Goal: Transaction & Acquisition: Purchase product/service

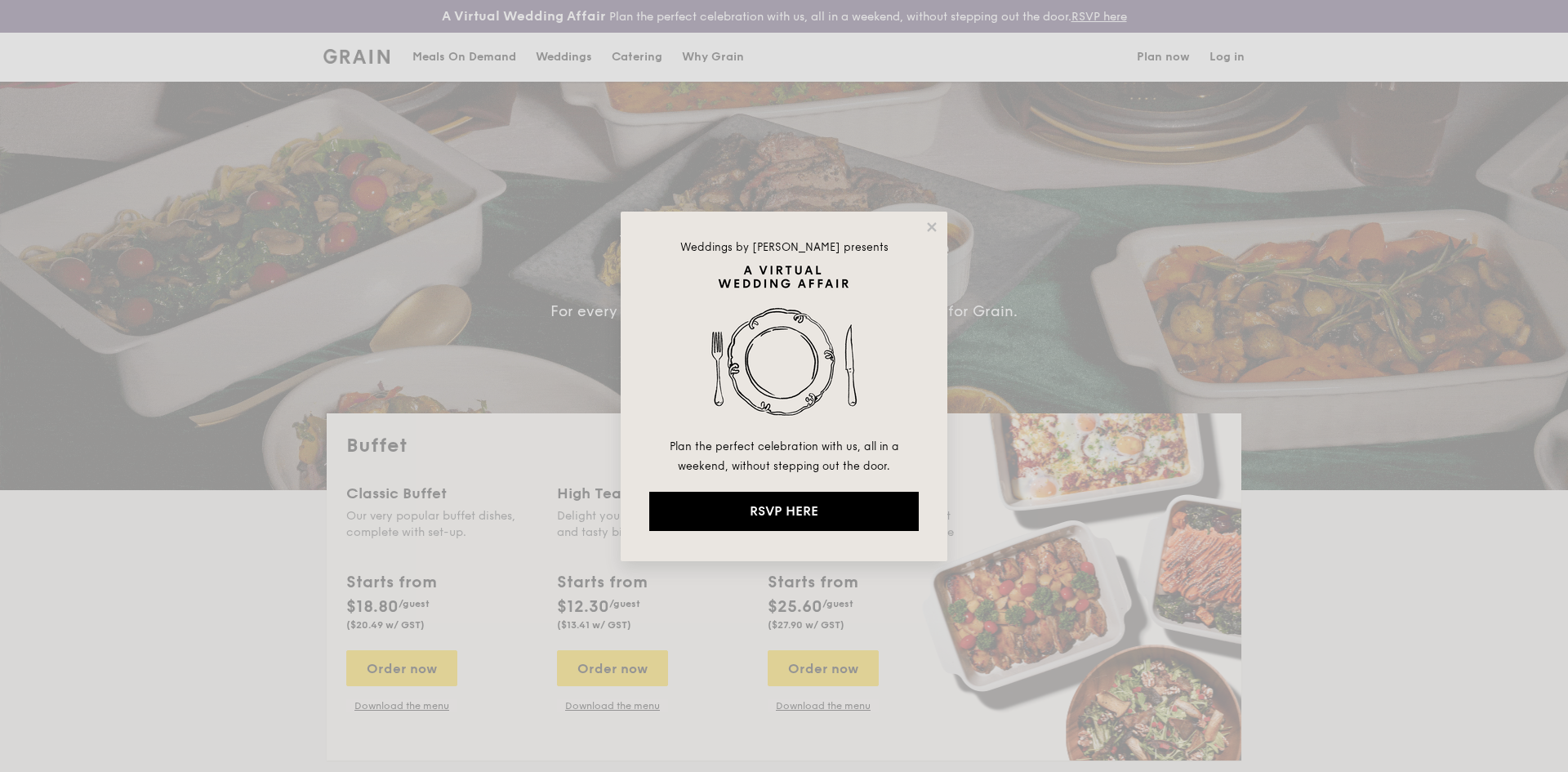
select select
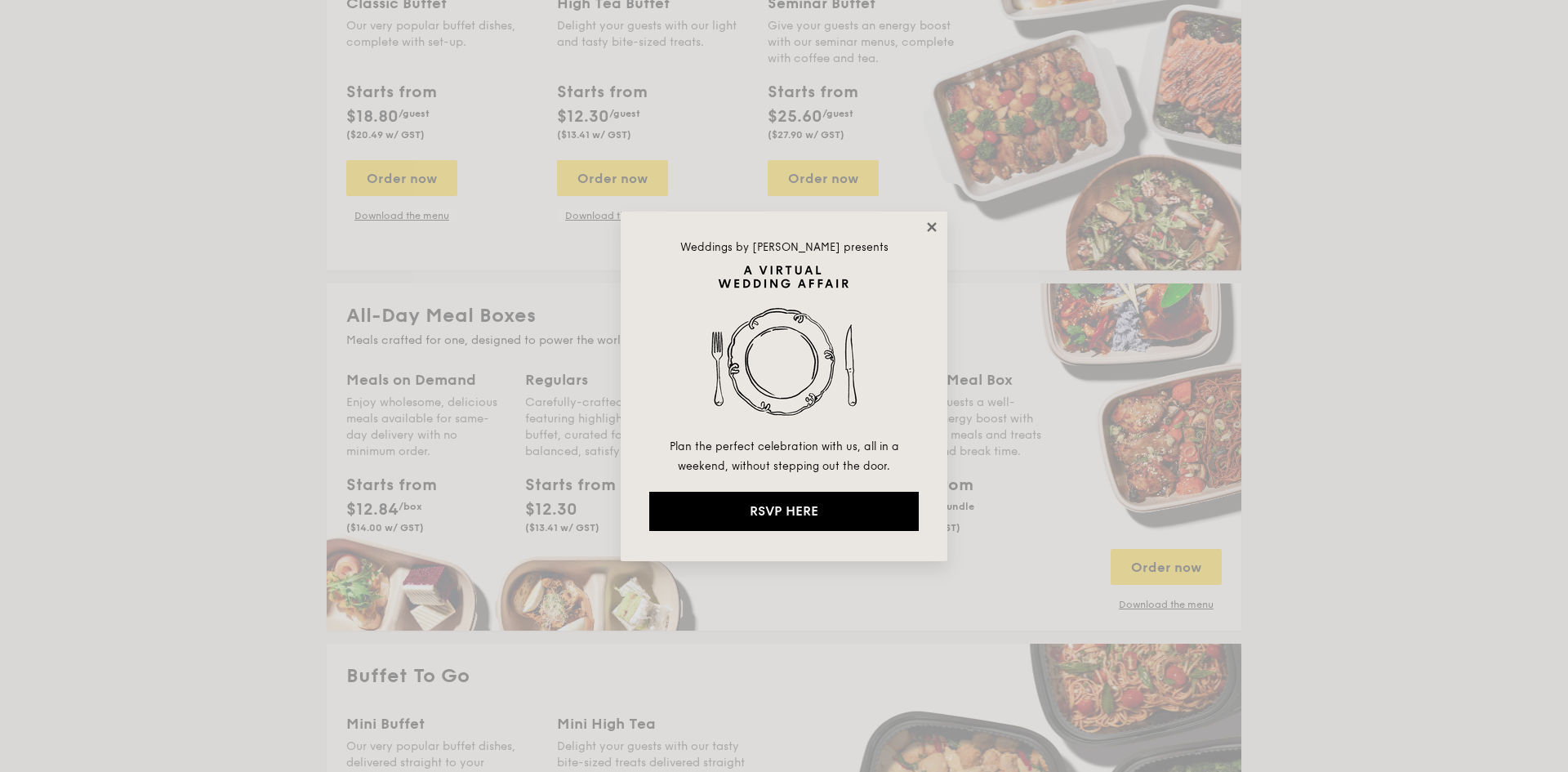
click at [934, 229] on icon at bounding box center [931, 227] width 15 height 15
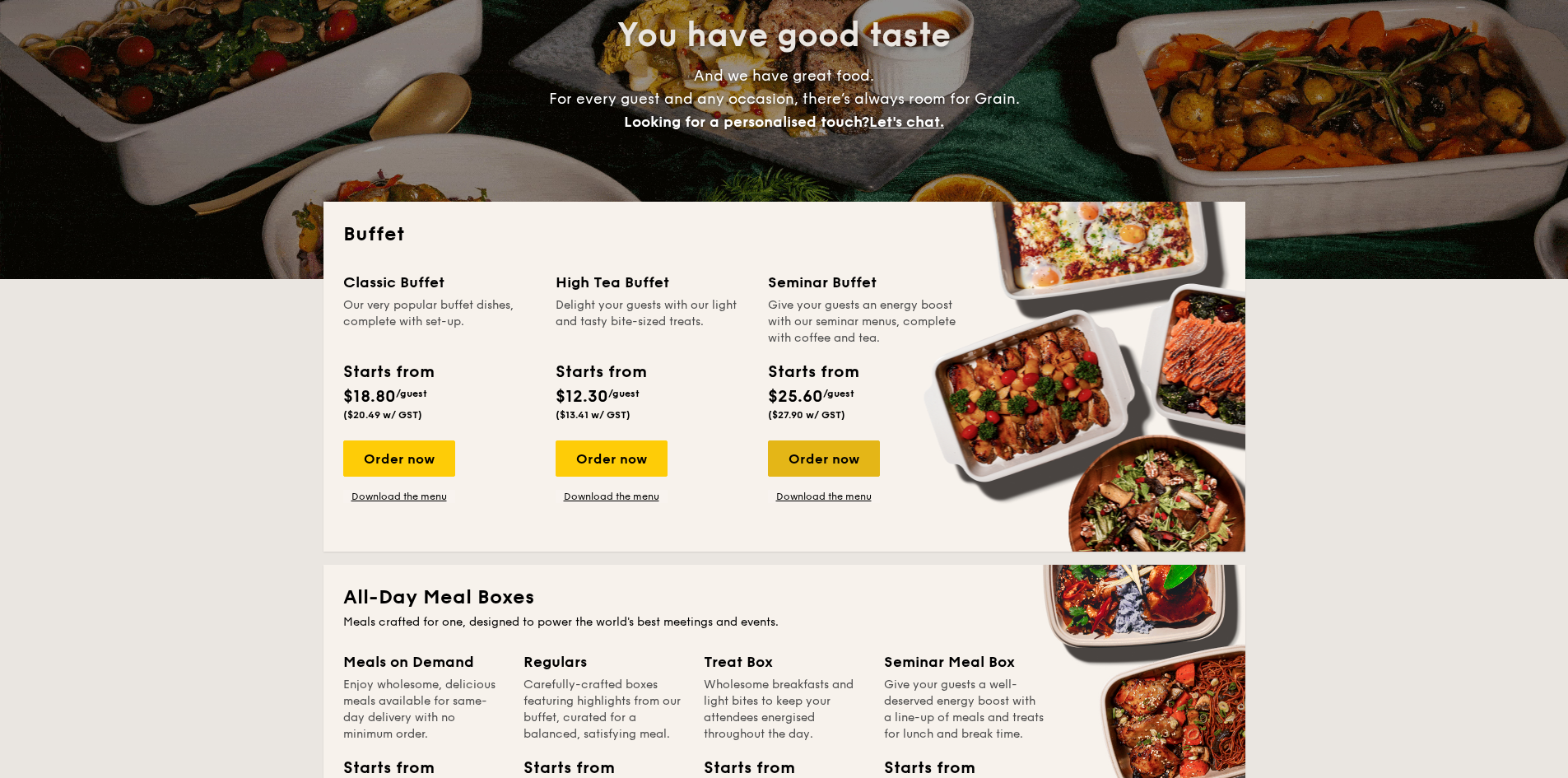
scroll to position [247, 0]
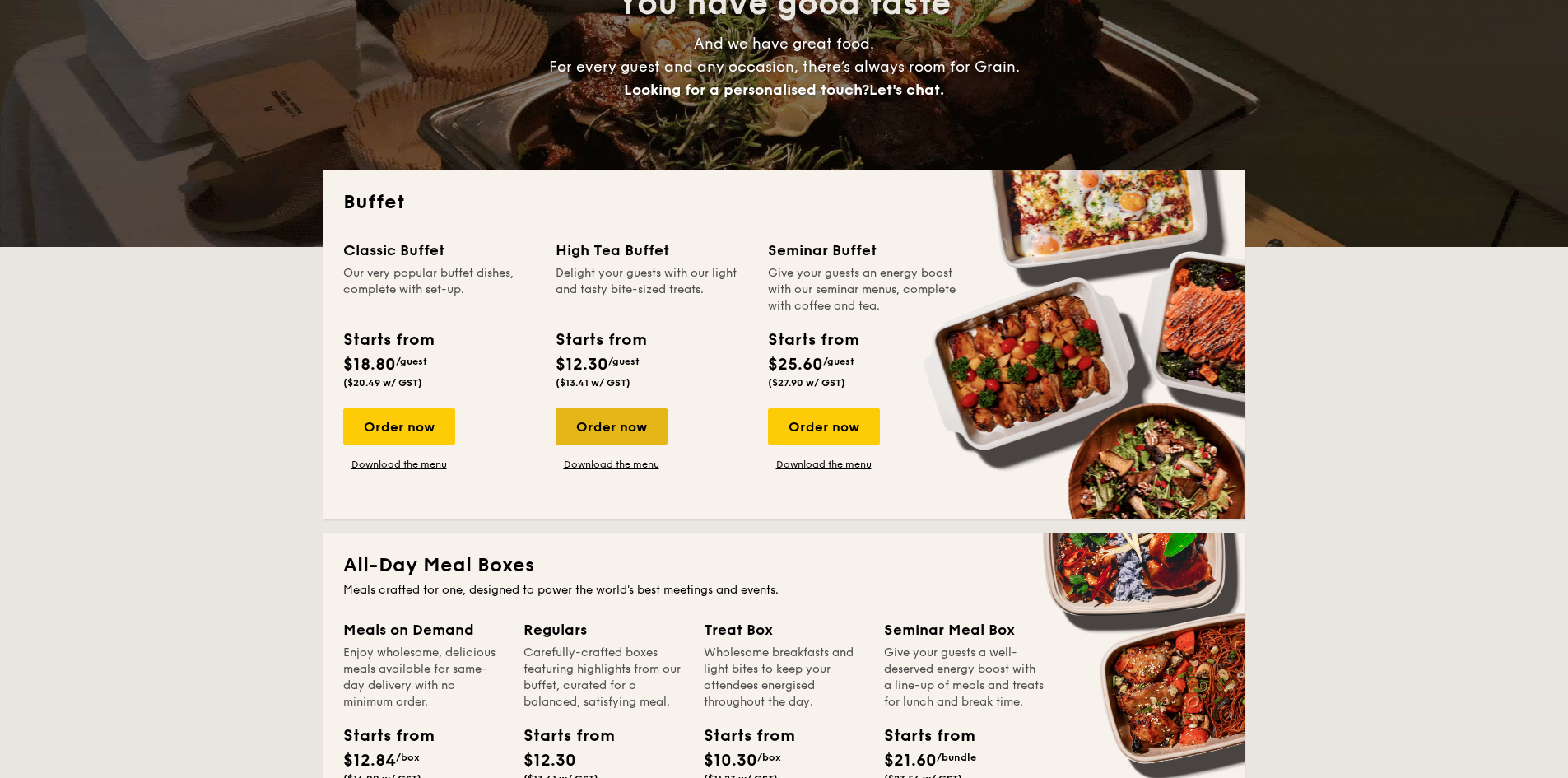
click at [618, 427] on div "Order now" at bounding box center [612, 426] width 112 height 36
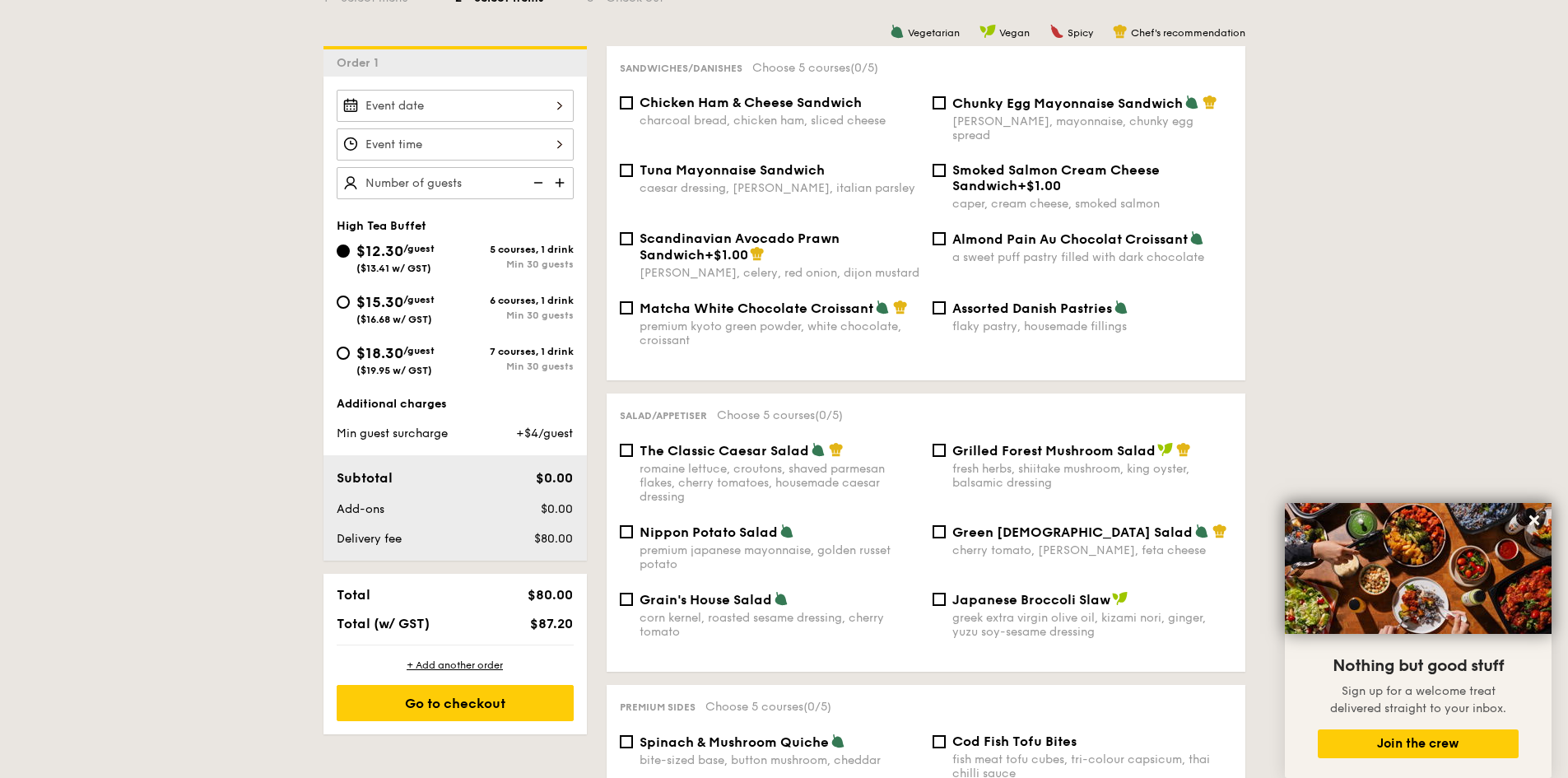
scroll to position [412, 0]
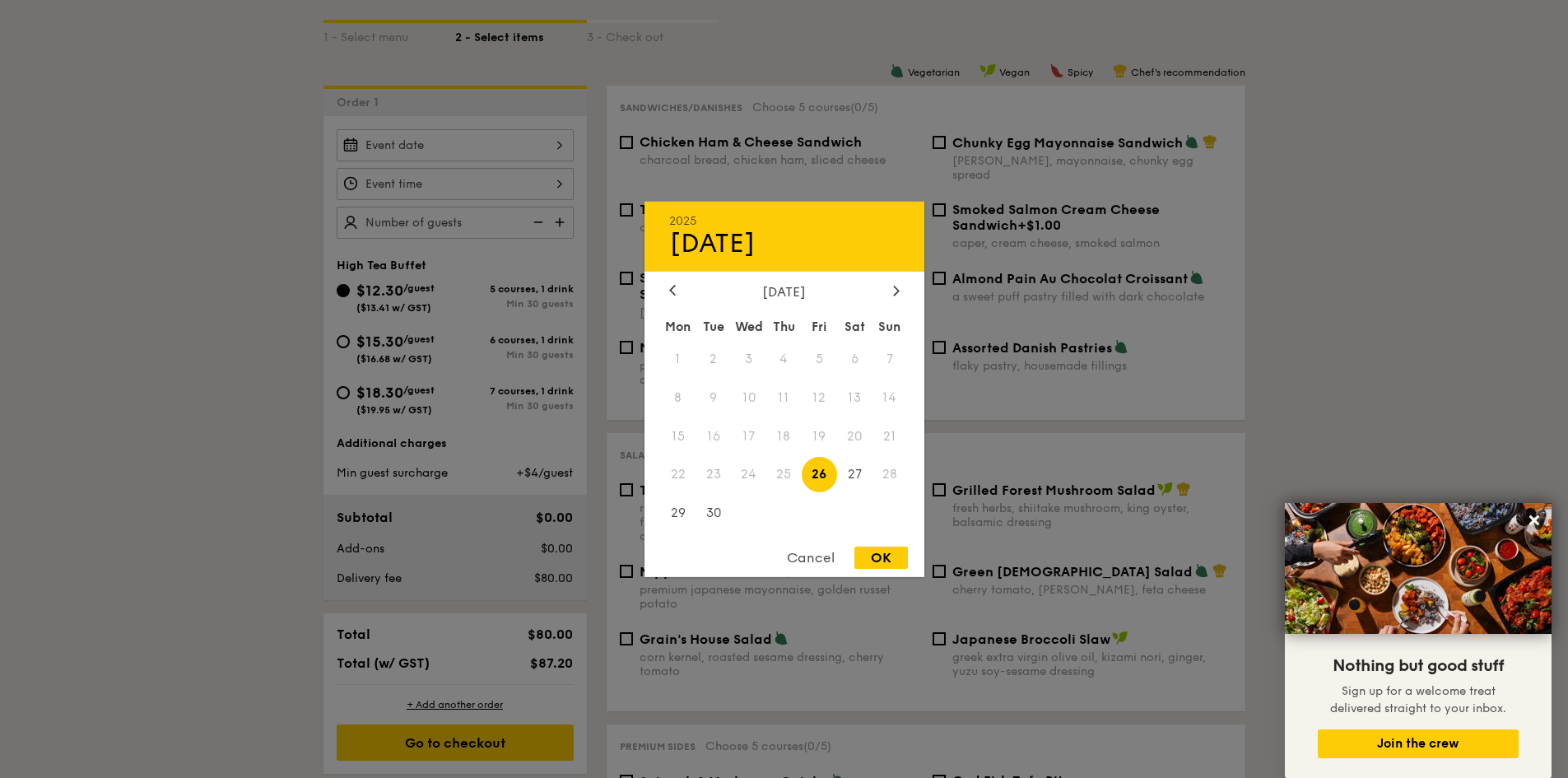
click at [532, 147] on div "2025 Sep 26 September 2025 Mon Tue Wed Thu Fri Sat Sun 1 2 3 4 5 6 7 8 9 10 11 …" at bounding box center [455, 145] width 237 height 32
click at [883, 305] on div "September 2025 Mon Tue Wed Thu Fri Sat Sun 1 2 3 4 5 6 7 8 9 10 11 12 13 14 15 …" at bounding box center [784, 409] width 280 height 251
click at [895, 291] on icon at bounding box center [896, 290] width 6 height 11
click at [846, 400] on span "11" at bounding box center [855, 397] width 36 height 36
click at [876, 562] on div "OK" at bounding box center [881, 557] width 53 height 22
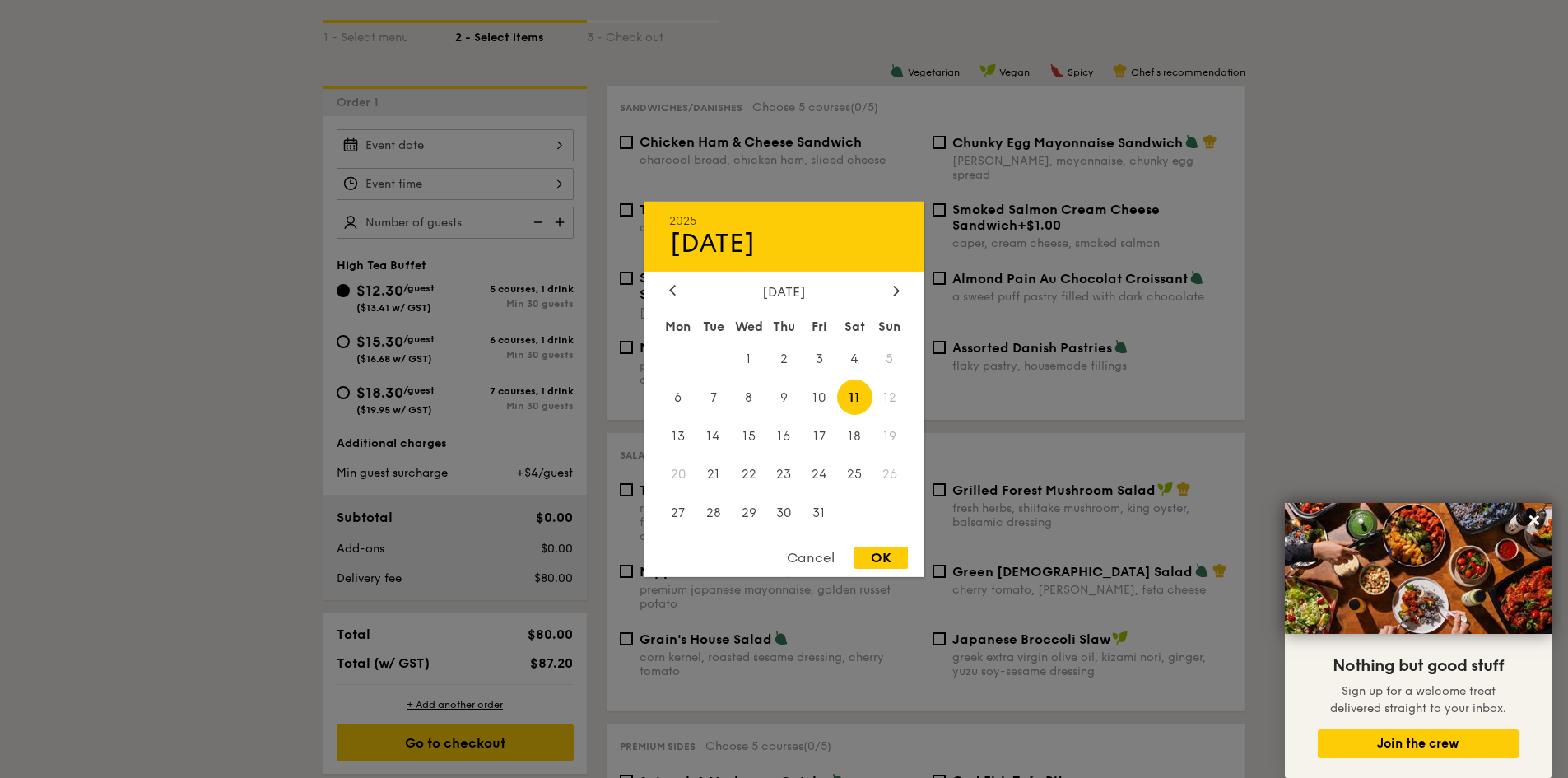
type input "Oct 11, 2025"
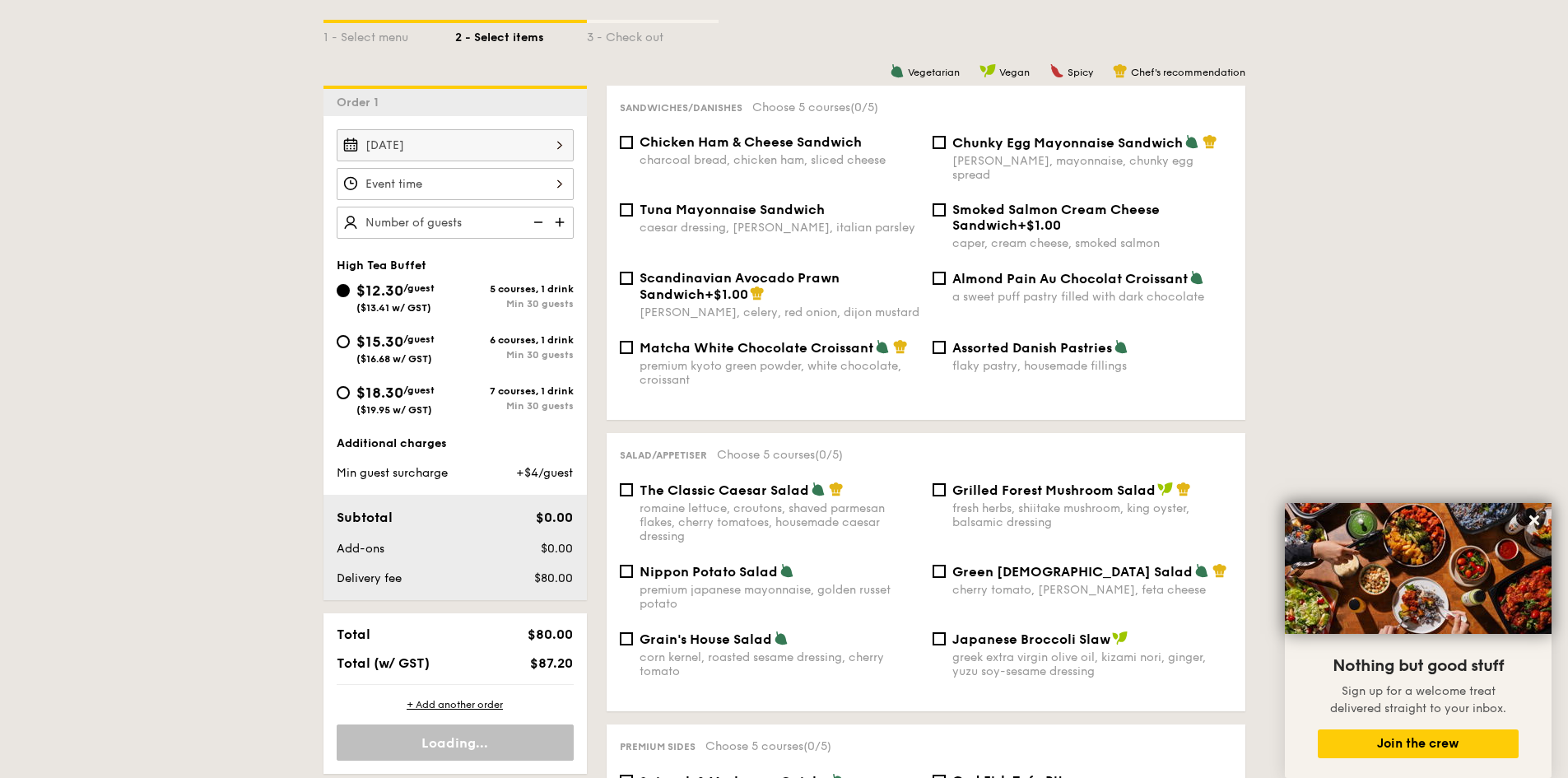
click at [555, 190] on div at bounding box center [455, 184] width 237 height 32
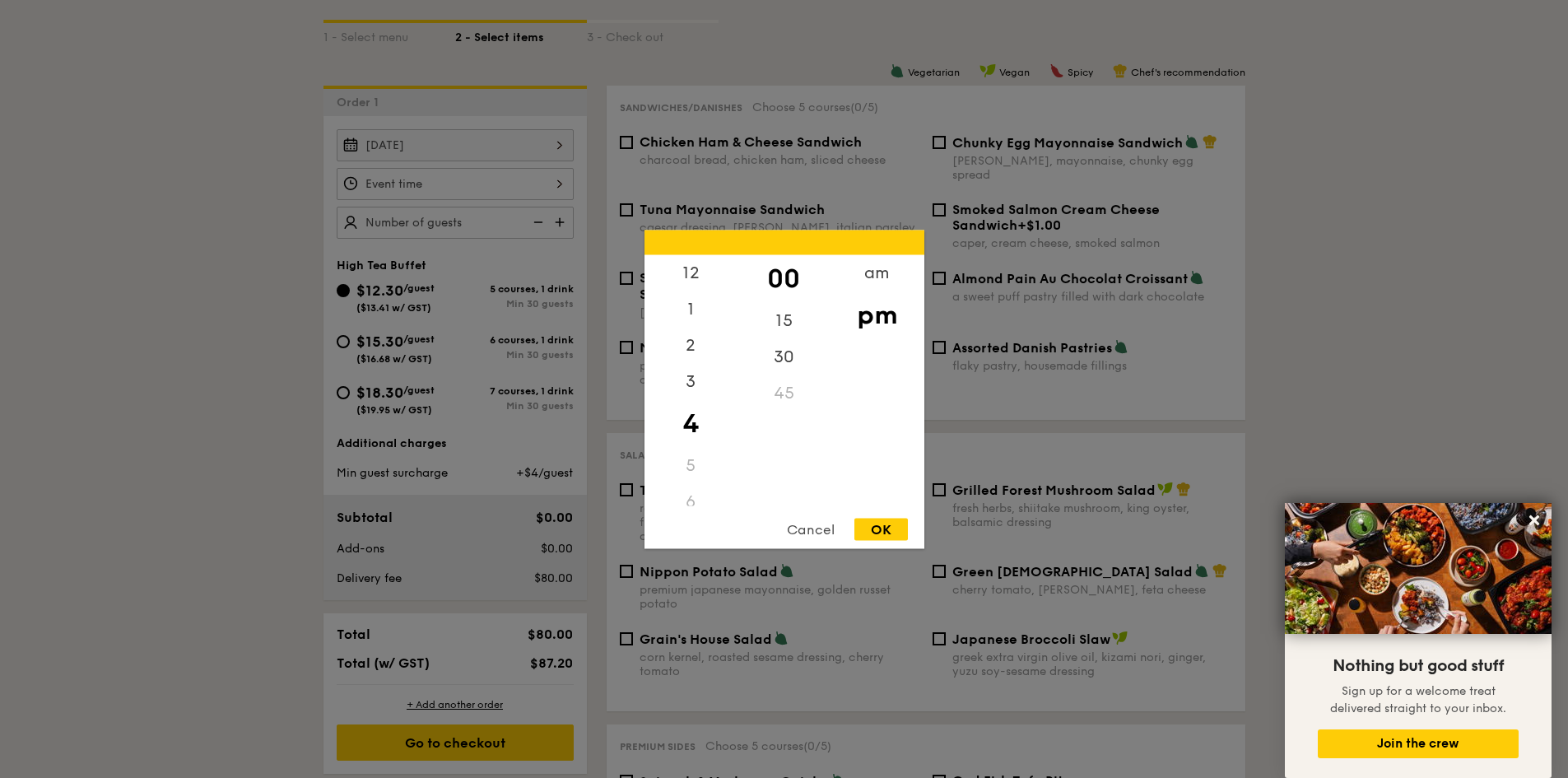
click at [891, 324] on div "pm" at bounding box center [876, 315] width 93 height 48
click at [693, 495] on div "11" at bounding box center [691, 487] width 93 height 36
click at [687, 485] on div "11" at bounding box center [691, 487] width 93 height 36
click at [689, 496] on div "11" at bounding box center [691, 487] width 93 height 36
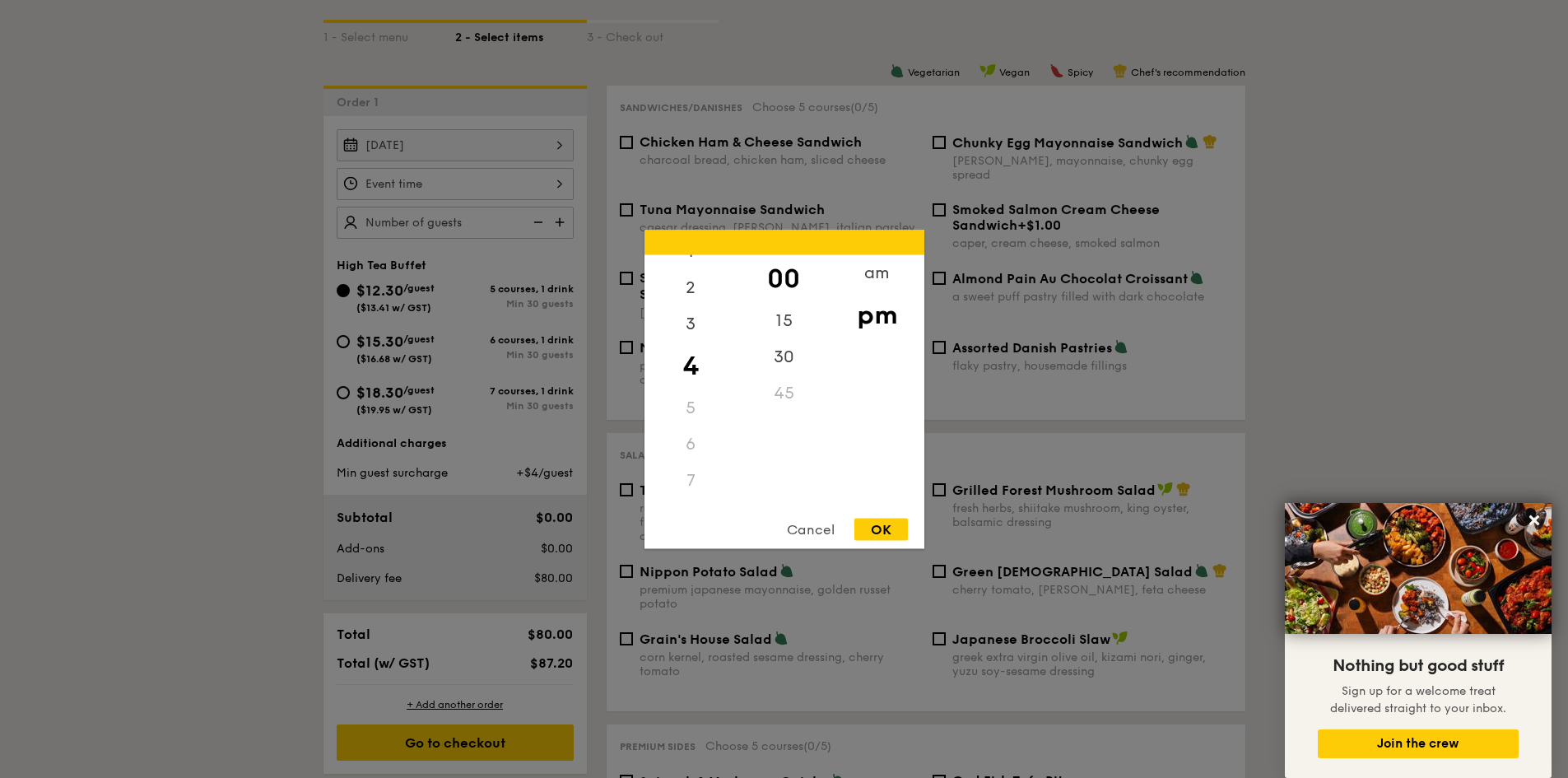
scroll to position [0, 0]
drag, startPoint x: 692, startPoint y: 464, endPoint x: 696, endPoint y: 400, distance: 64.1
click at [692, 463] on div "10" at bounding box center [691, 451] width 93 height 36
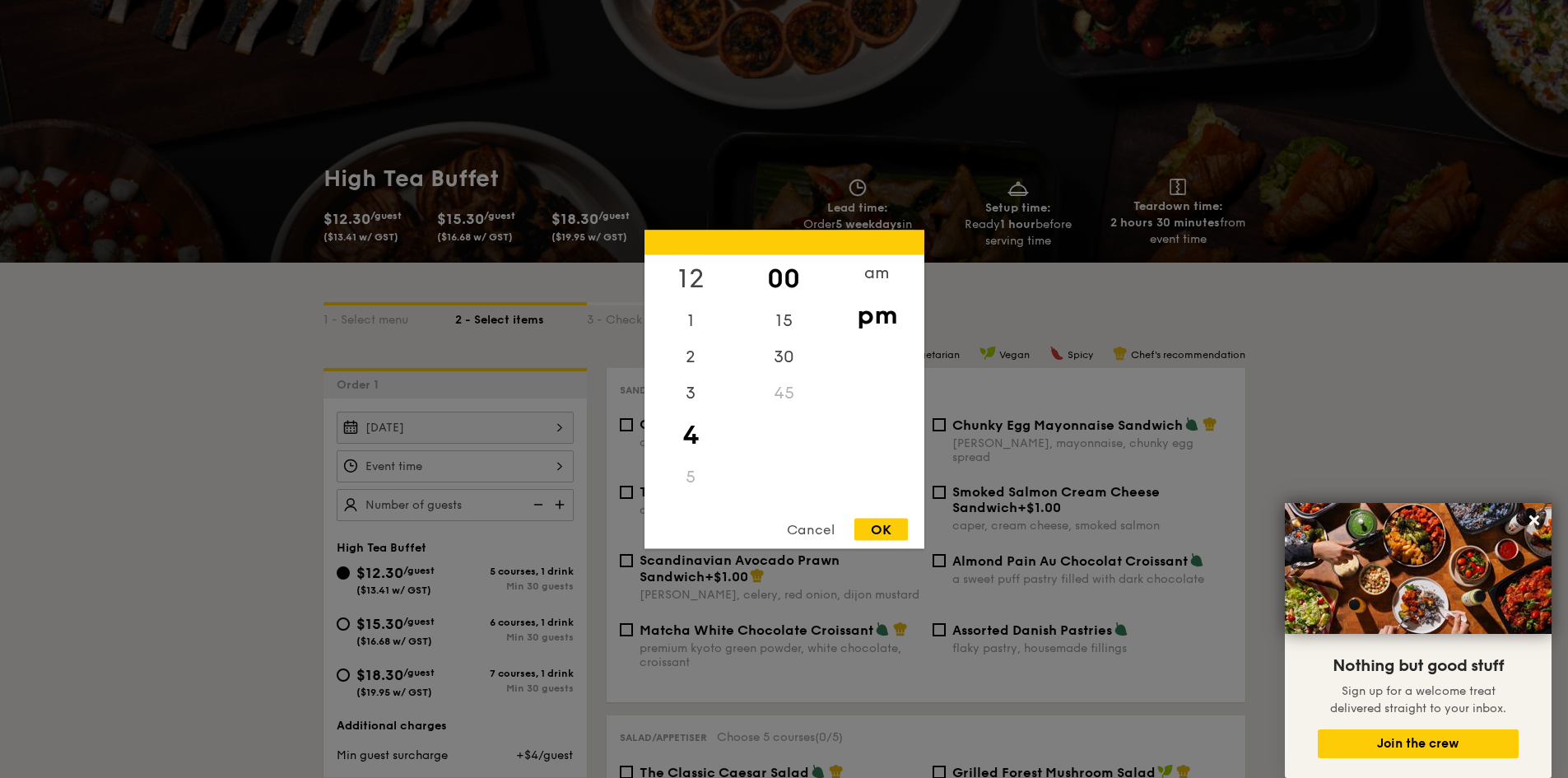
scroll to position [83, 0]
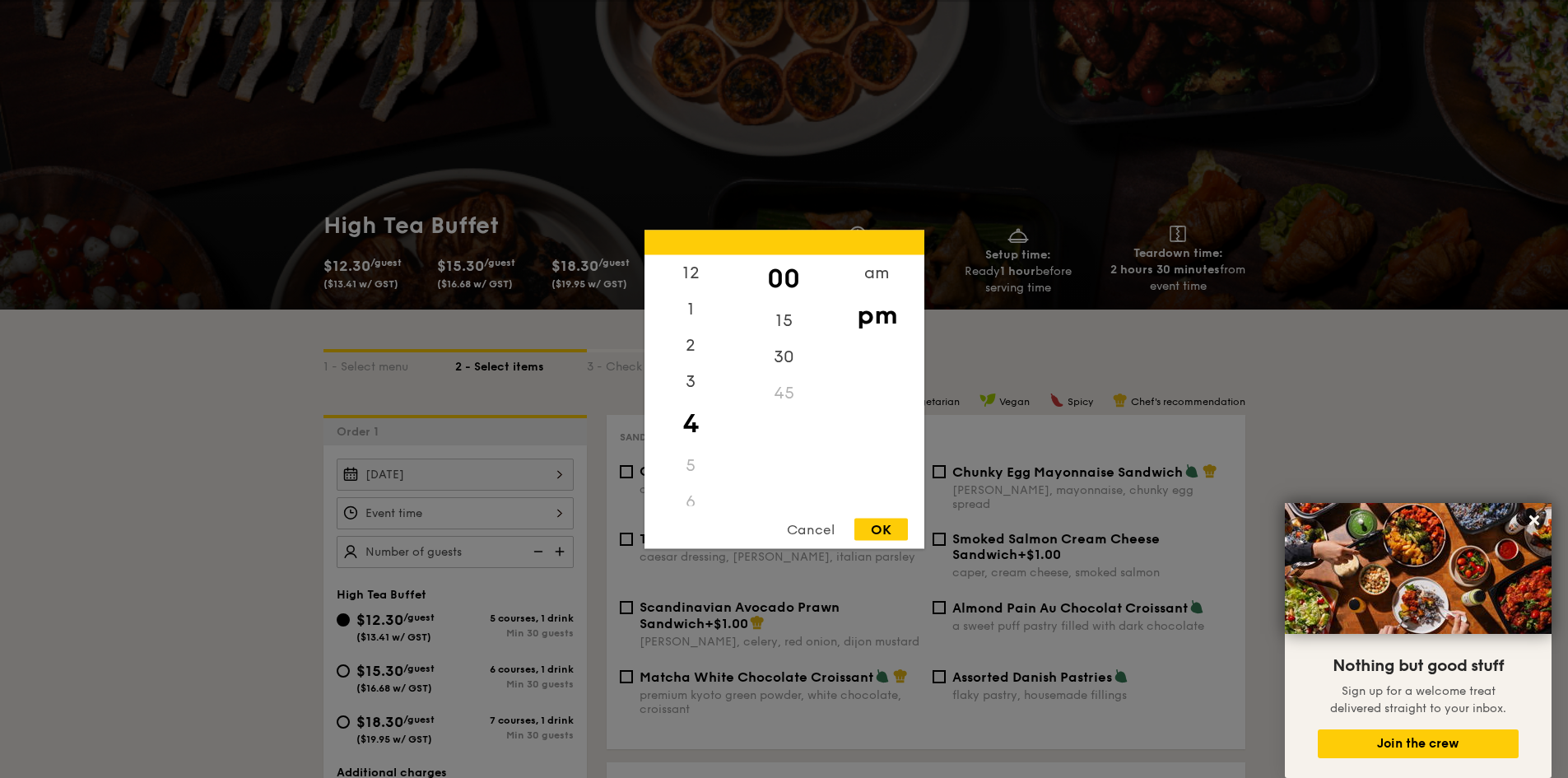
click at [779, 269] on div "00" at bounding box center [784, 278] width 93 height 48
click at [872, 279] on div "am" at bounding box center [876, 278] width 93 height 48
click at [697, 486] on div "11" at bounding box center [691, 493] width 93 height 48
click at [882, 528] on div "OK" at bounding box center [881, 528] width 53 height 22
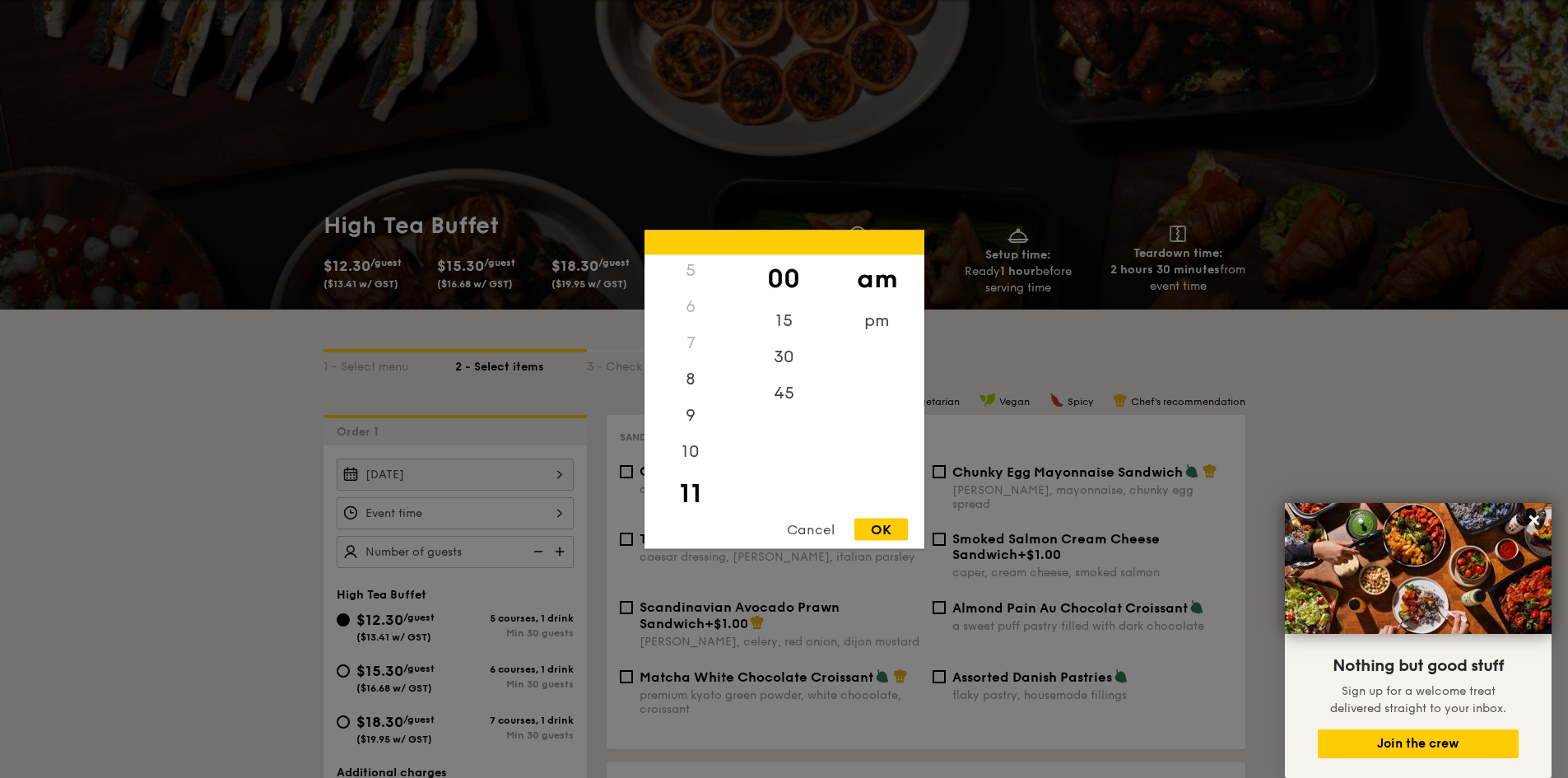
type input "11:00AM"
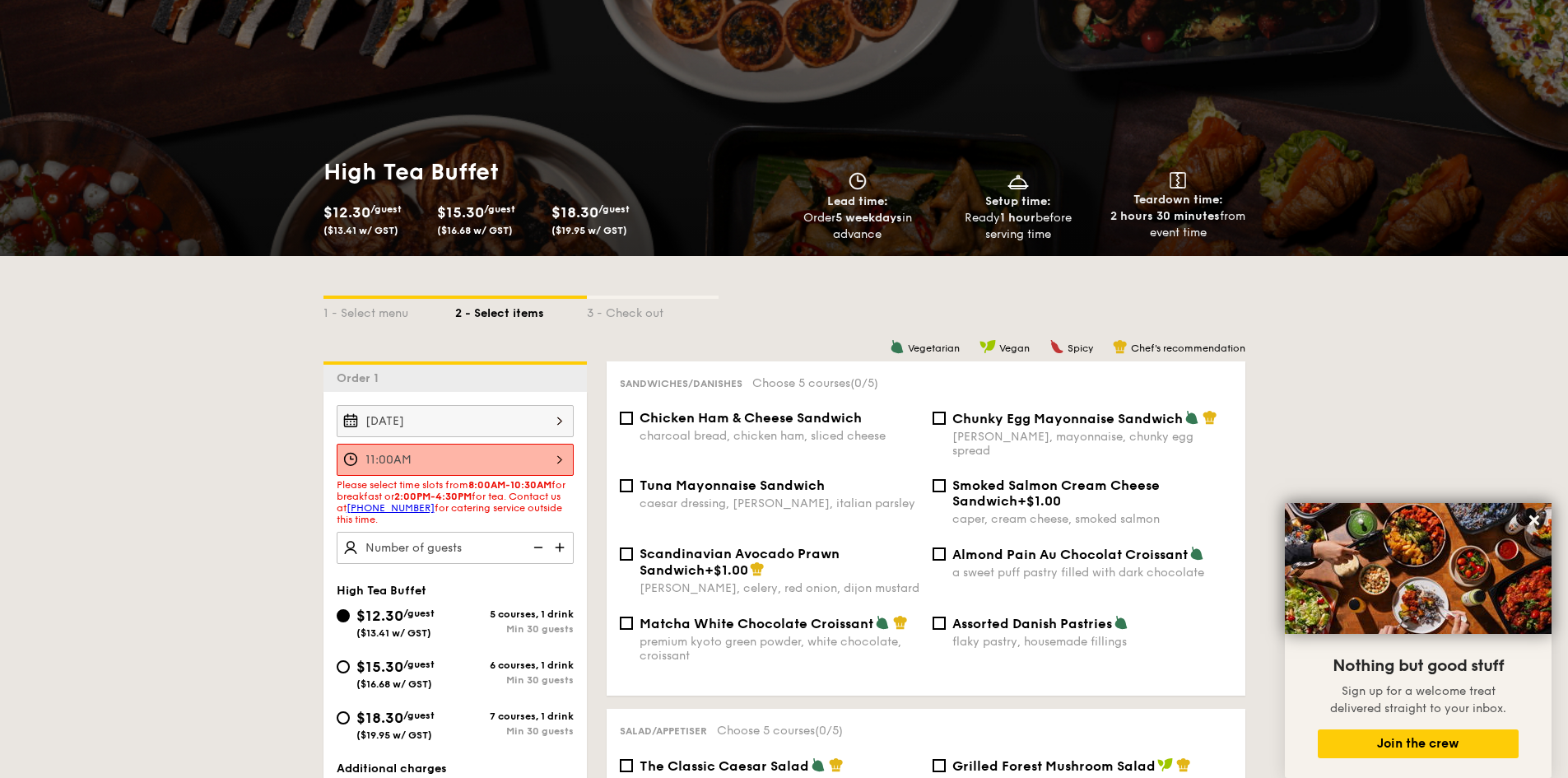
scroll to position [164, 0]
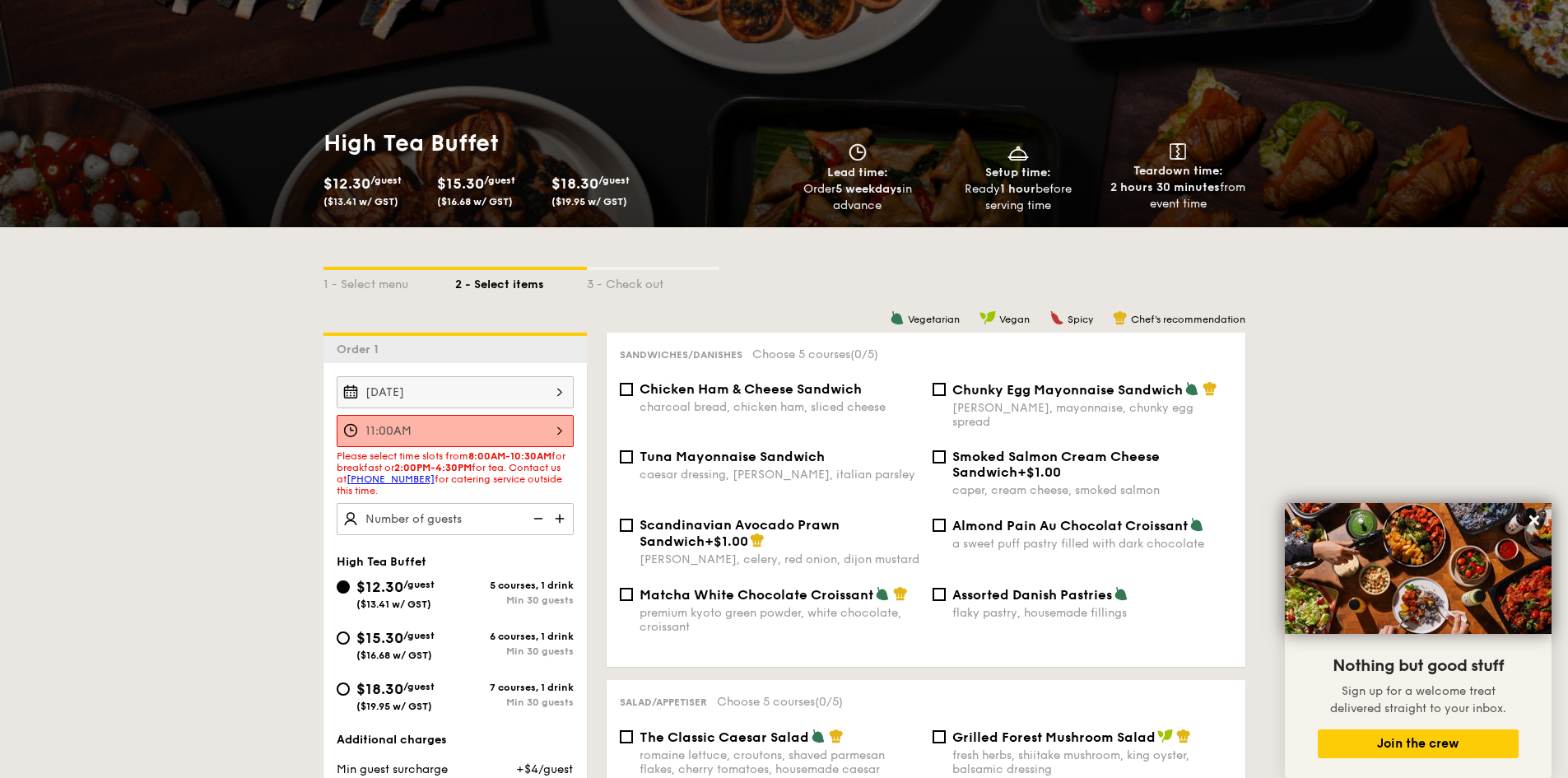
click at [550, 521] on img at bounding box center [562, 518] width 25 height 31
click at [557, 520] on img at bounding box center [562, 518] width 25 height 31
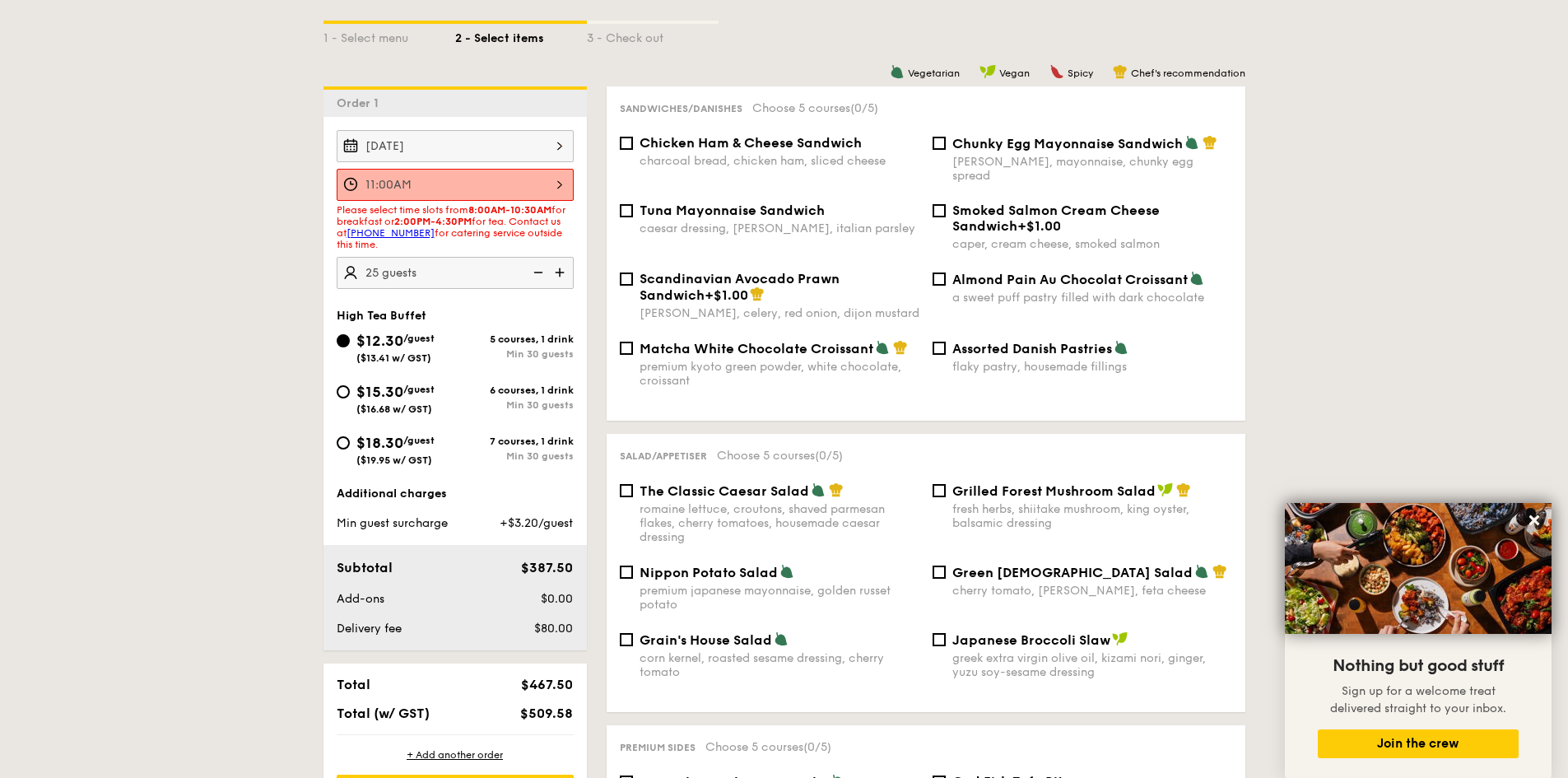
scroll to position [412, 0]
click at [524, 270] on img at bounding box center [537, 271] width 25 height 31
type input "20 guests"
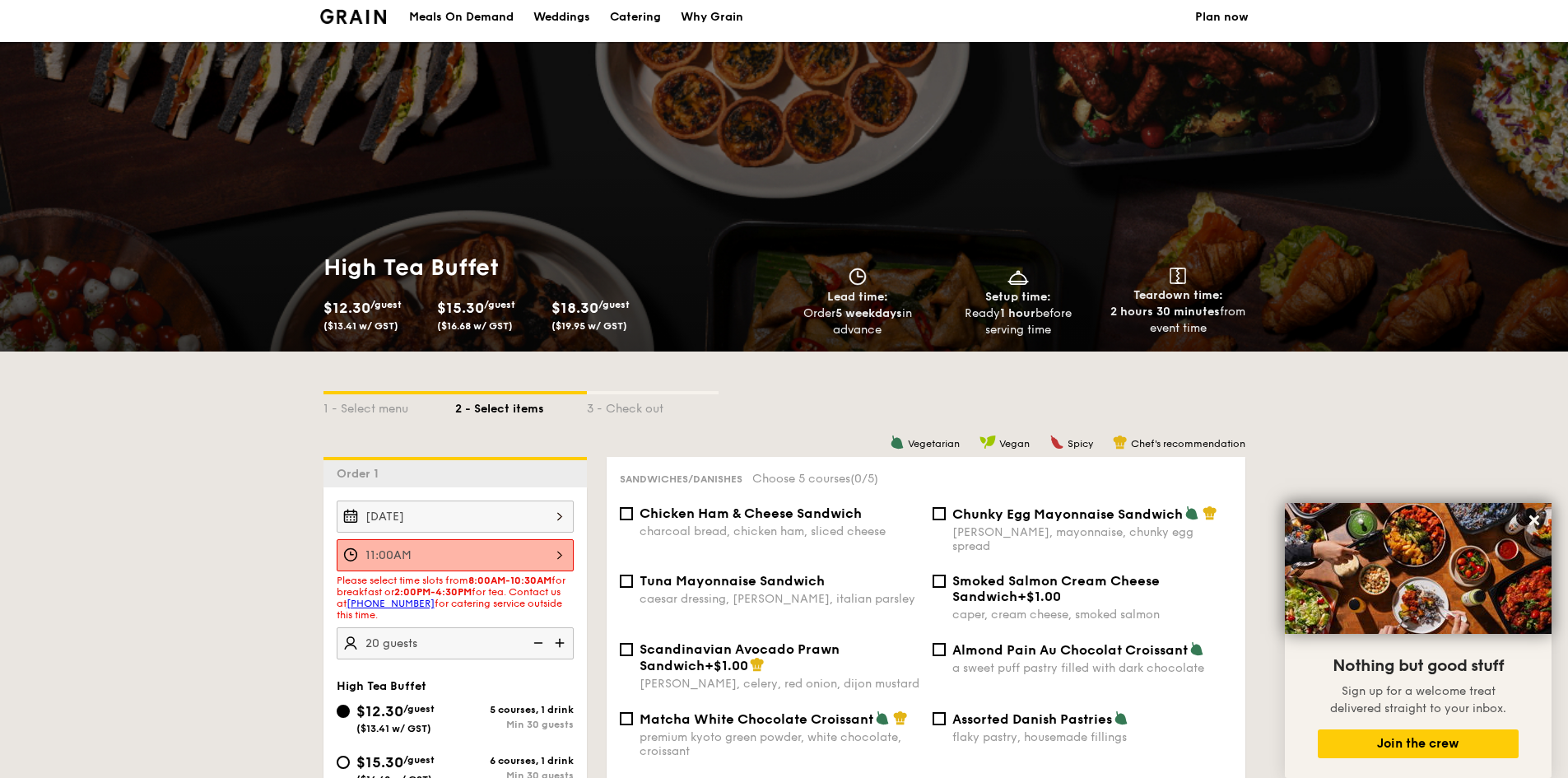
scroll to position [0, 0]
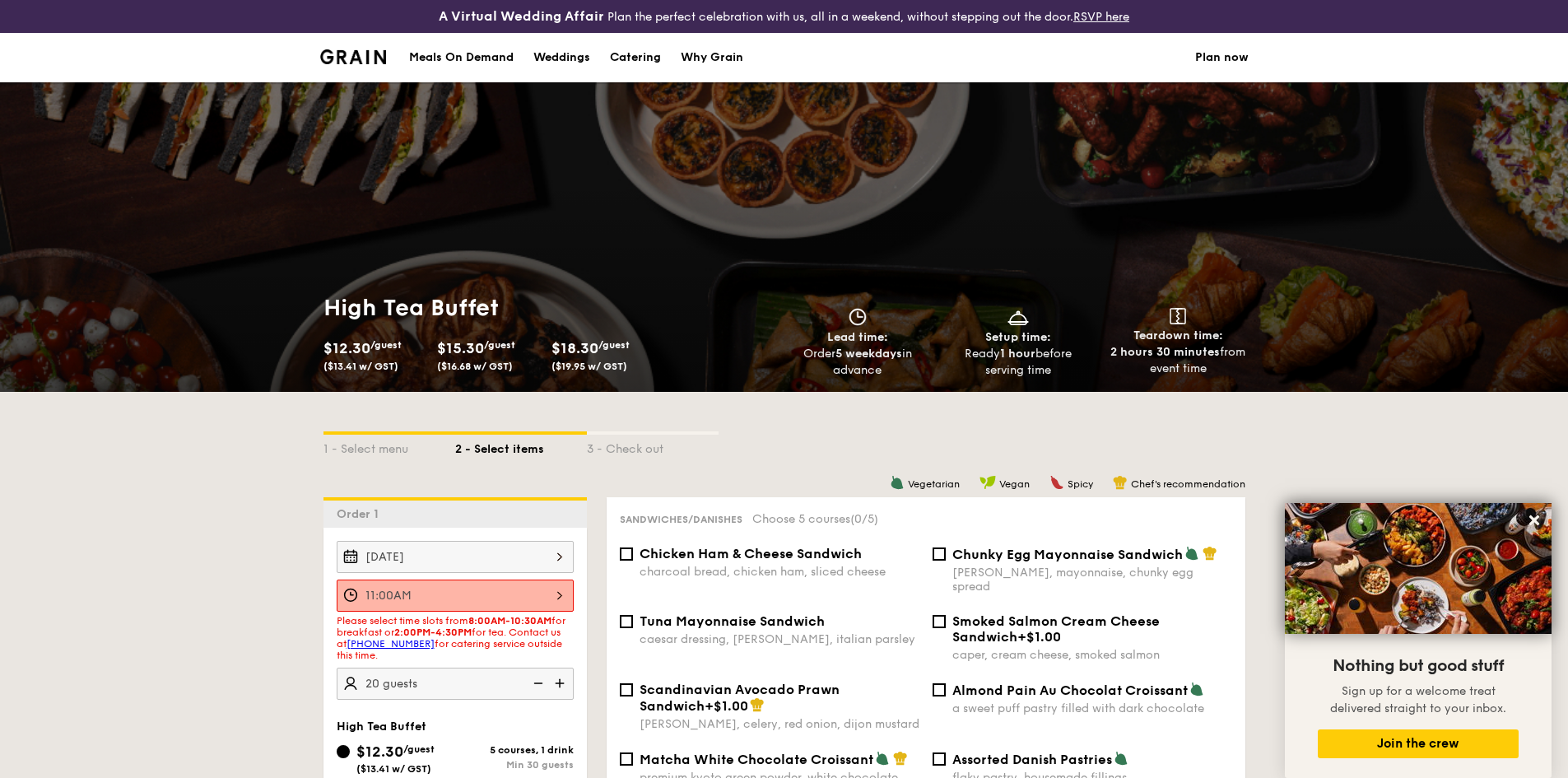
select select
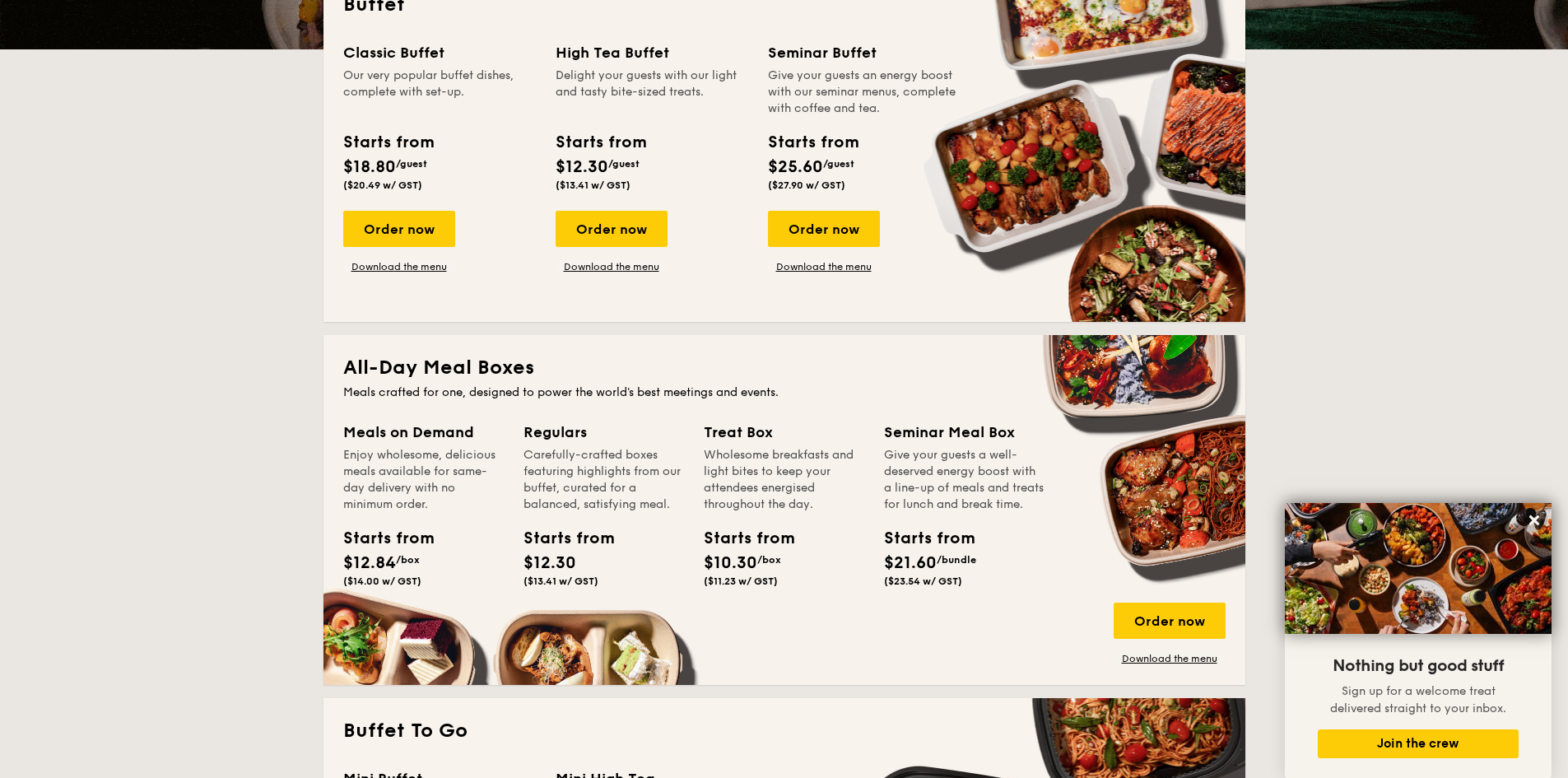
scroll to position [939, 0]
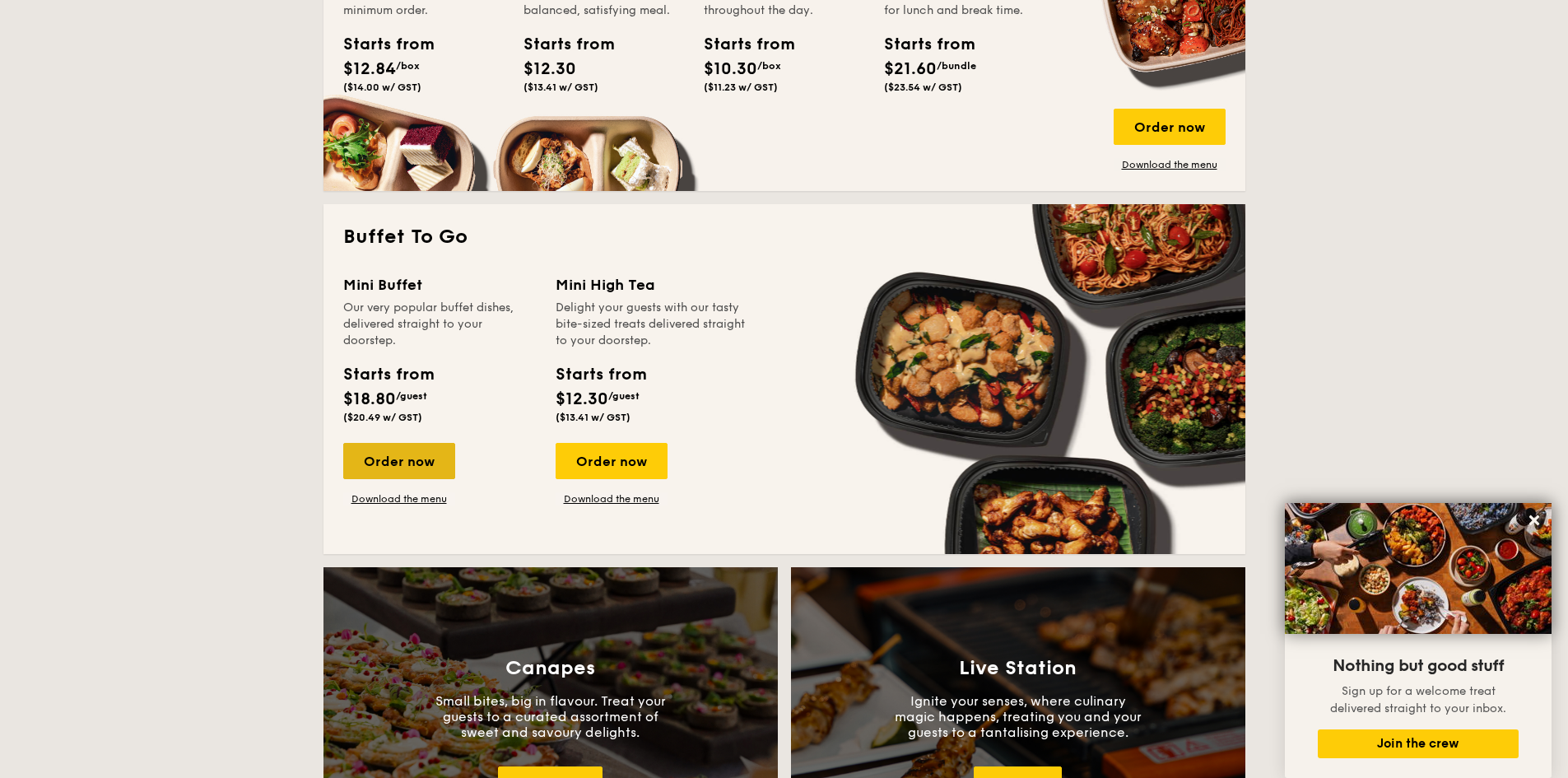
click at [426, 468] on div "Order now" at bounding box center [399, 461] width 112 height 36
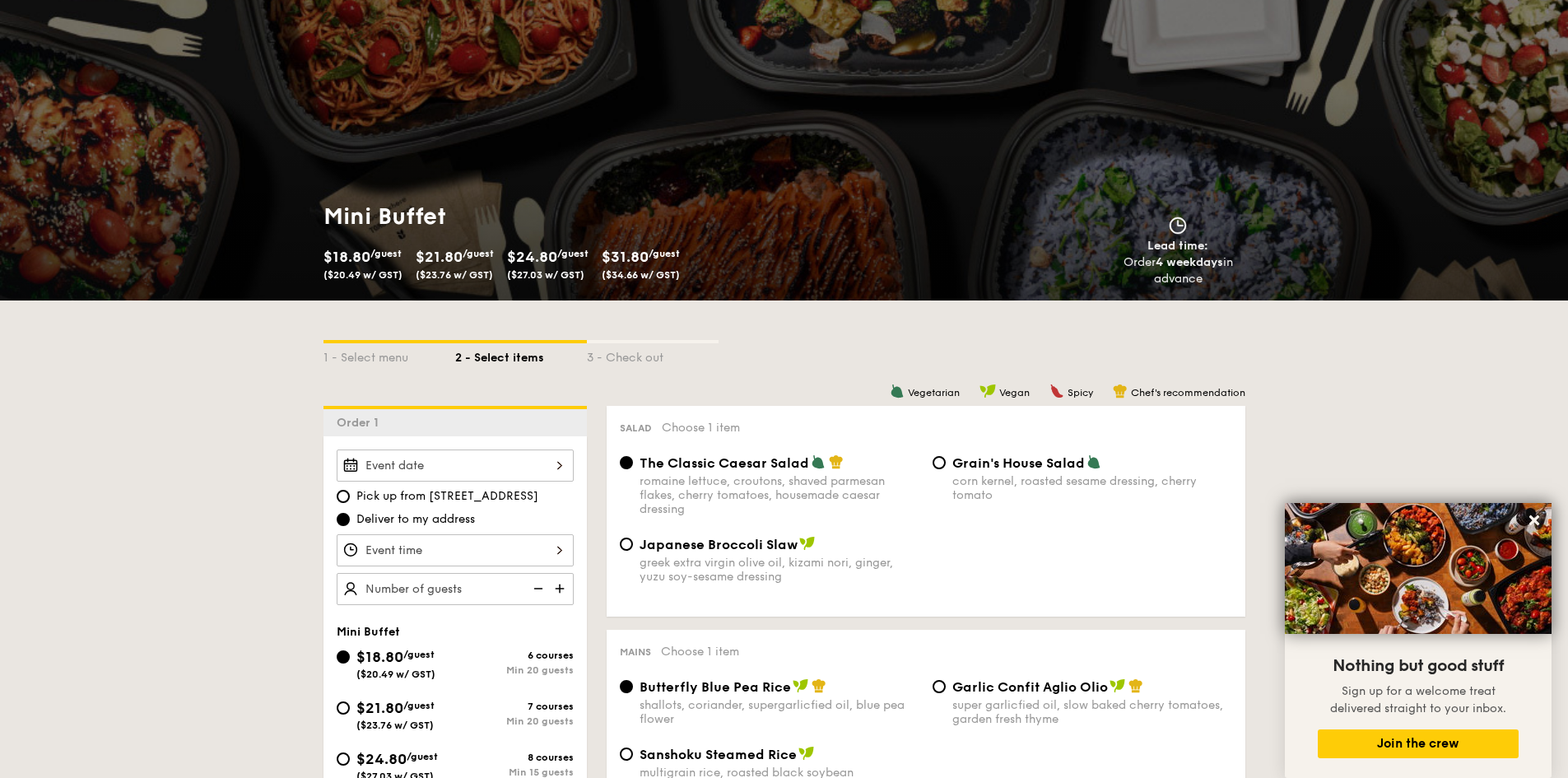
scroll to position [247, 0]
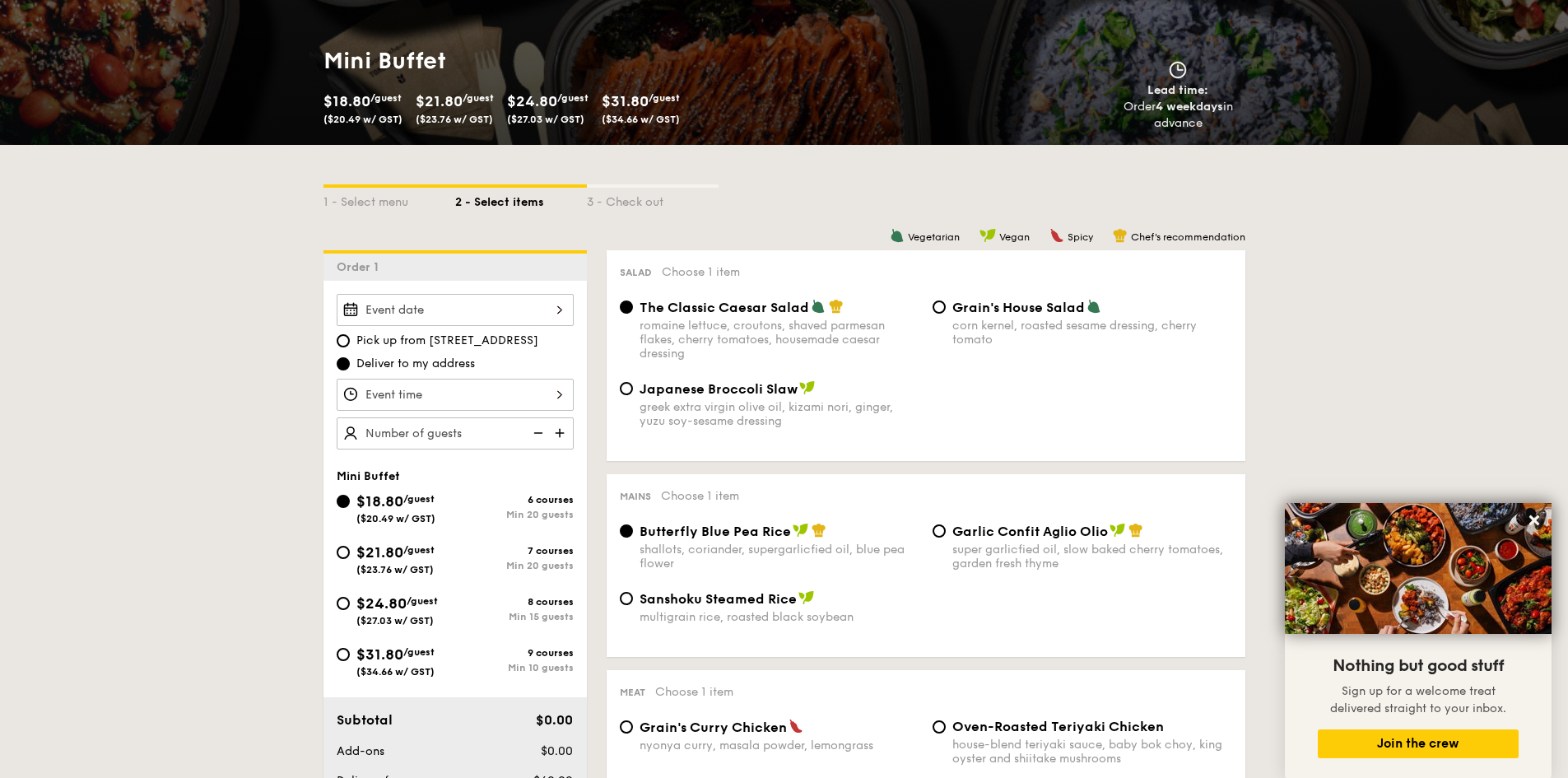
click at [556, 311] on div at bounding box center [455, 310] width 237 height 32
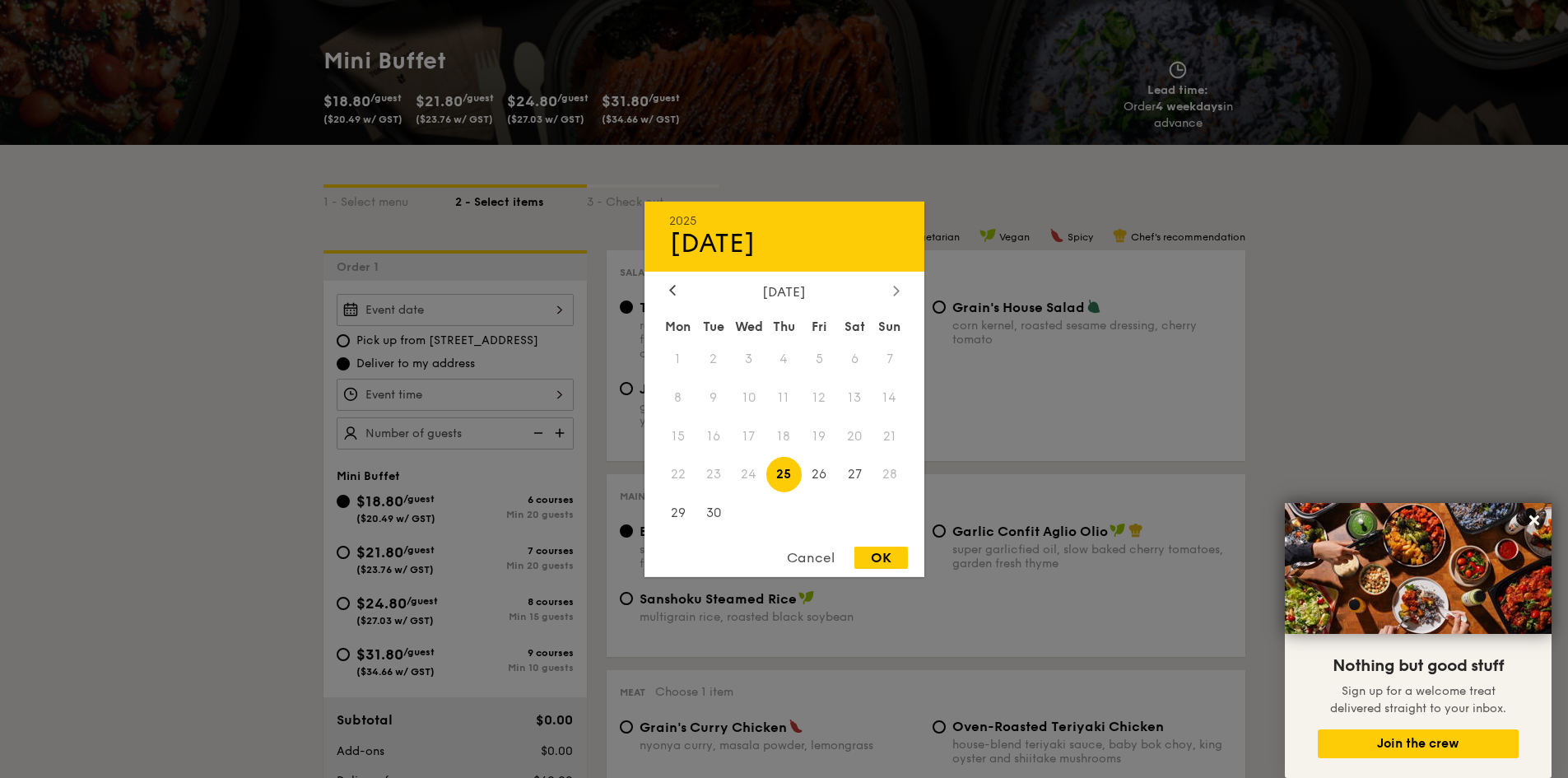
click at [890, 294] on div at bounding box center [896, 292] width 15 height 16
click at [856, 400] on span "11" at bounding box center [855, 397] width 36 height 36
click at [878, 564] on div "OK" at bounding box center [881, 557] width 53 height 22
type input "Oct 11, 2025"
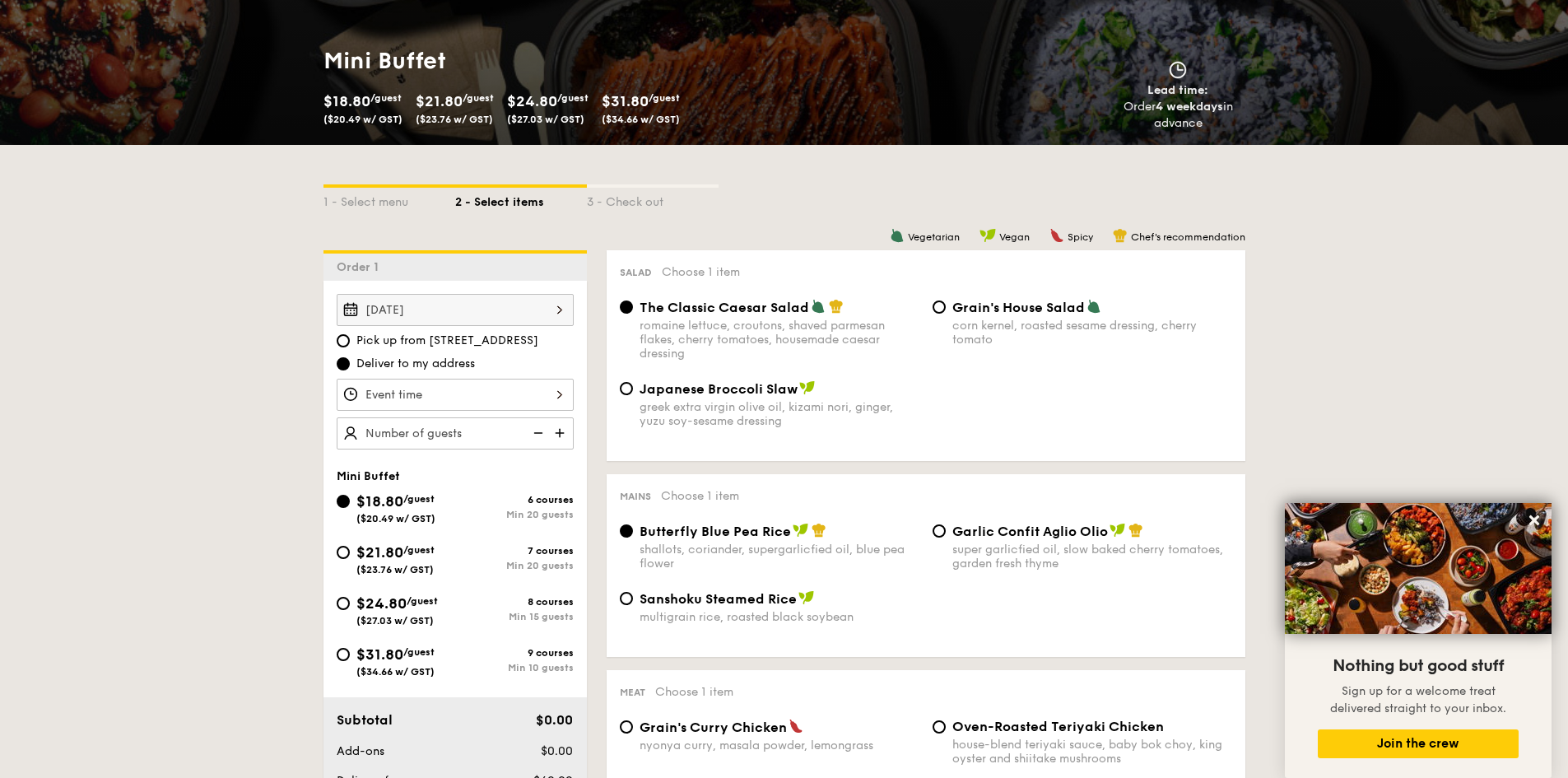
click at [529, 398] on div at bounding box center [455, 395] width 237 height 32
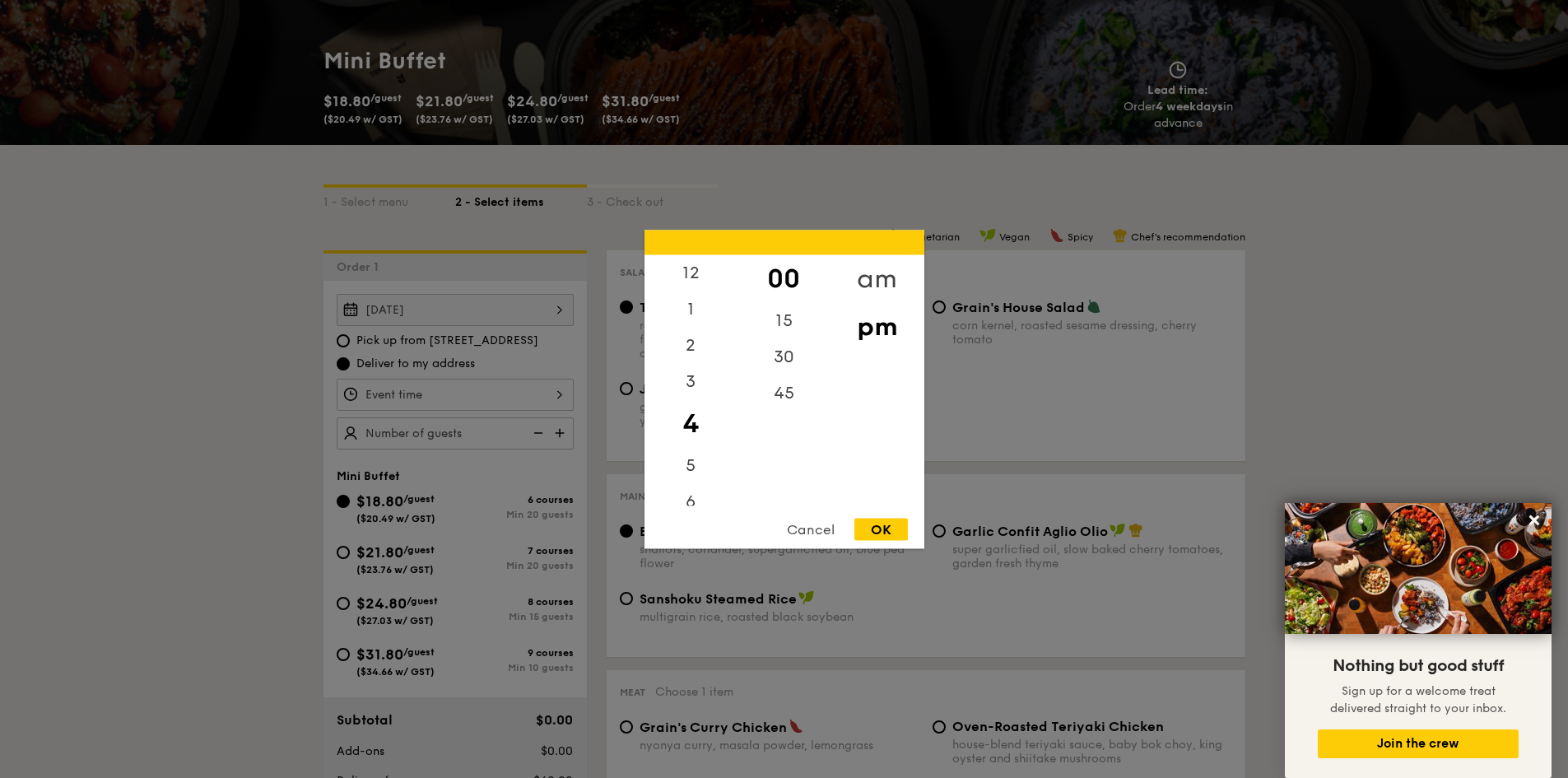
click at [872, 282] on div "am" at bounding box center [876, 278] width 93 height 48
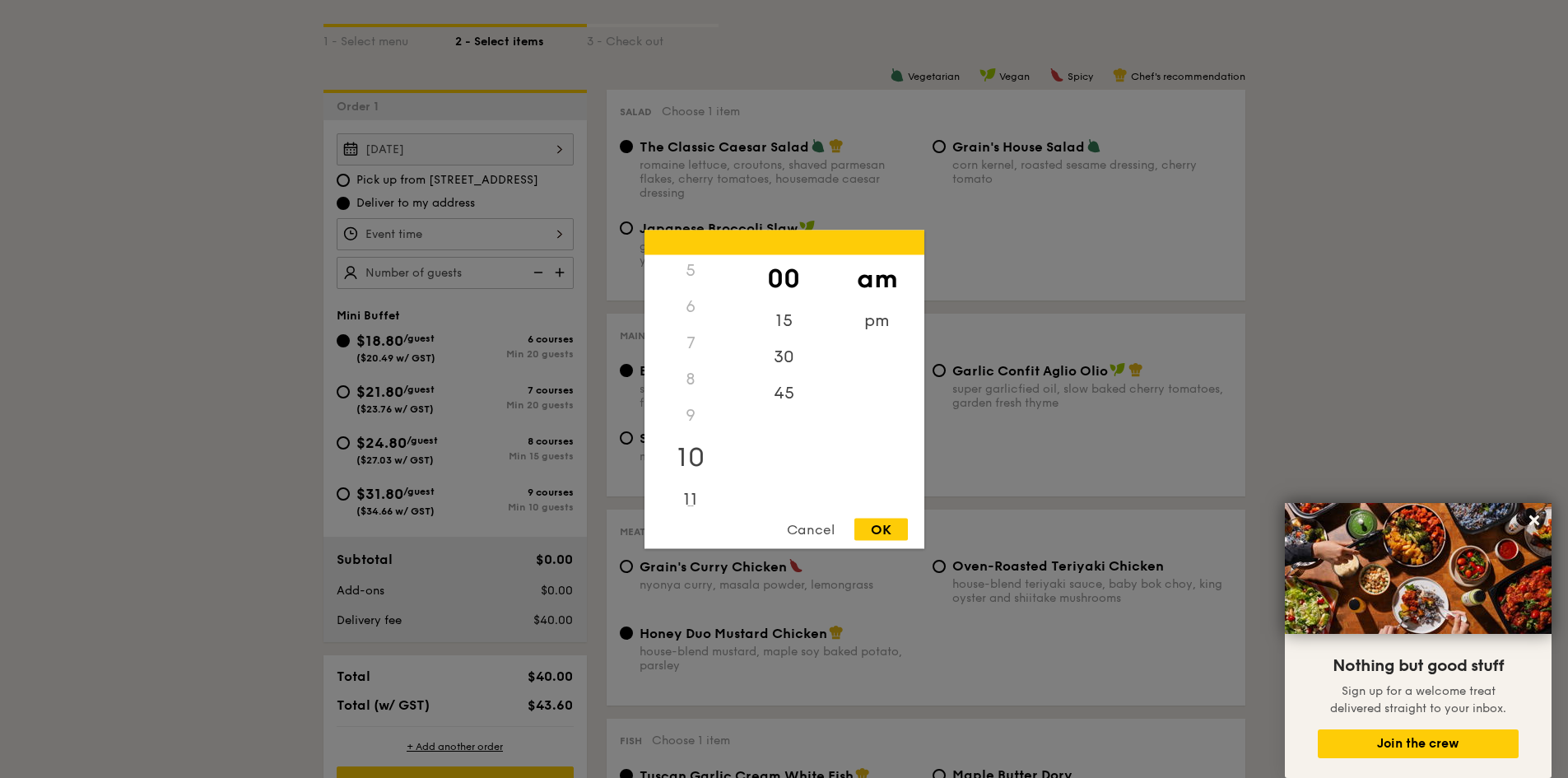
scroll to position [659, 0]
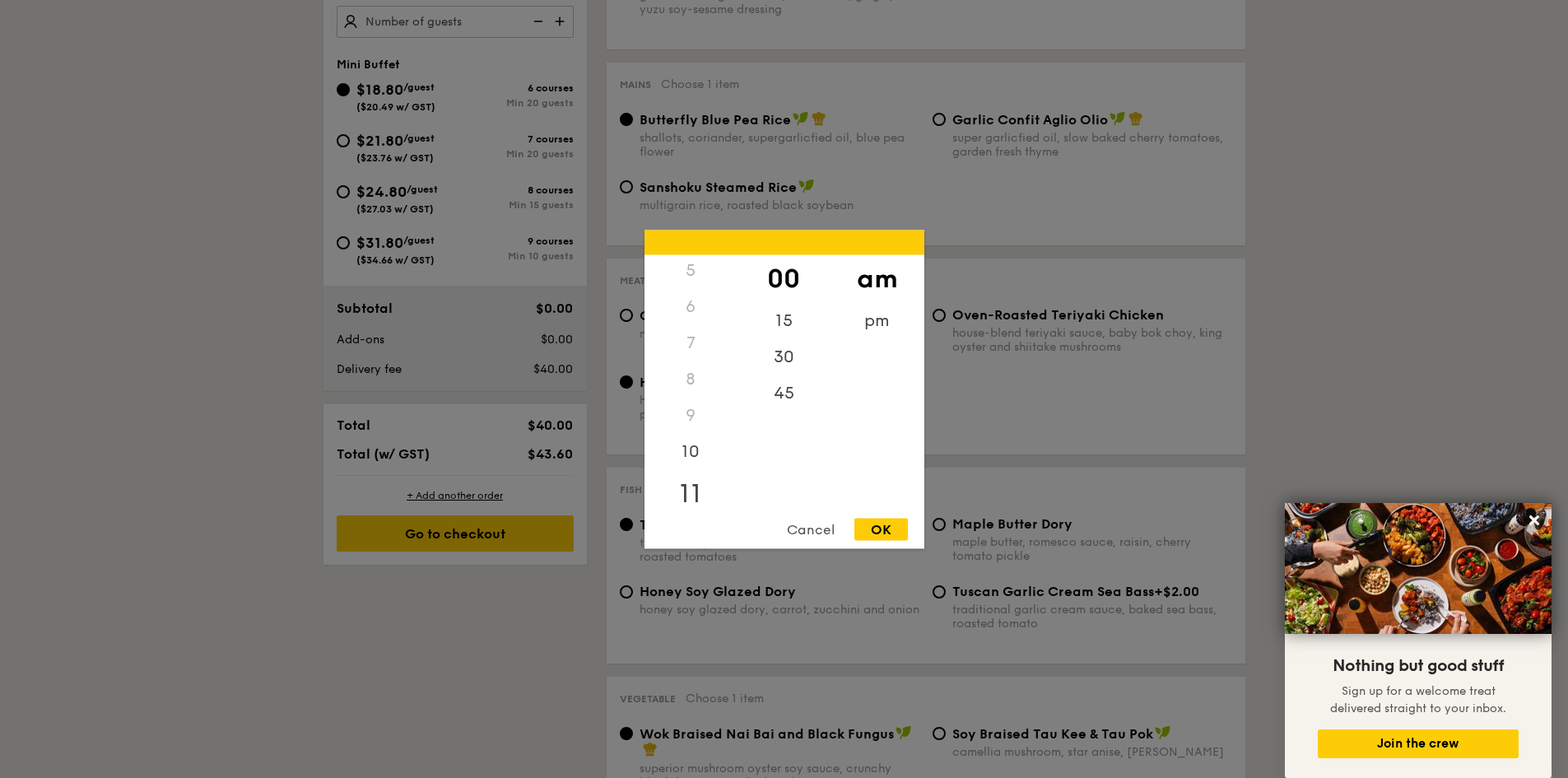
click at [692, 489] on div "11" at bounding box center [691, 493] width 93 height 48
click at [886, 535] on div "OK" at bounding box center [881, 528] width 53 height 22
type input "11:00AM"
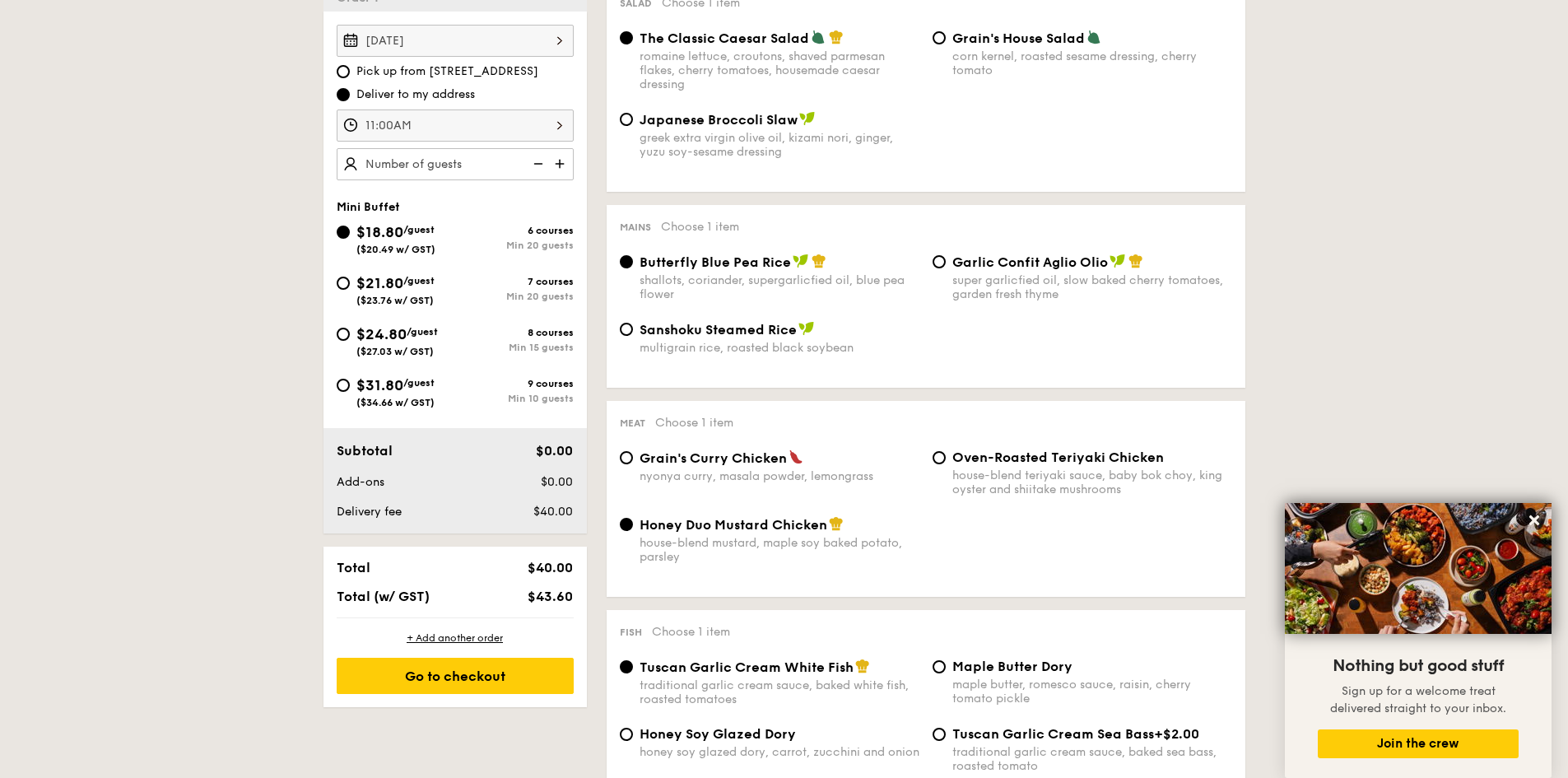
scroll to position [247, 0]
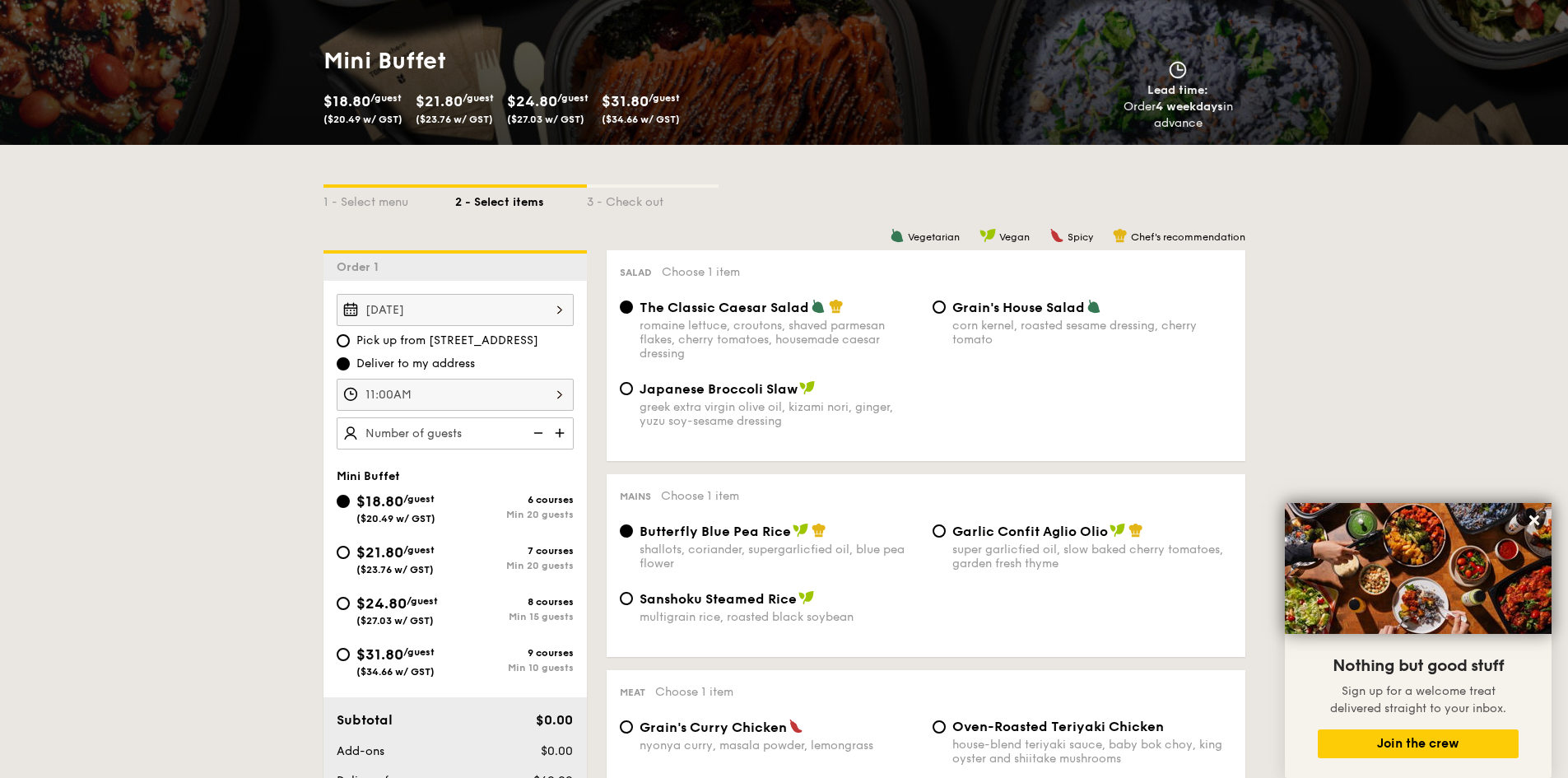
click at [536, 441] on img at bounding box center [537, 433] width 25 height 31
type input "20 guests"
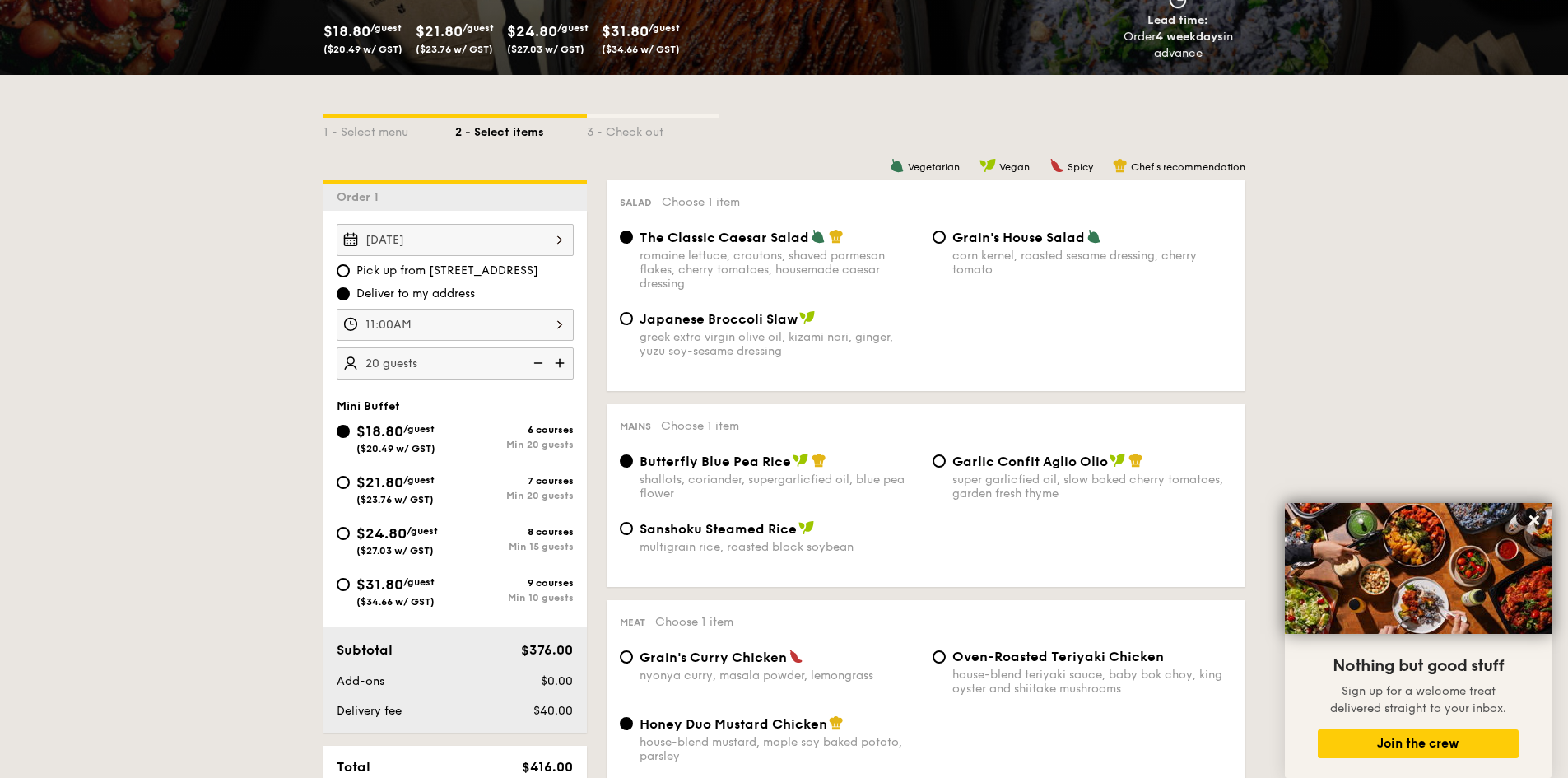
scroll to position [412, 0]
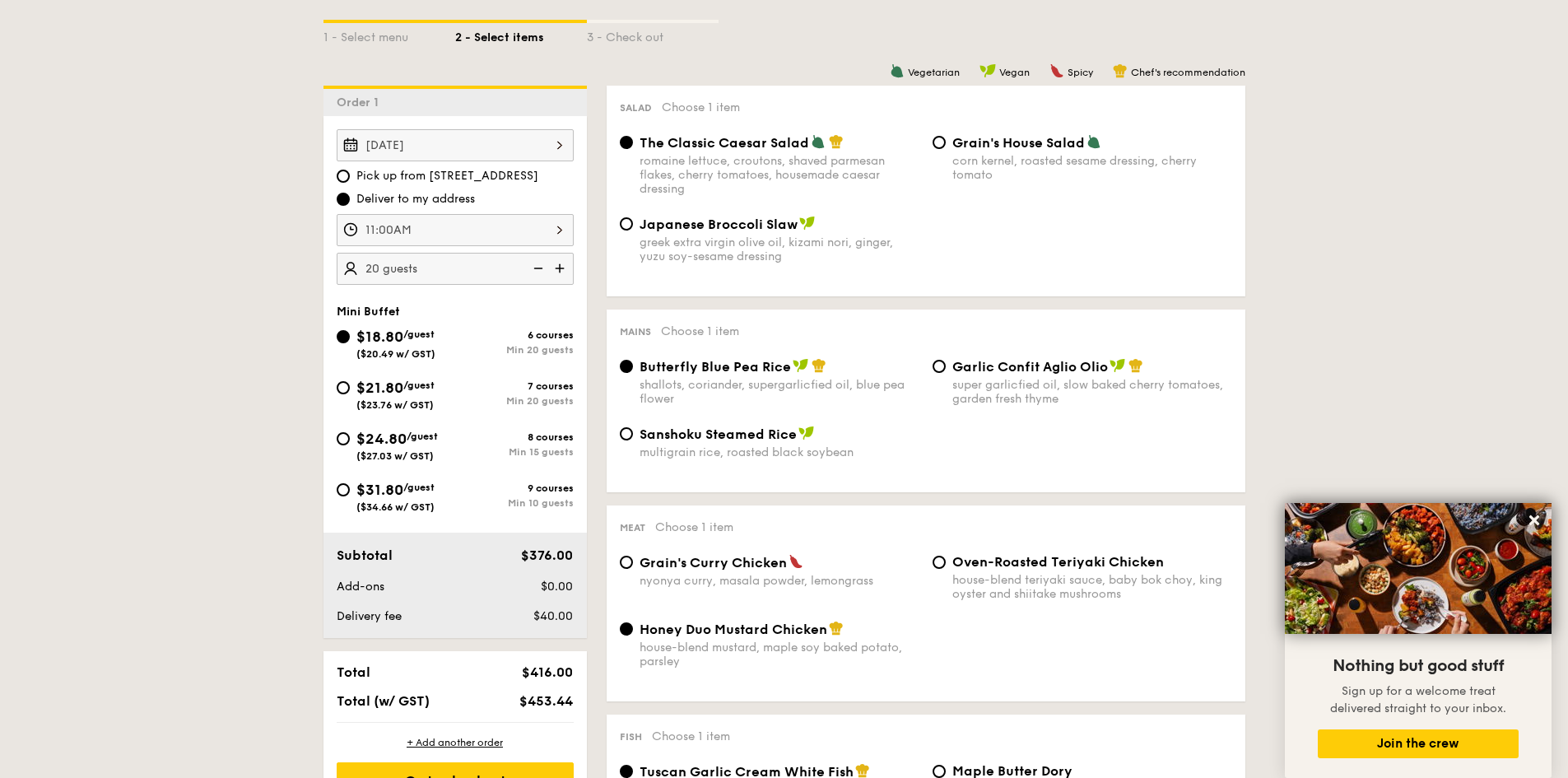
click at [931, 145] on div "Grain's House Salad corn kernel, roasted sesame dressing, cherry tomato" at bounding box center [1083, 158] width 313 height 48
click at [940, 145] on input "Grain's House Salad corn kernel, roasted sesame dressing, cherry tomato" at bounding box center [939, 142] width 13 height 13
radio input "true"
click at [944, 374] on div "Garlic Confit Aglio Olio super garlicfied oil, slow baked cherry tomatoes, gard…" at bounding box center [1083, 382] width 313 height 48
click at [948, 366] on div "Garlic Confit Aglio Olio super garlicfied oil, slow baked cherry tomatoes, gard…" at bounding box center [1083, 382] width 313 height 48
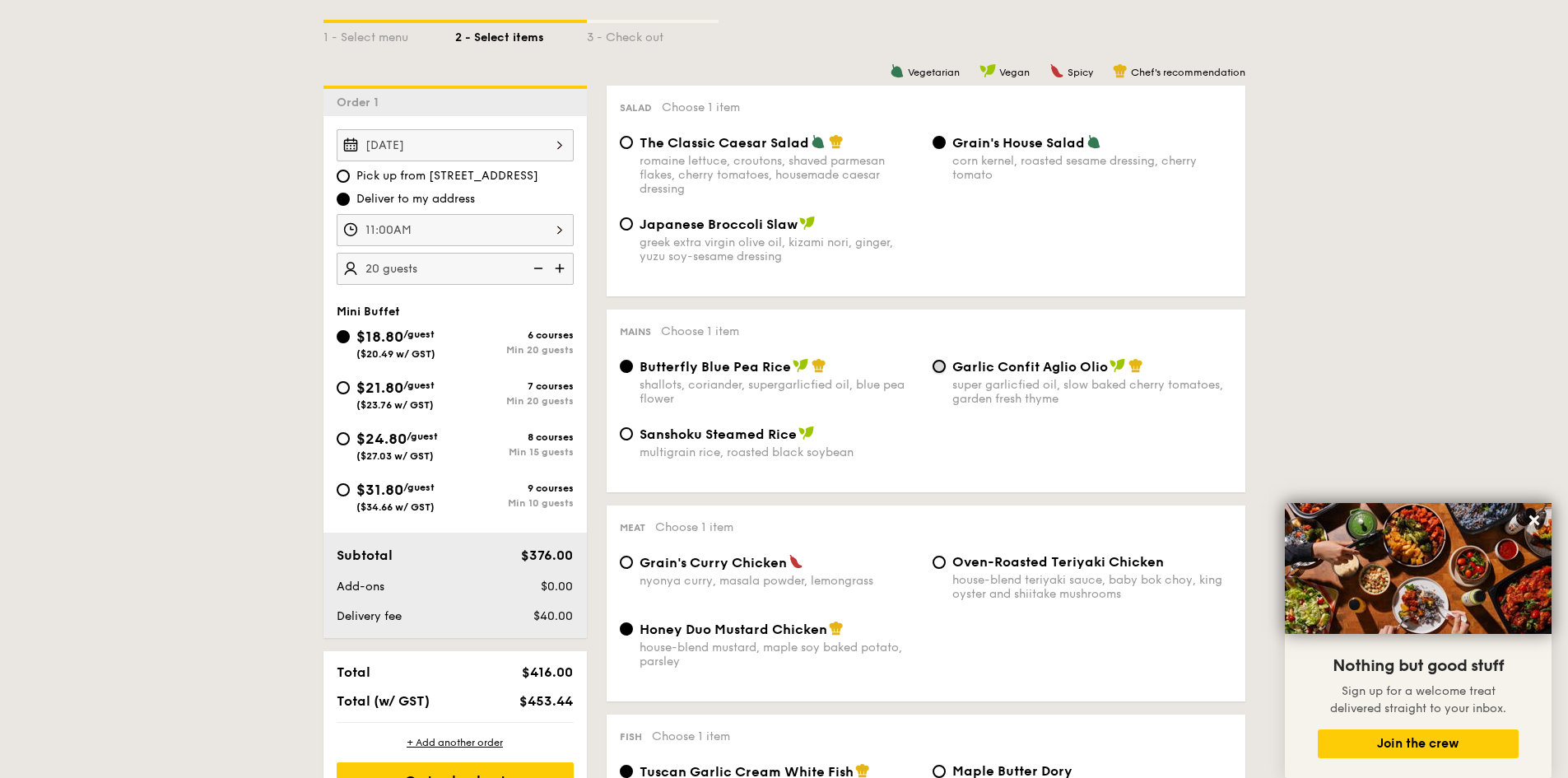
click at [939, 369] on input "Garlic Confit Aglio Olio super garlicfied oil, slow baked cherry tomatoes, gard…" at bounding box center [939, 366] width 13 height 13
radio input "true"
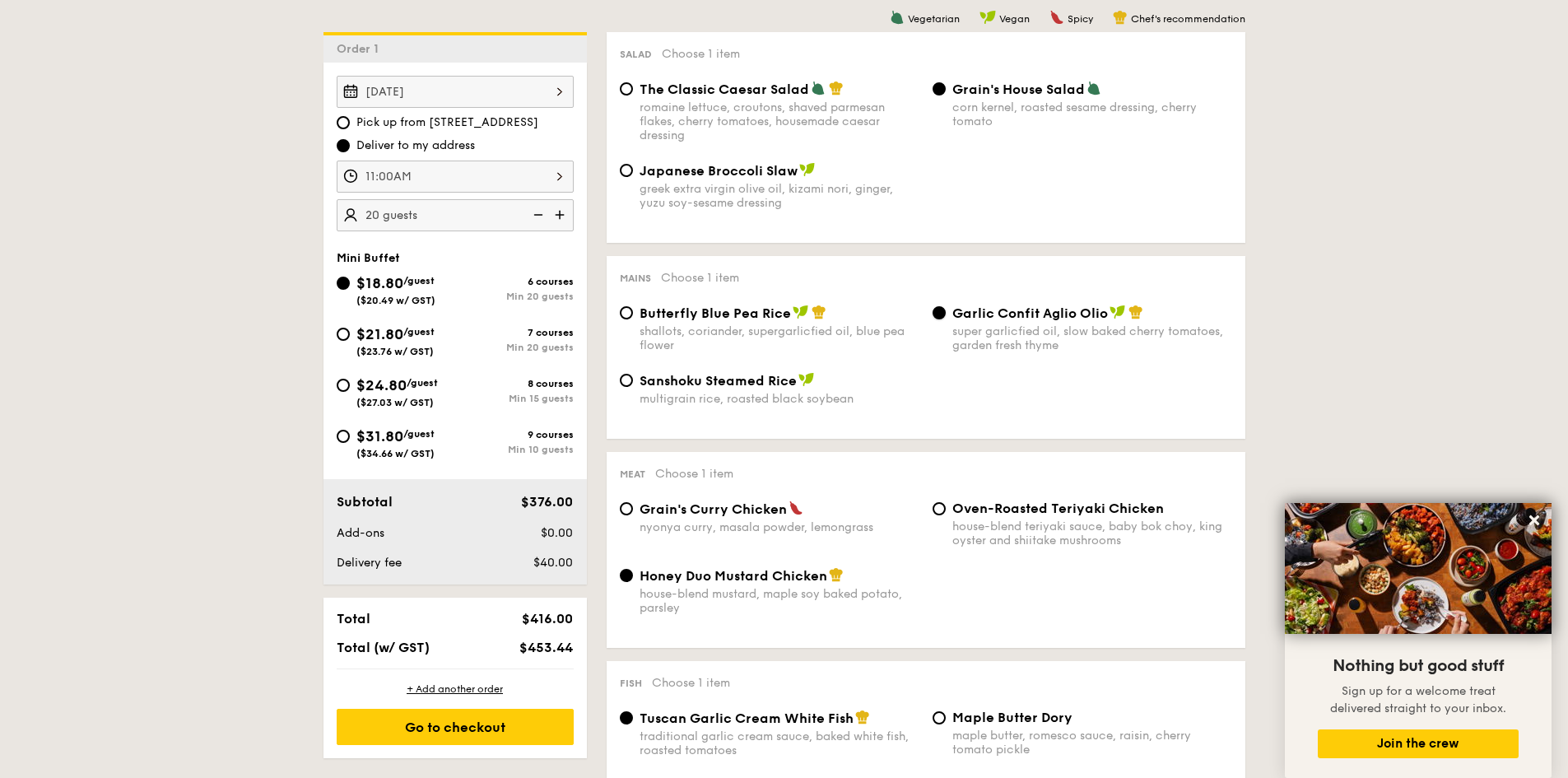
scroll to position [494, 0]
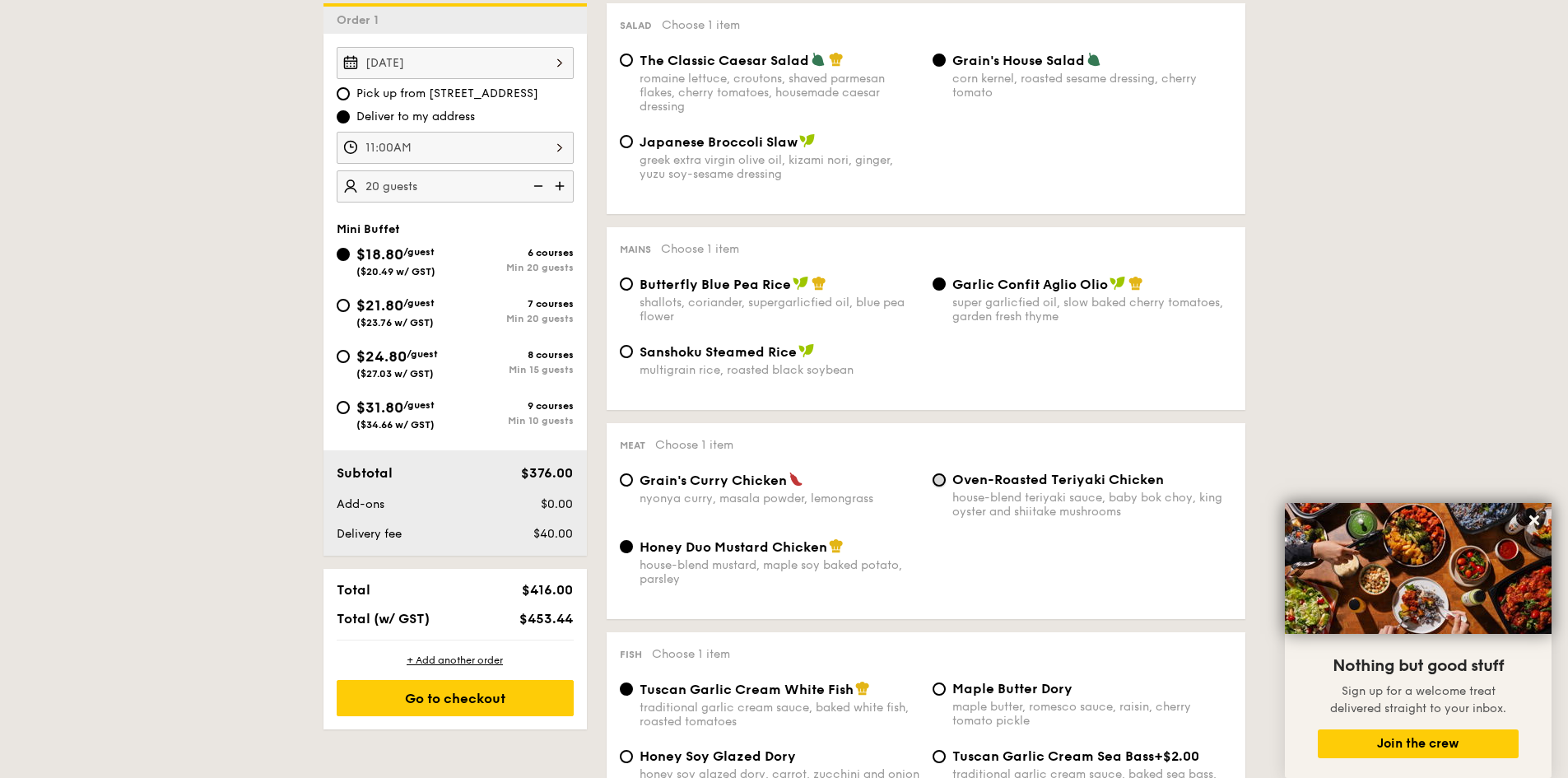
click at [944, 483] on input "Oven-Roasted Teriyaki Chicken house-blend teriyaki sauce, baby bok choy, king o…" at bounding box center [939, 479] width 13 height 13
radio input "true"
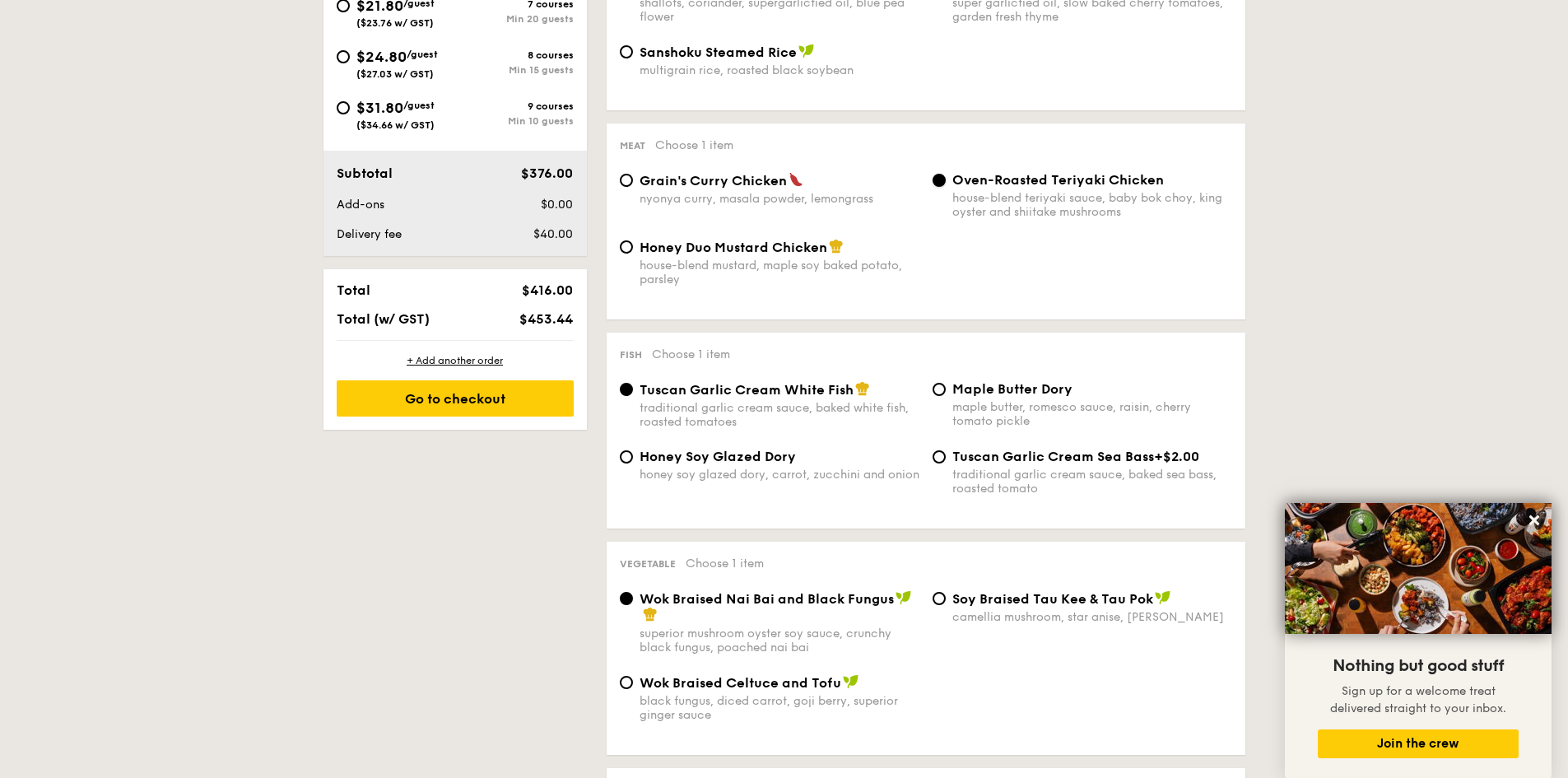
scroll to position [823, 0]
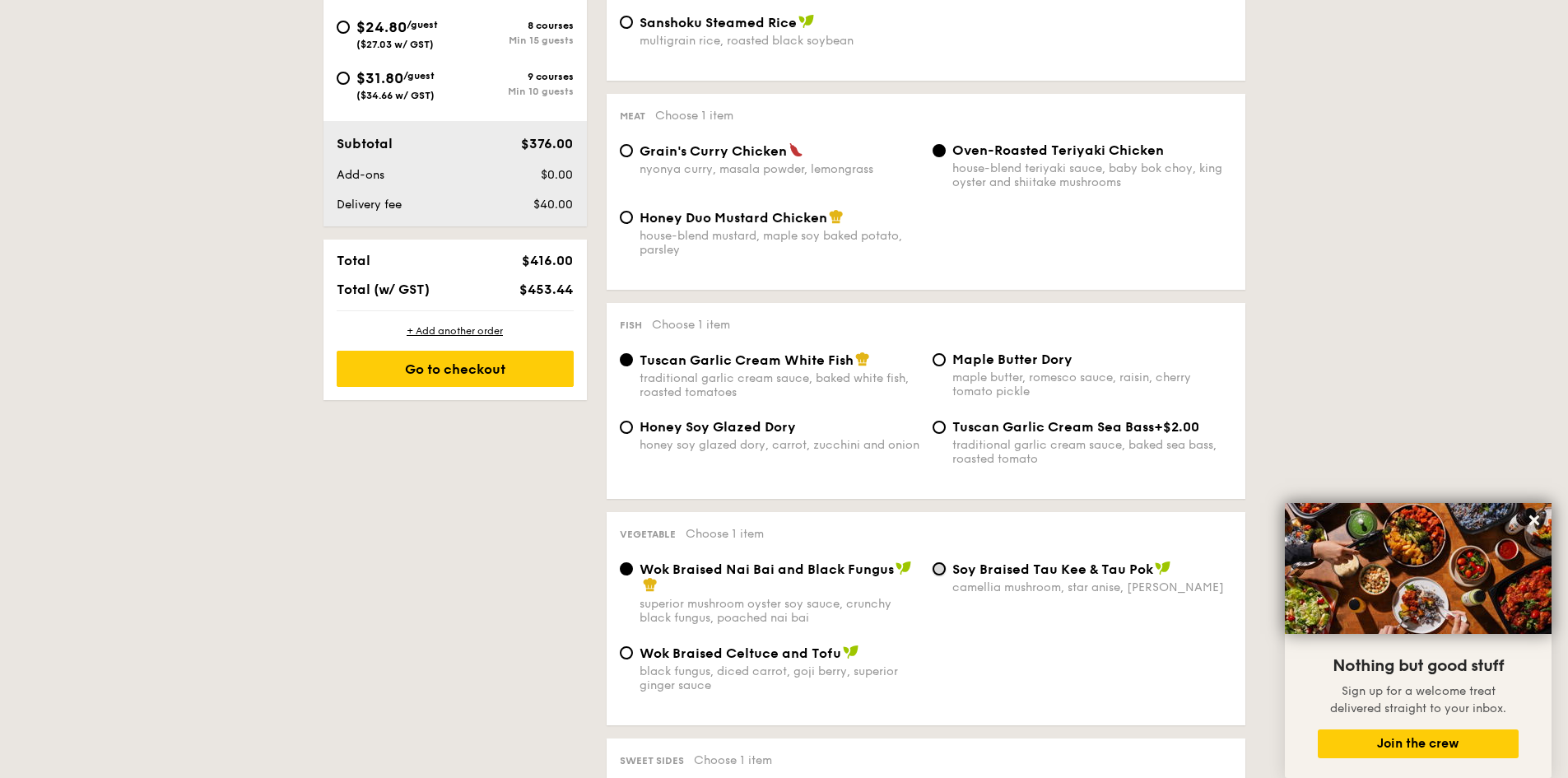
click at [936, 565] on input "⁠Soy Braised Tau Kee & Tau Pok camellia mushroom, star anise, goji berry" at bounding box center [939, 568] width 13 height 13
radio input "true"
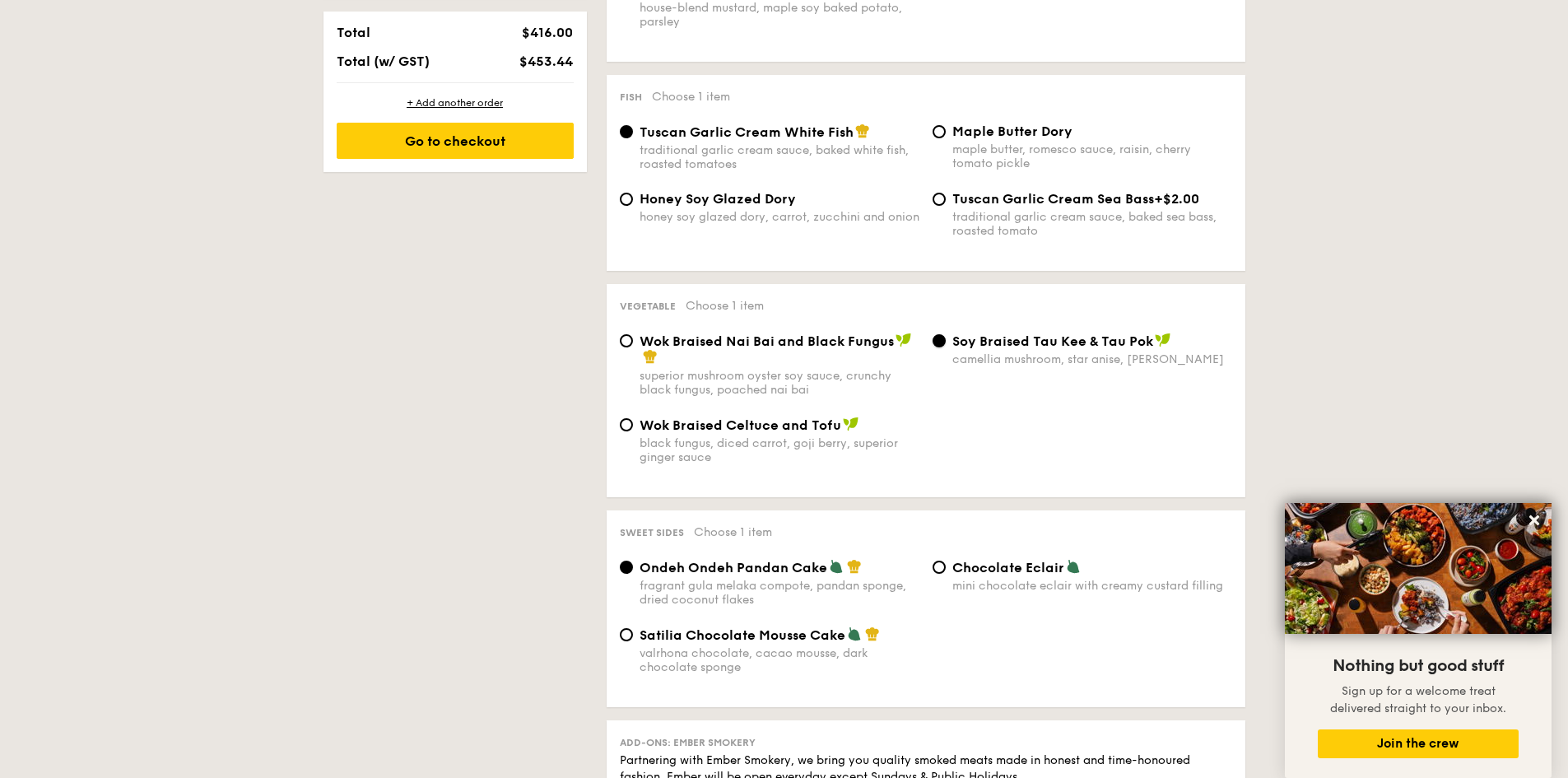
scroll to position [1071, 0]
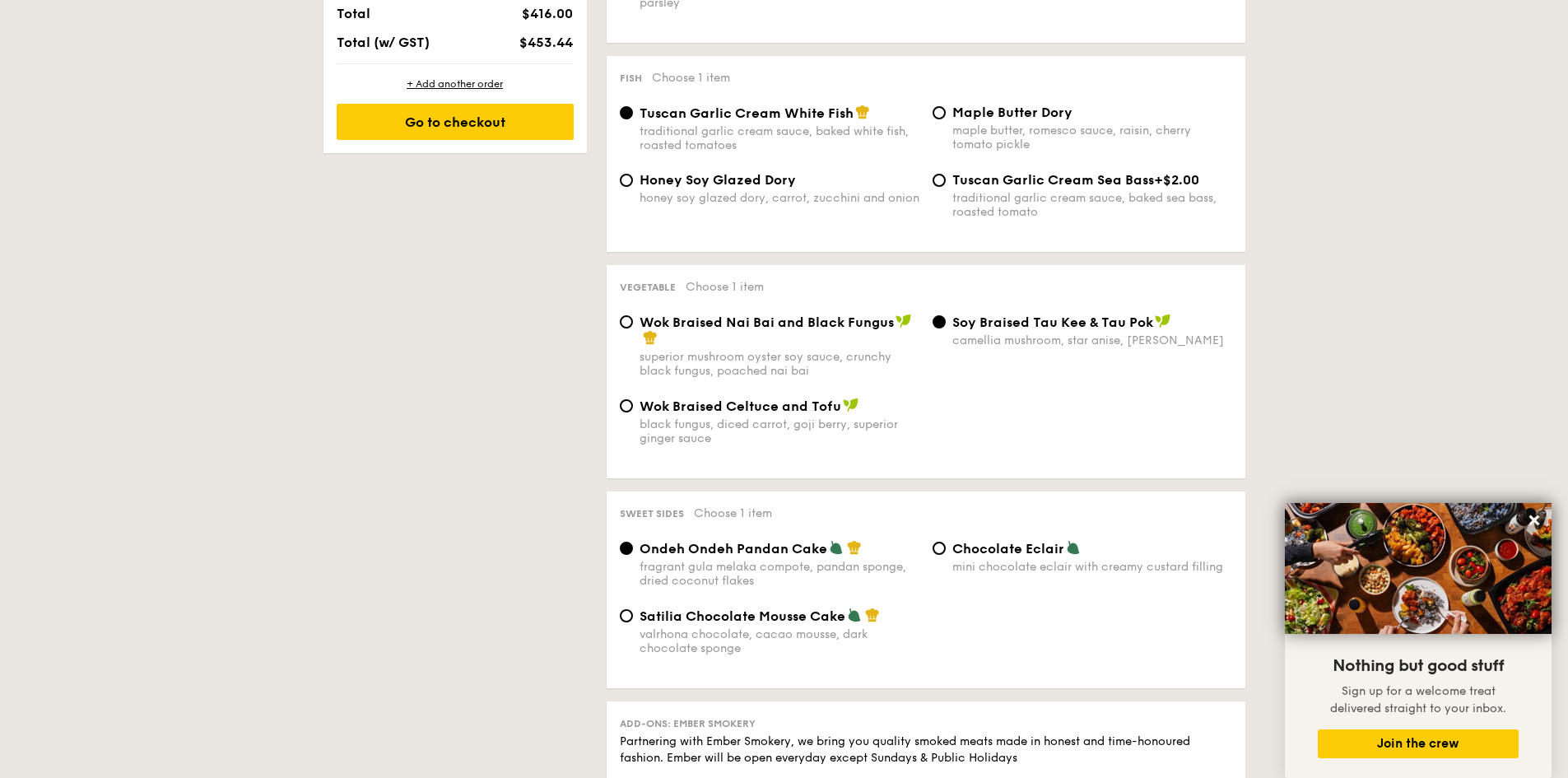
click at [948, 549] on div "Chocolate Eclair mini chocolate eclair with creamy custard filling" at bounding box center [1083, 557] width 313 height 34
click at [941, 550] on input "Chocolate Eclair mini chocolate eclair with creamy custard filling" at bounding box center [939, 548] width 13 height 13
radio input "true"
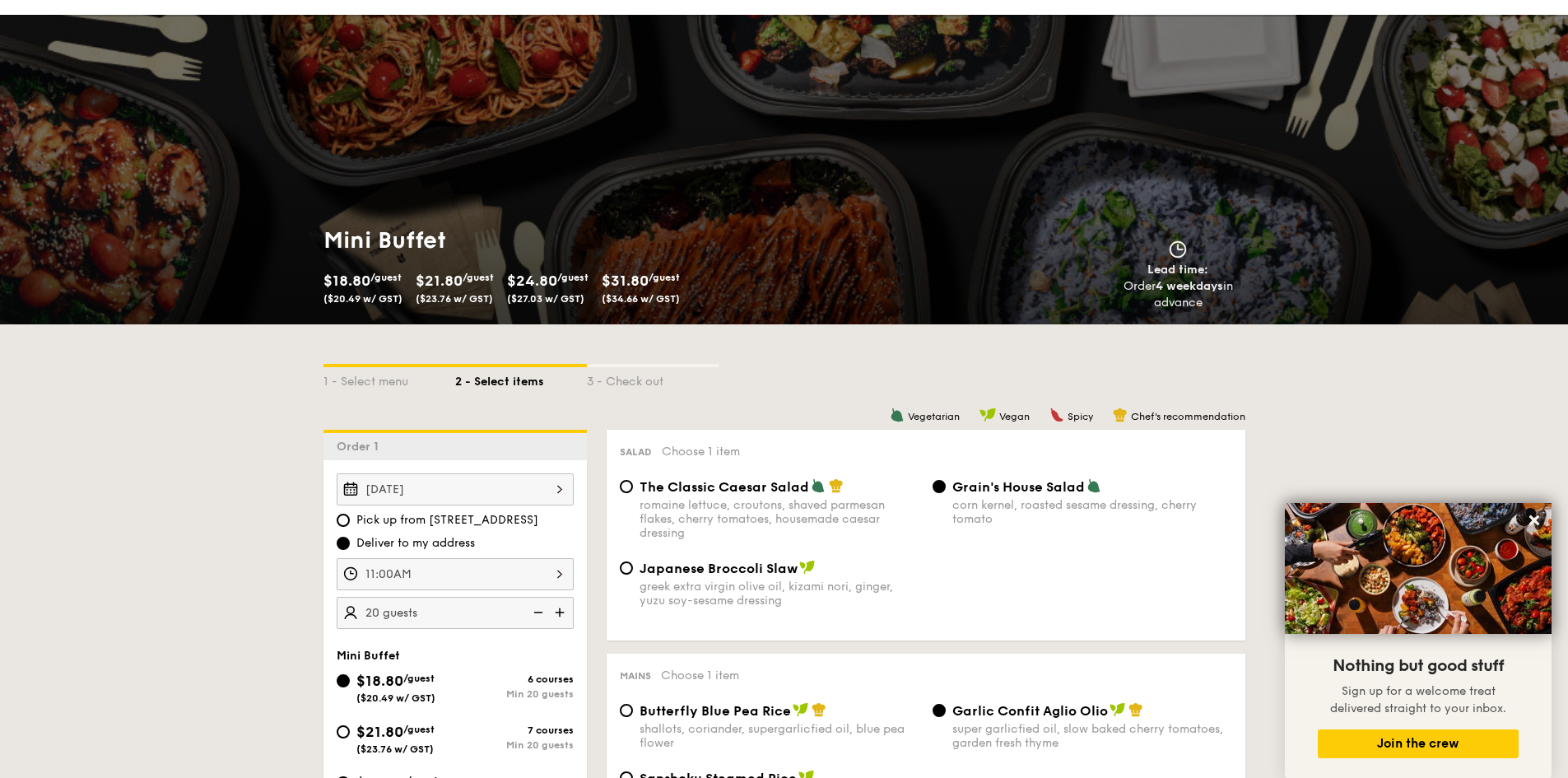
scroll to position [0, 0]
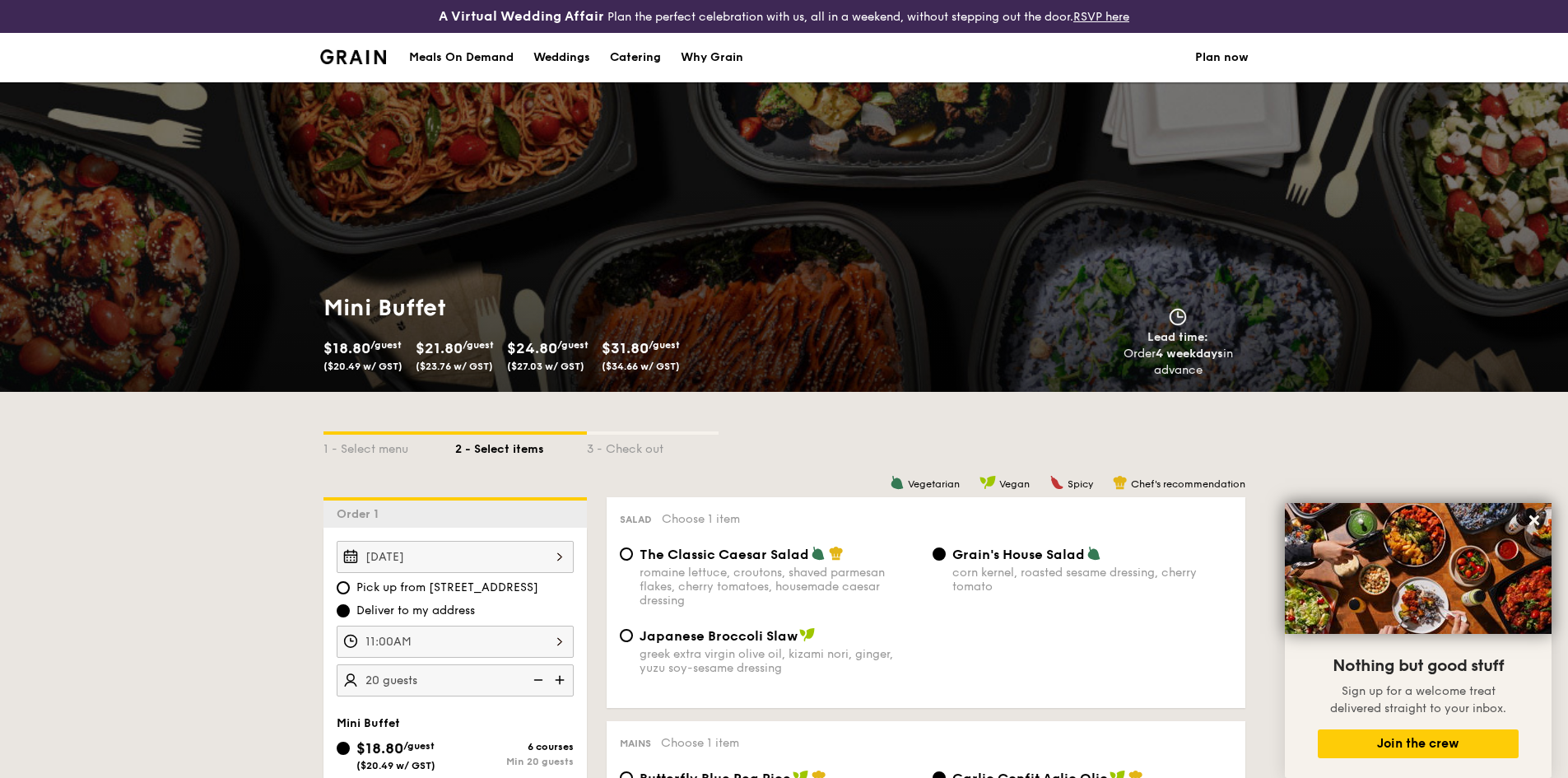
select select
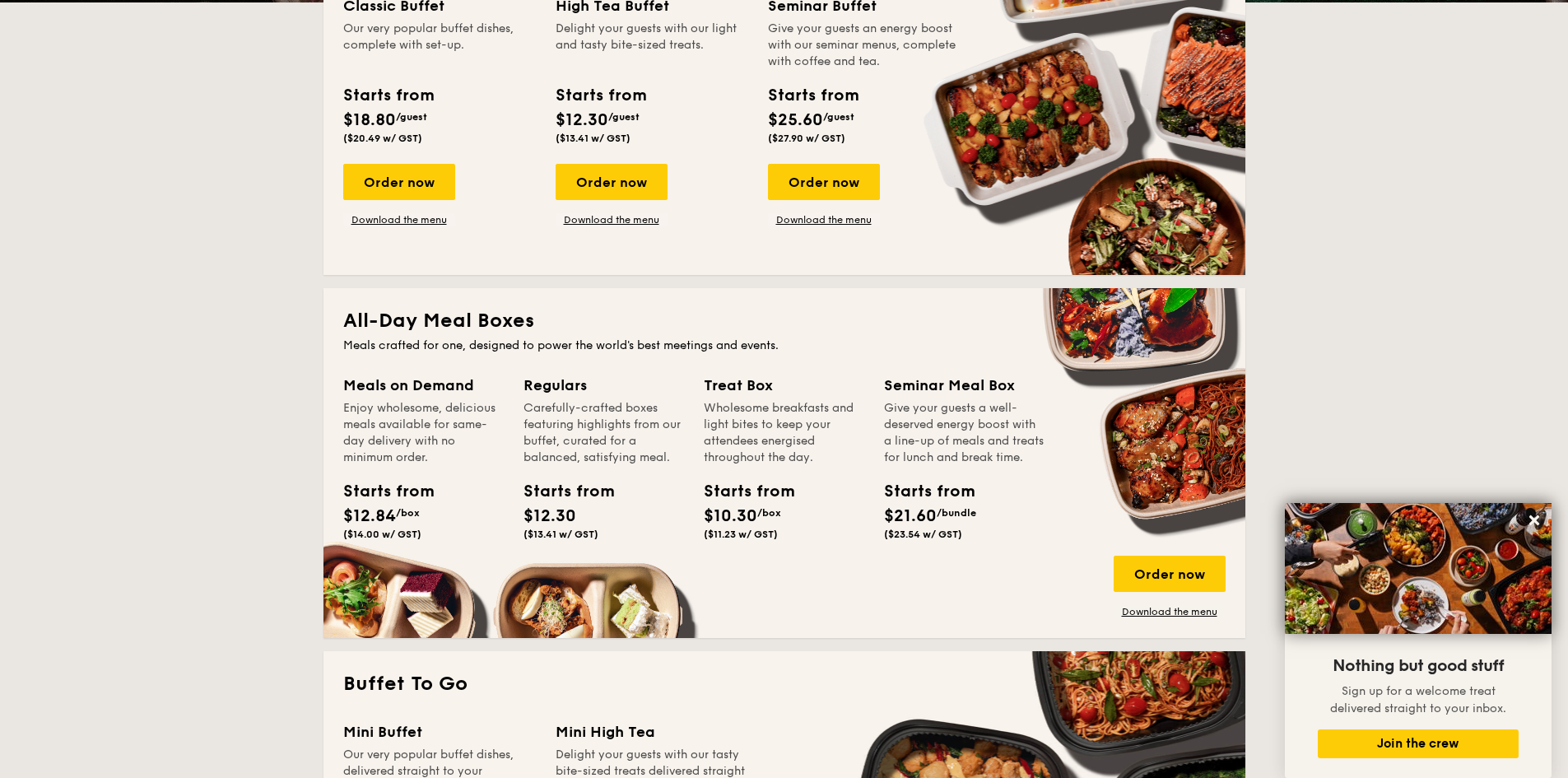
scroll to position [350, 0]
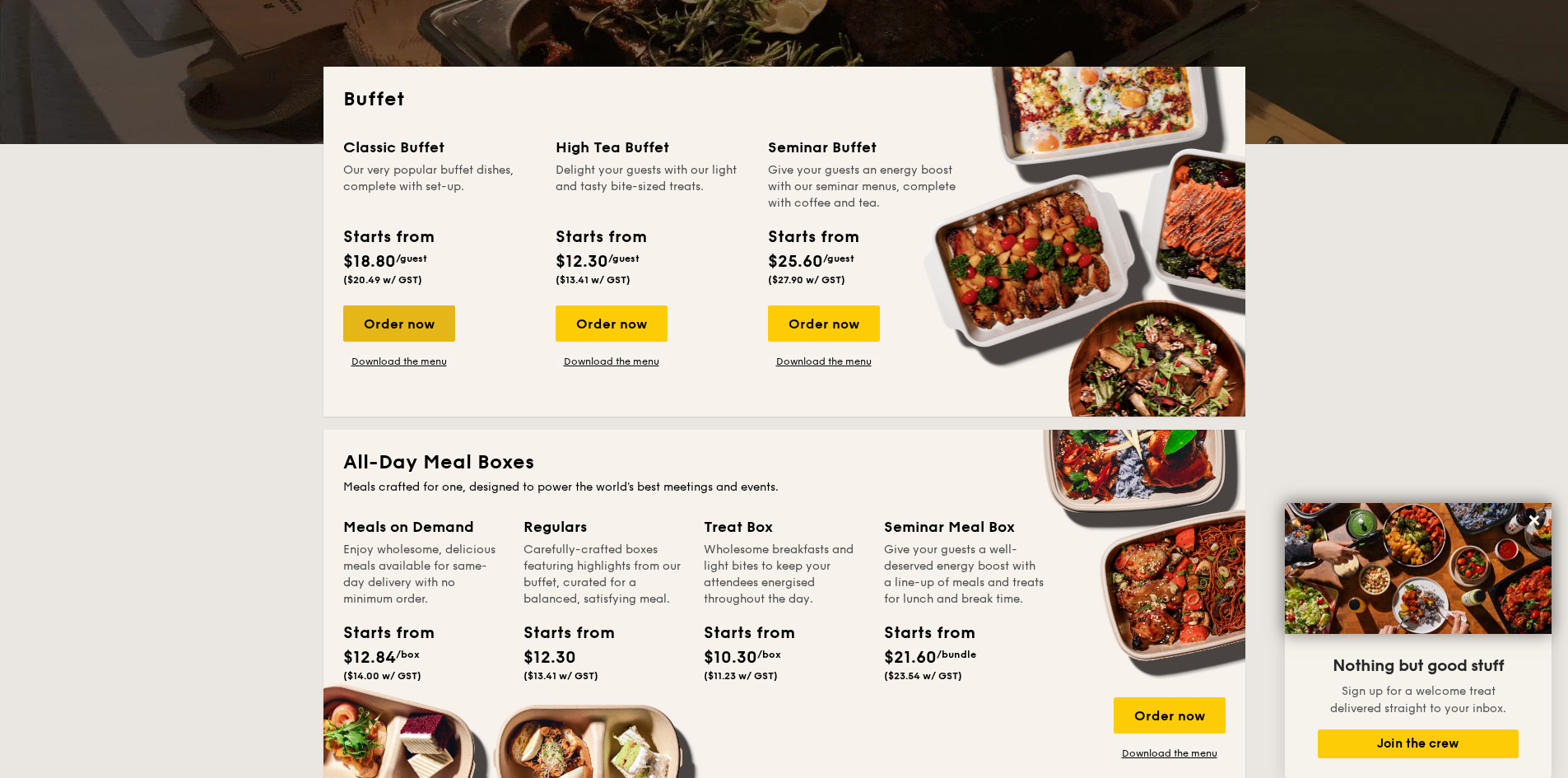
click at [443, 330] on div "Order now" at bounding box center [399, 324] width 112 height 36
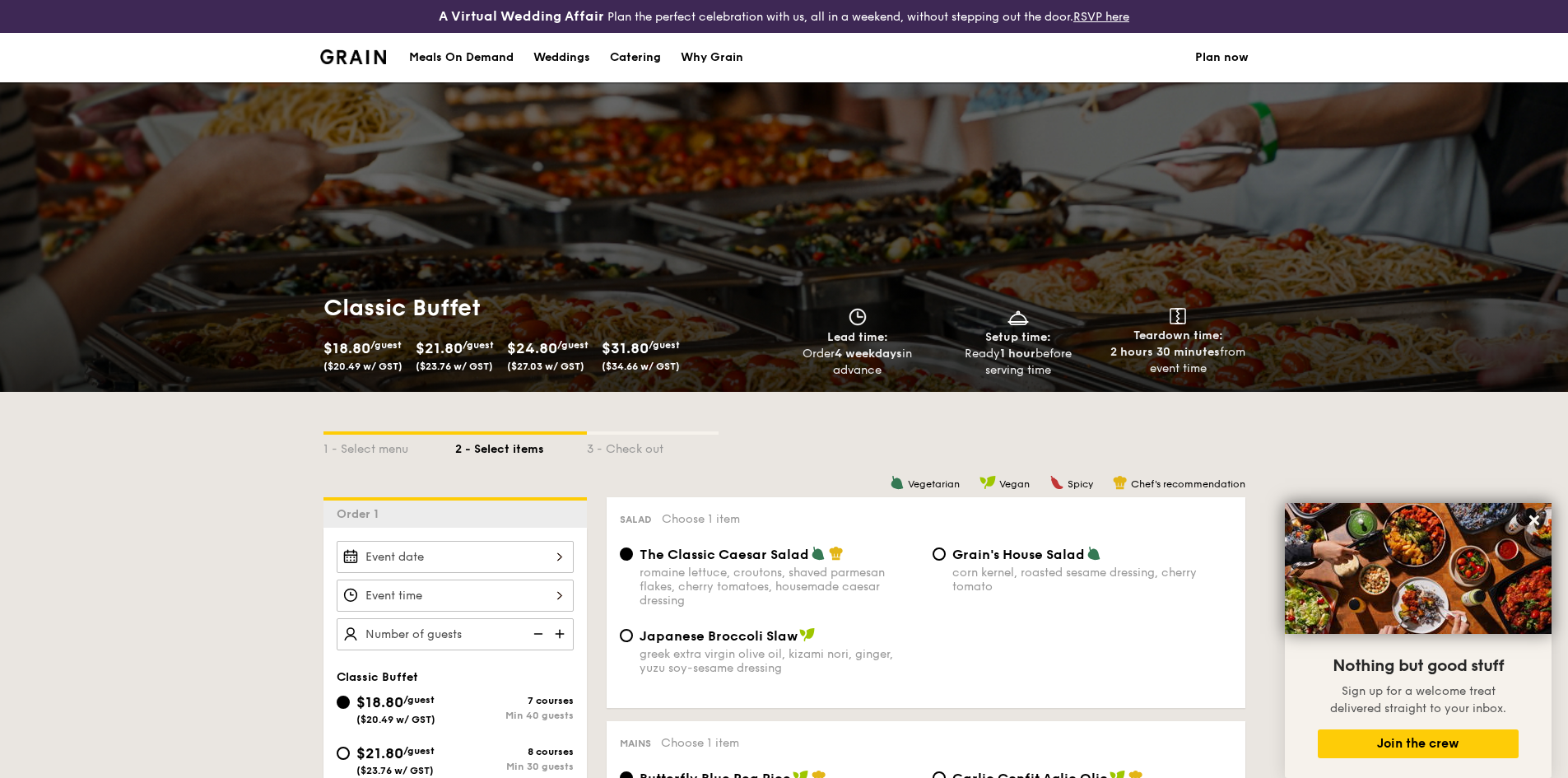
select select
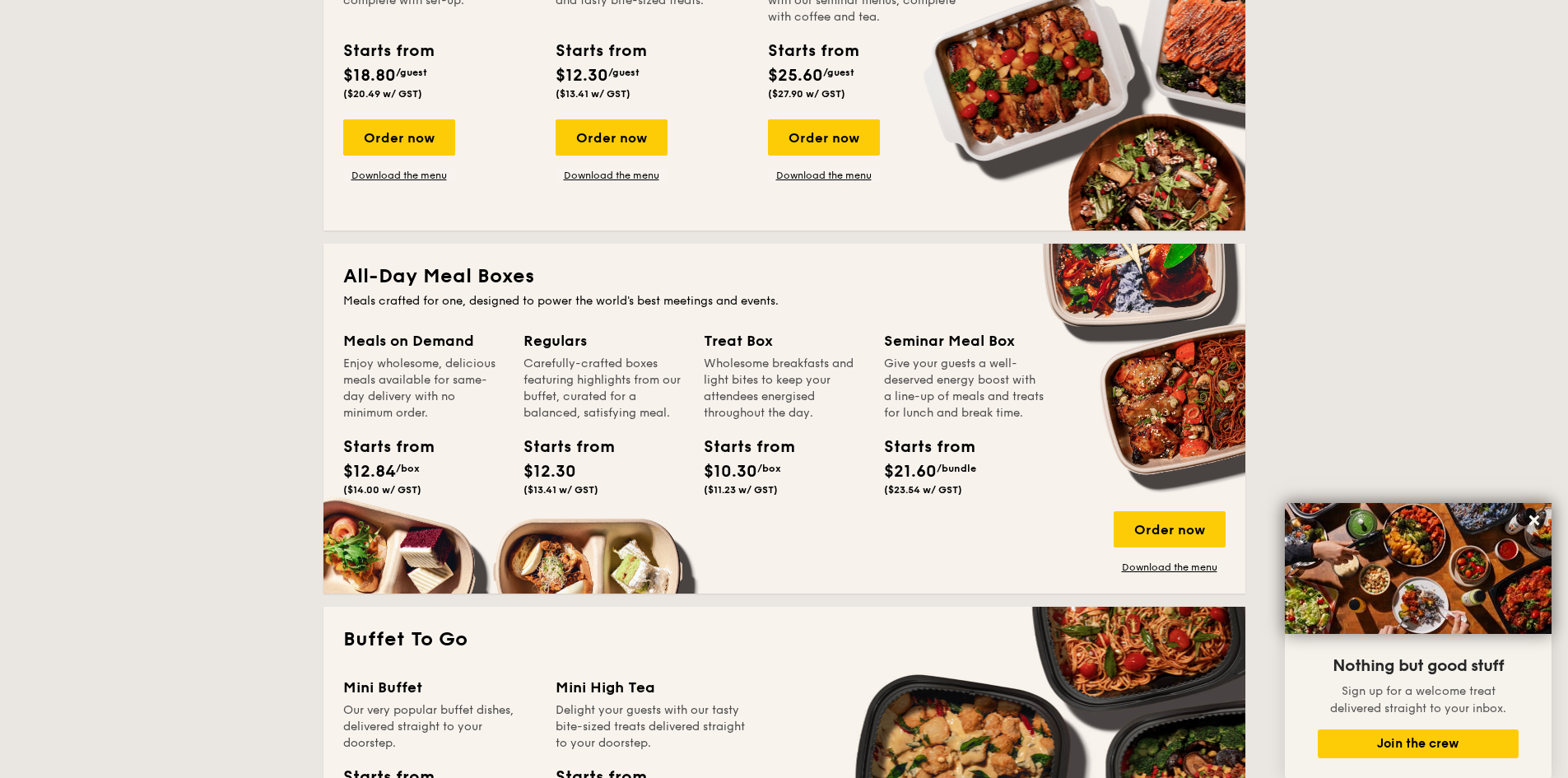
scroll to position [795, 0]
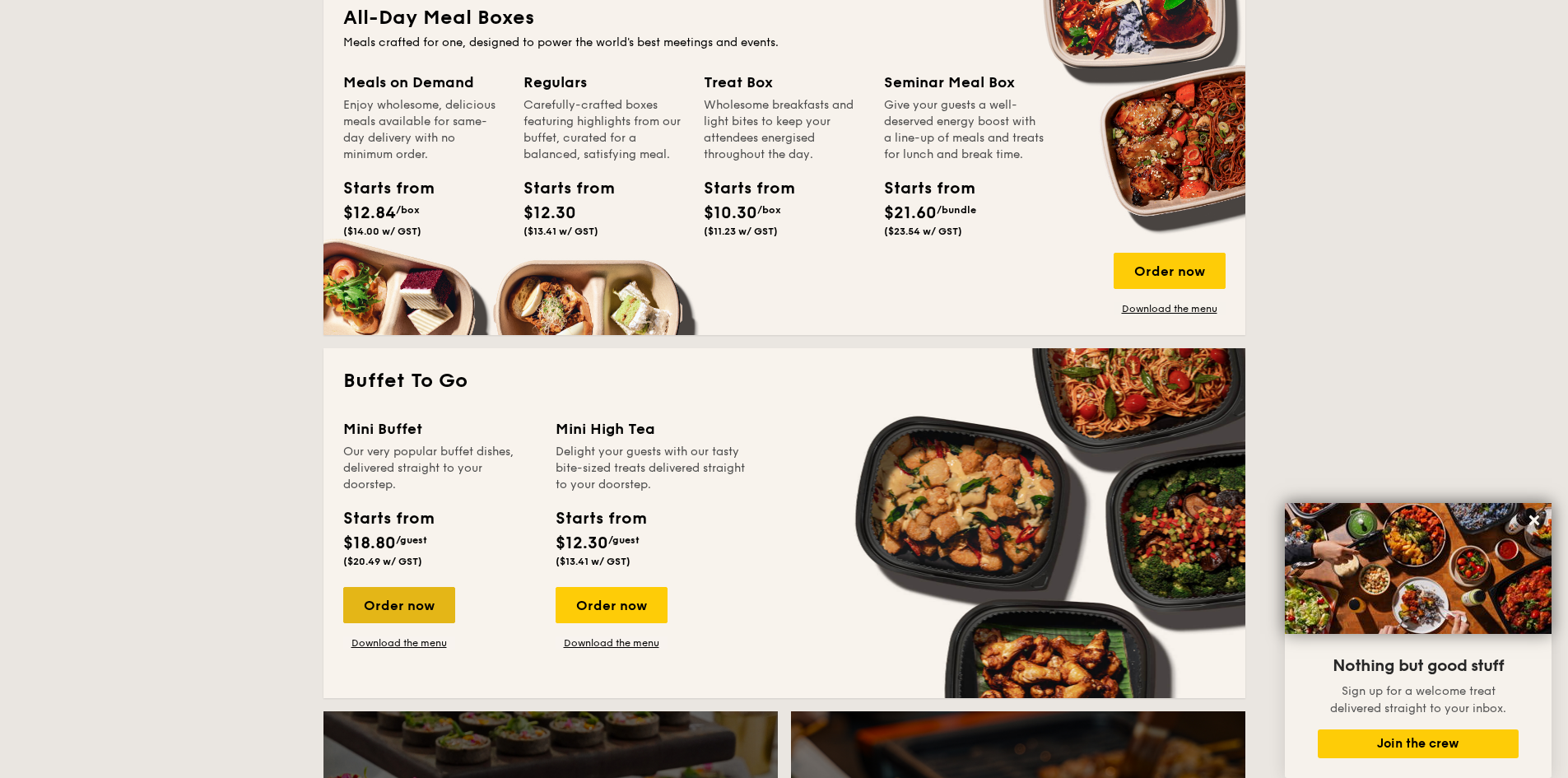
click at [412, 604] on div "Order now" at bounding box center [399, 605] width 112 height 36
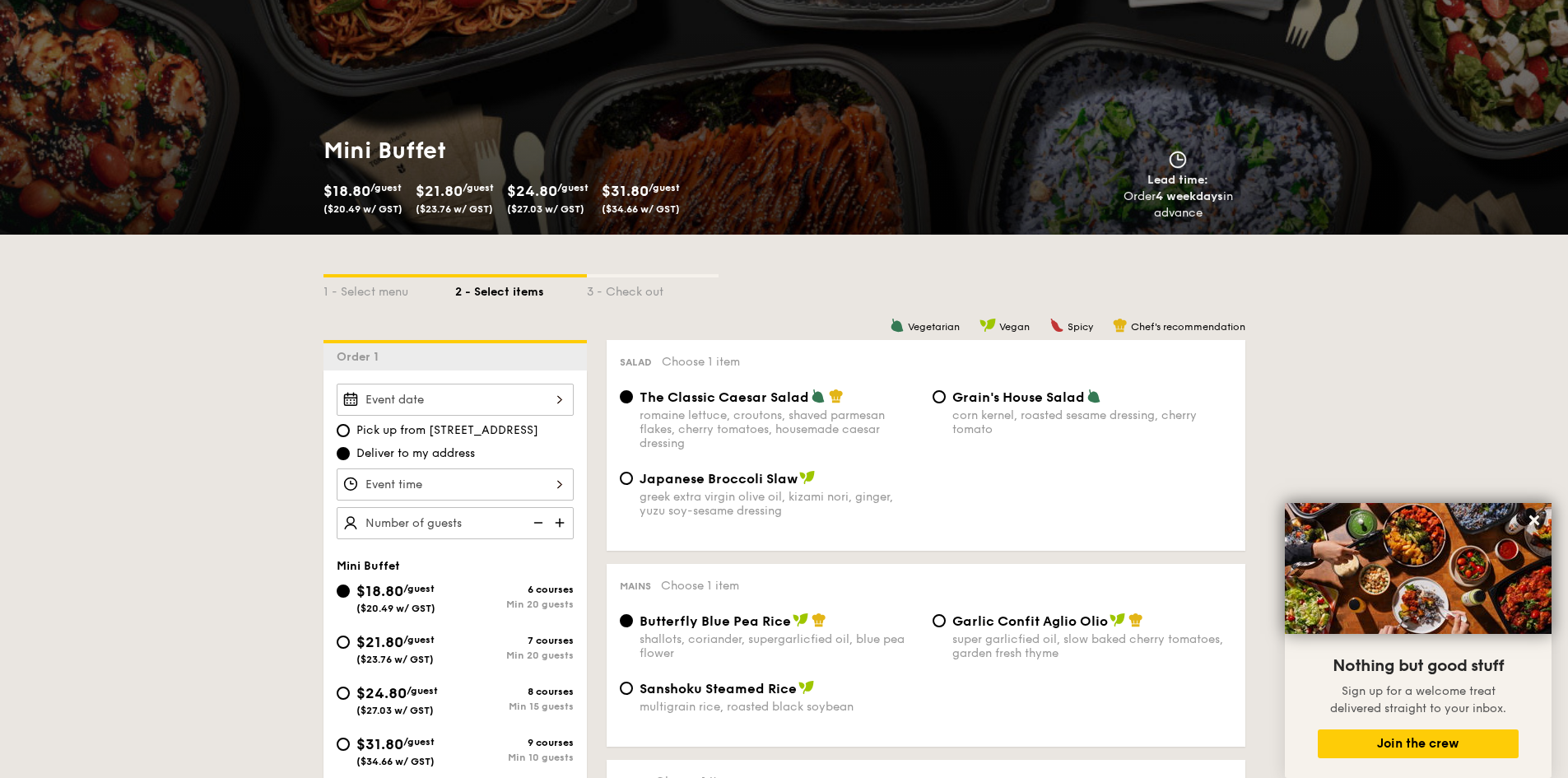
scroll to position [164, 0]
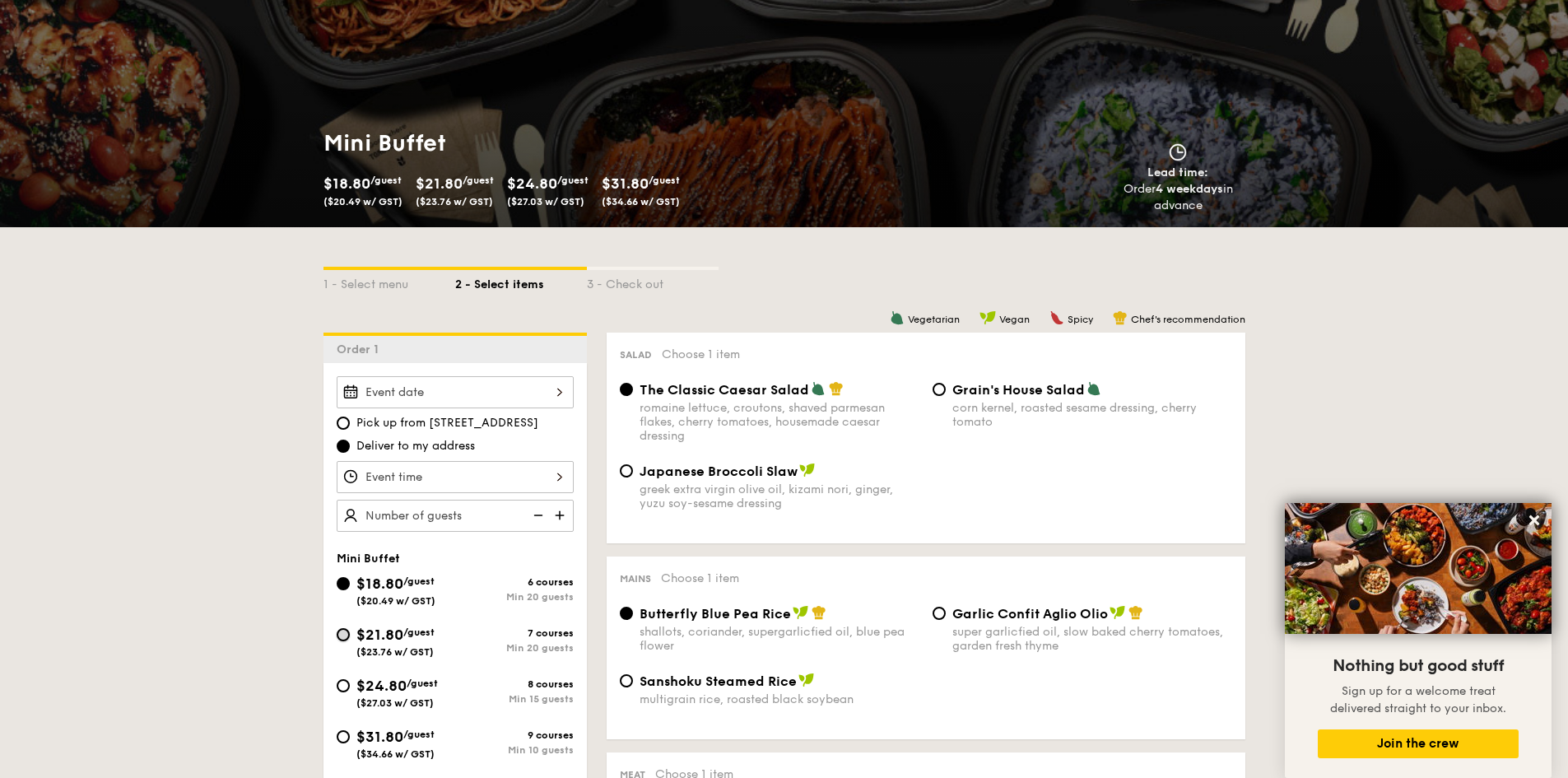
click at [347, 636] on input "$21.80 /guest ($23.76 w/ GST) 7 courses Min 20 guests" at bounding box center [343, 635] width 13 height 13
radio input "true"
radio input "false"
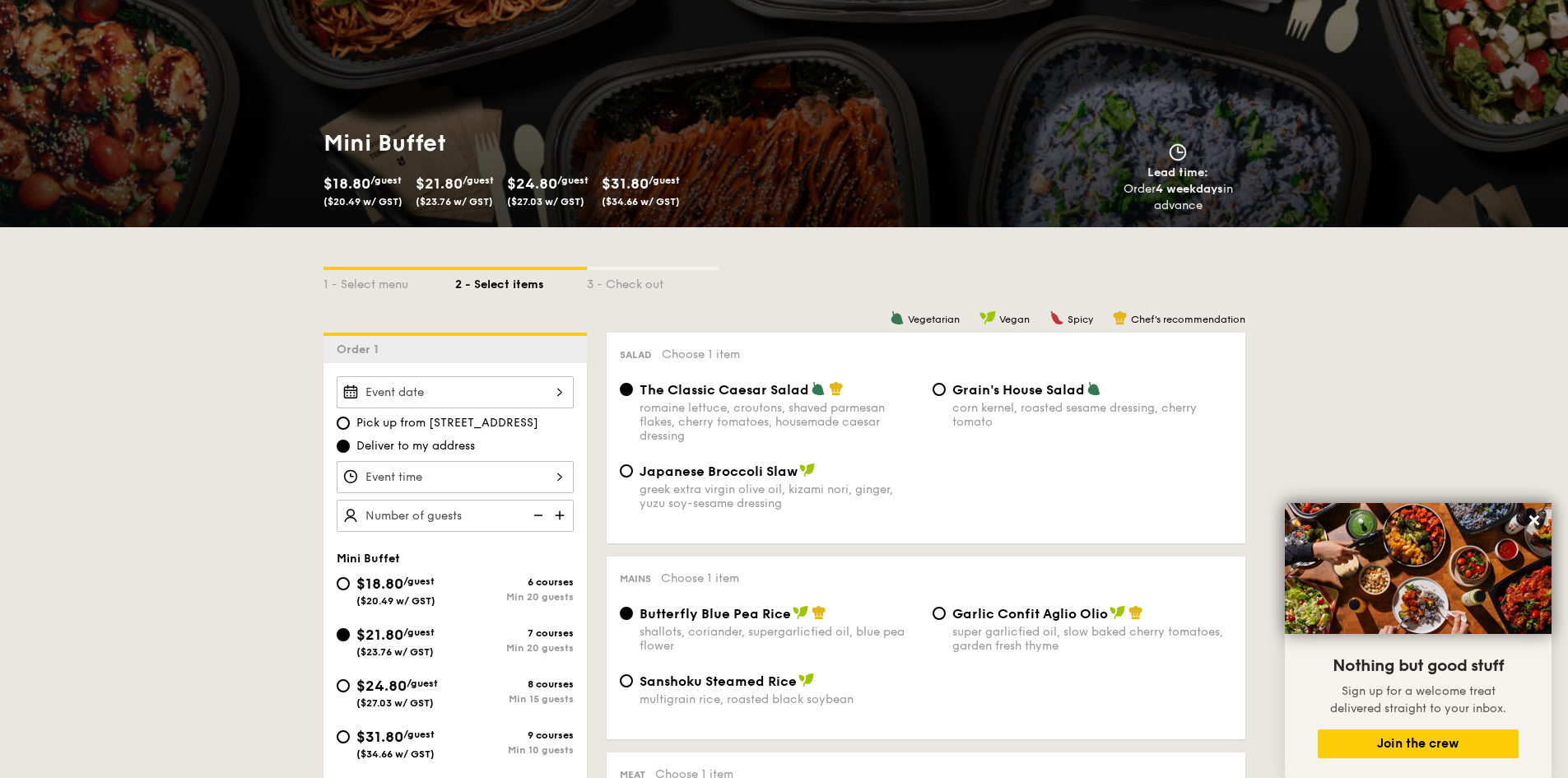
radio input "true"
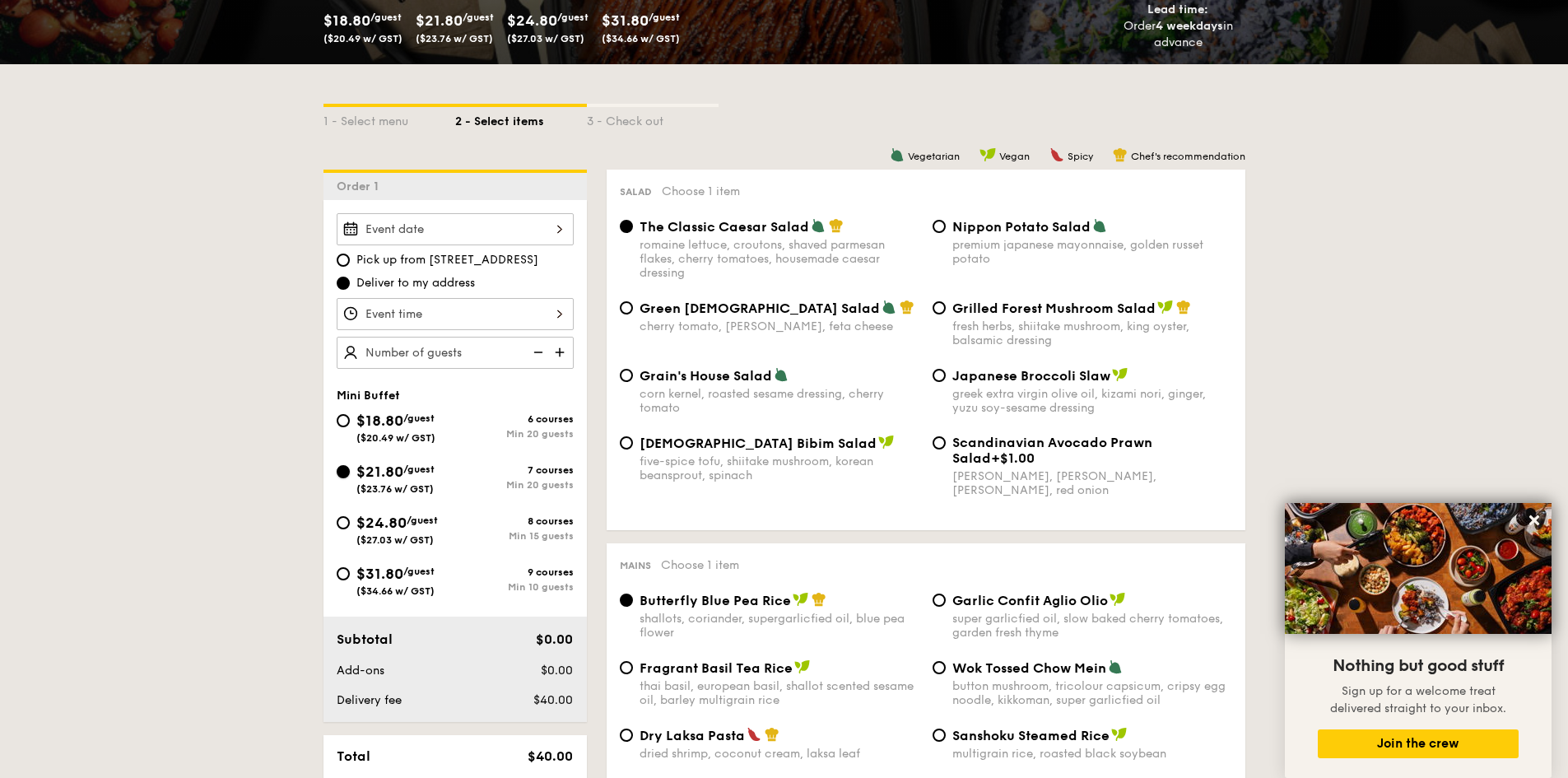
scroll to position [329, 0]
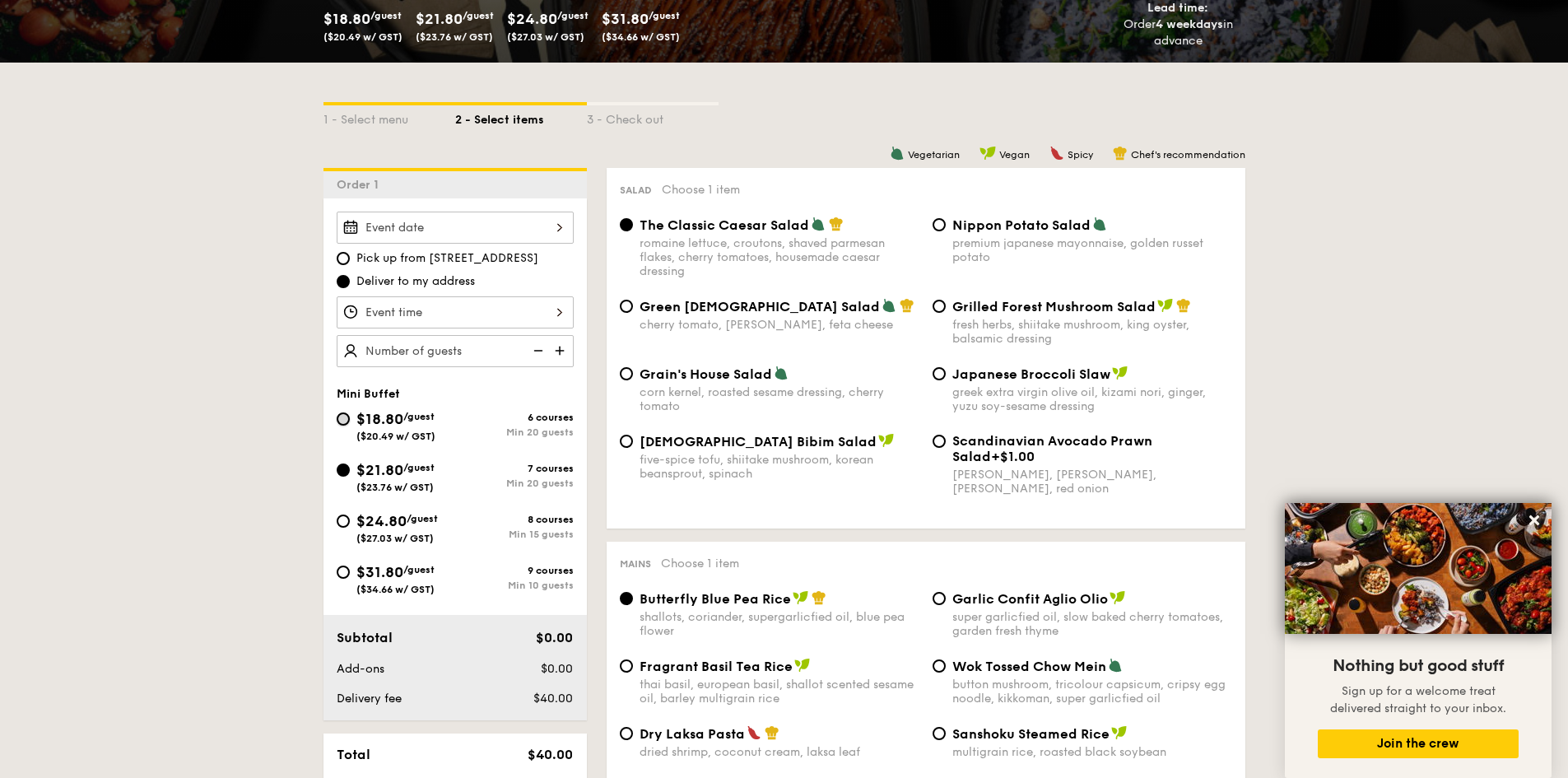
click at [346, 415] on input "$18.80 /guest ($20.49 w/ GST) 6 courses Min 20 guests" at bounding box center [343, 419] width 13 height 13
radio input "true"
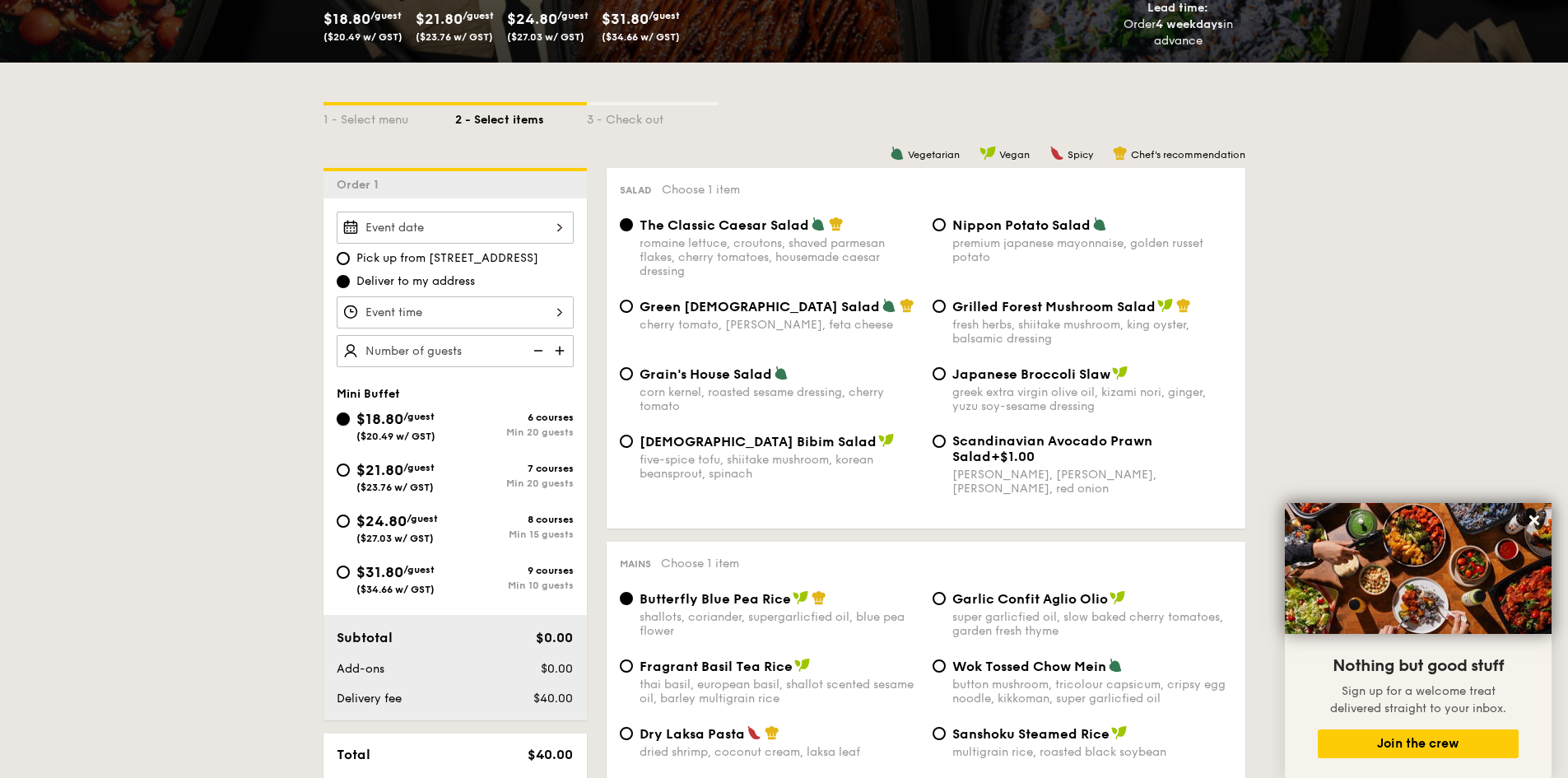
radio input "true"
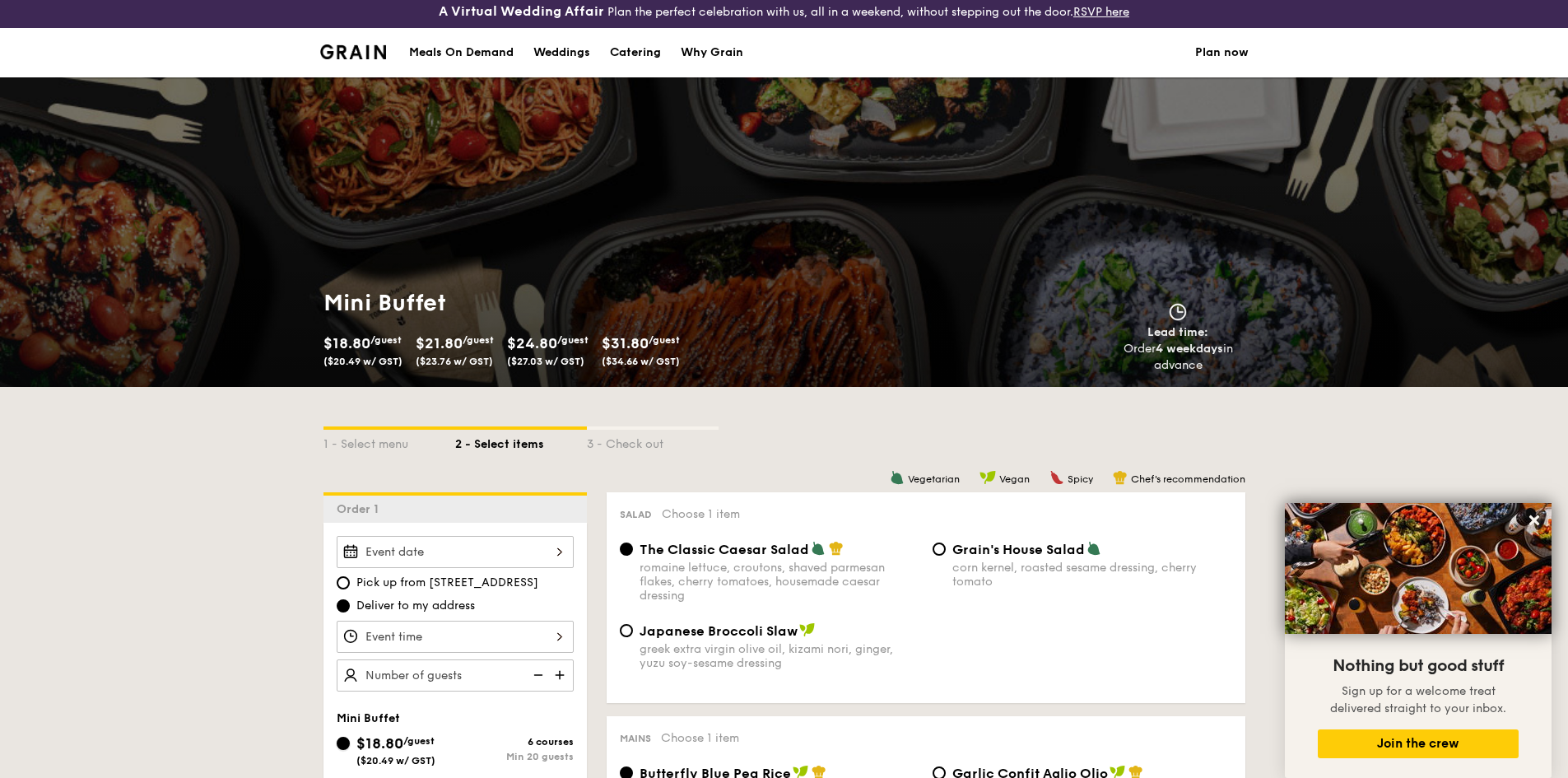
scroll to position [412, 0]
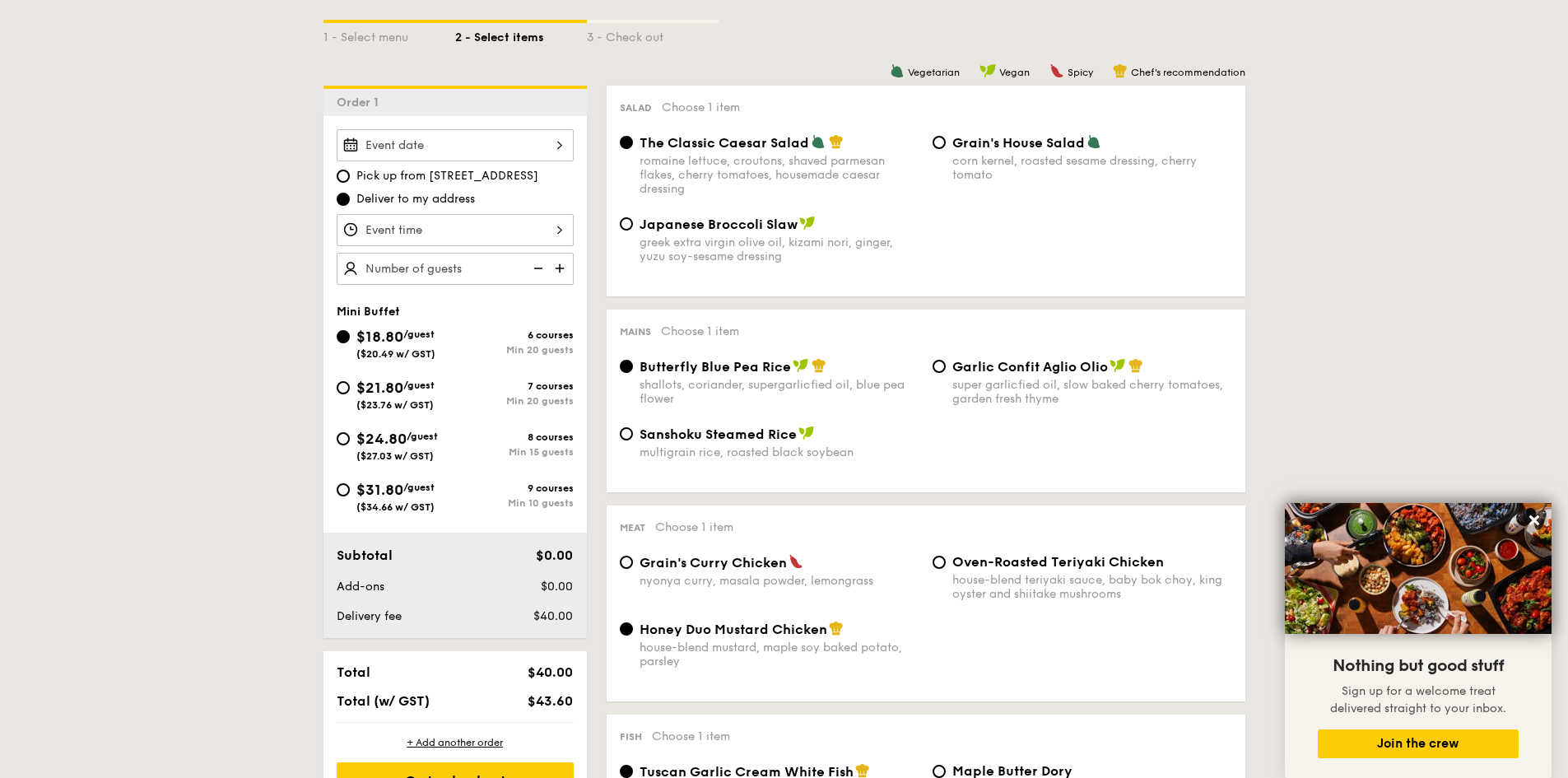
click at [978, 149] on span "Grain's House Salad" at bounding box center [1018, 143] width 132 height 16
click at [946, 149] on input "Grain's House Salad corn kernel, roasted sesame dressing, cherry tomato" at bounding box center [939, 142] width 13 height 13
radio input "true"
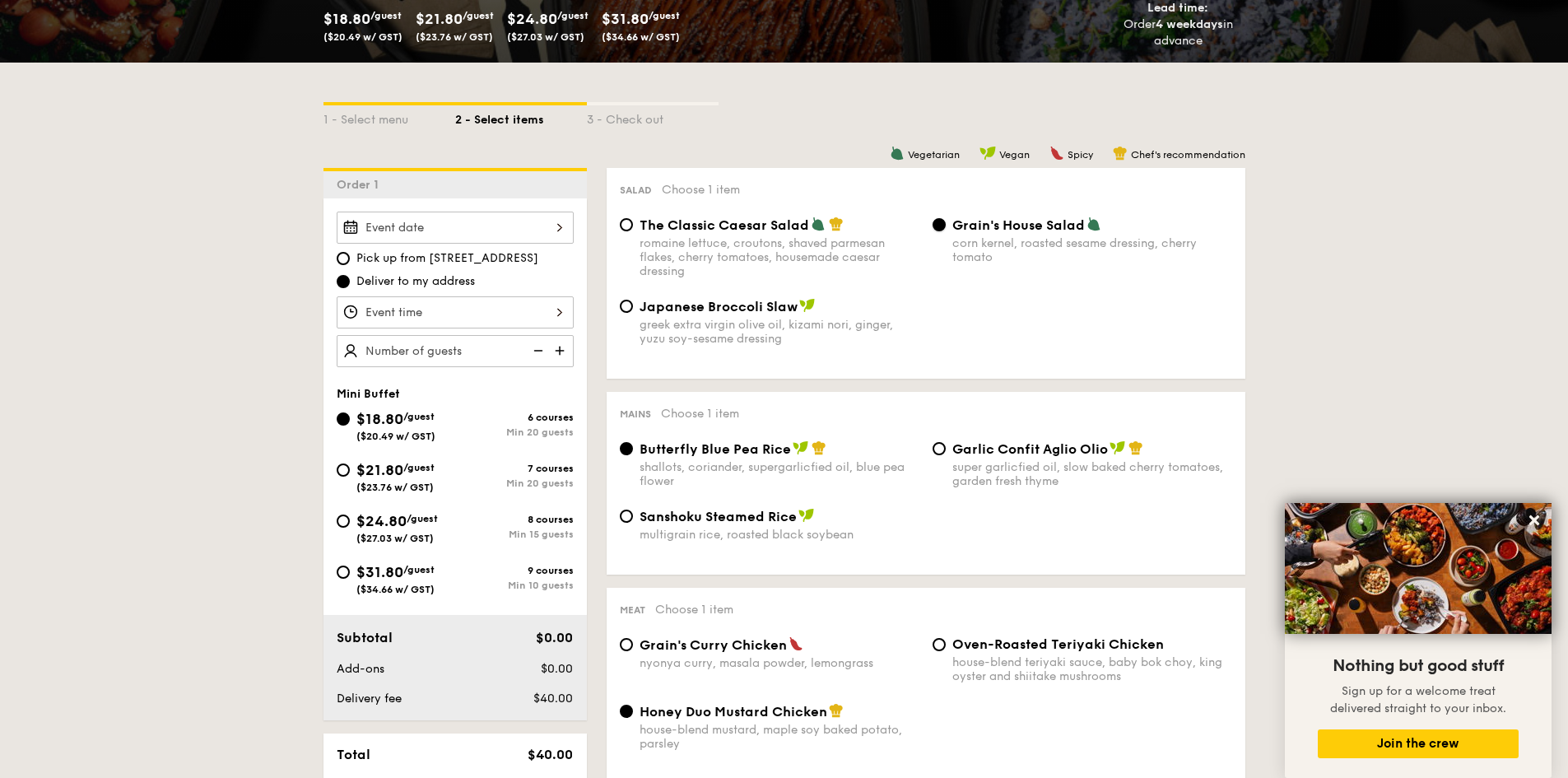
scroll to position [0, 0]
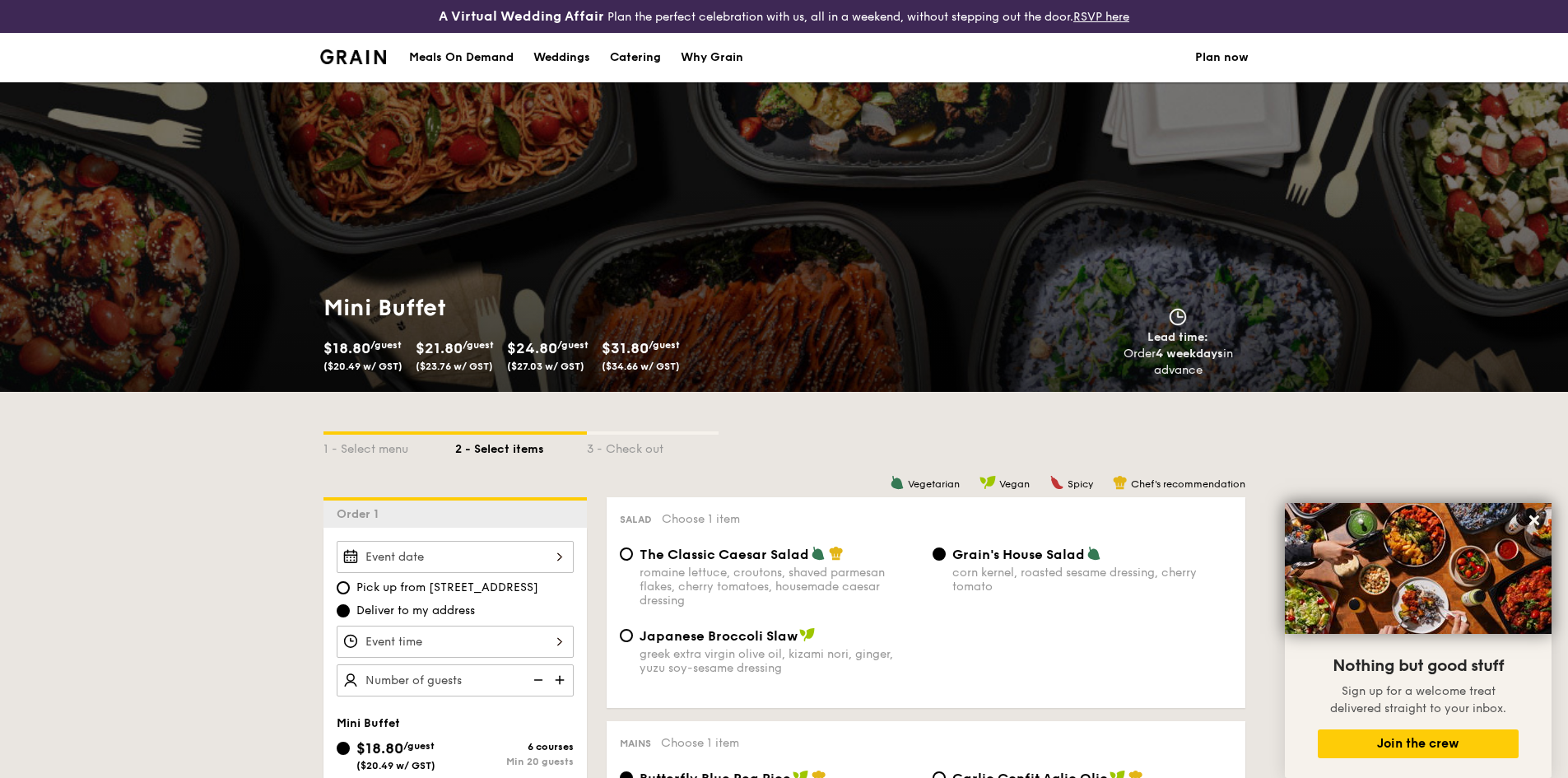
click at [448, 50] on div "Meals On Demand" at bounding box center [461, 58] width 105 height 50
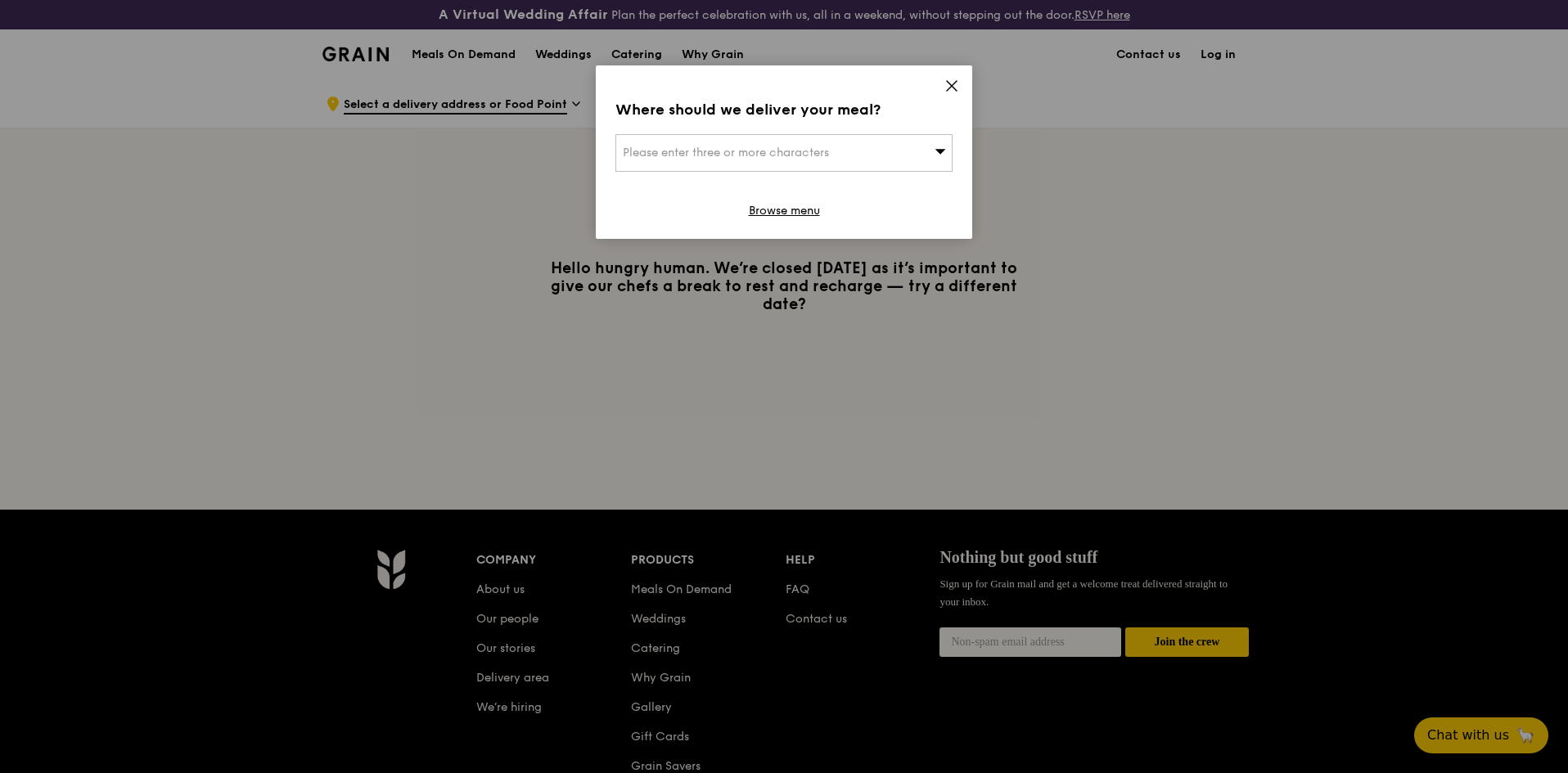
click at [970, 95] on div "Where should we deliver your meal? Please enter three or more characters Browse…" at bounding box center [784, 152] width 377 height 173
click at [955, 85] on icon at bounding box center [952, 86] width 15 height 15
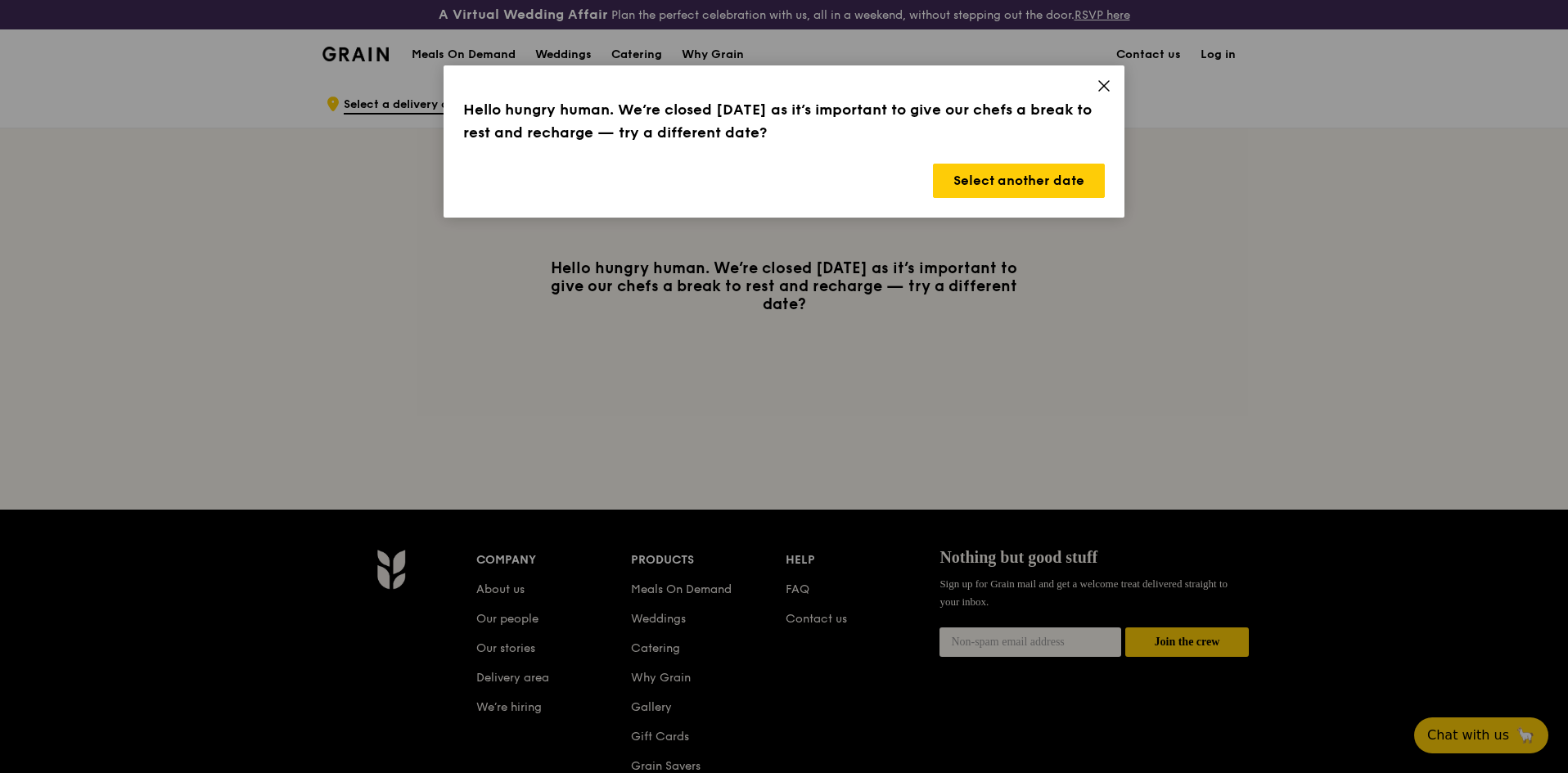
click at [1115, 82] on div "Hello hungry human. We’re closed [DATE] as it’s important to give our chefs a b…" at bounding box center [784, 141] width 681 height 152
click at [1110, 86] on icon at bounding box center [1104, 86] width 15 height 15
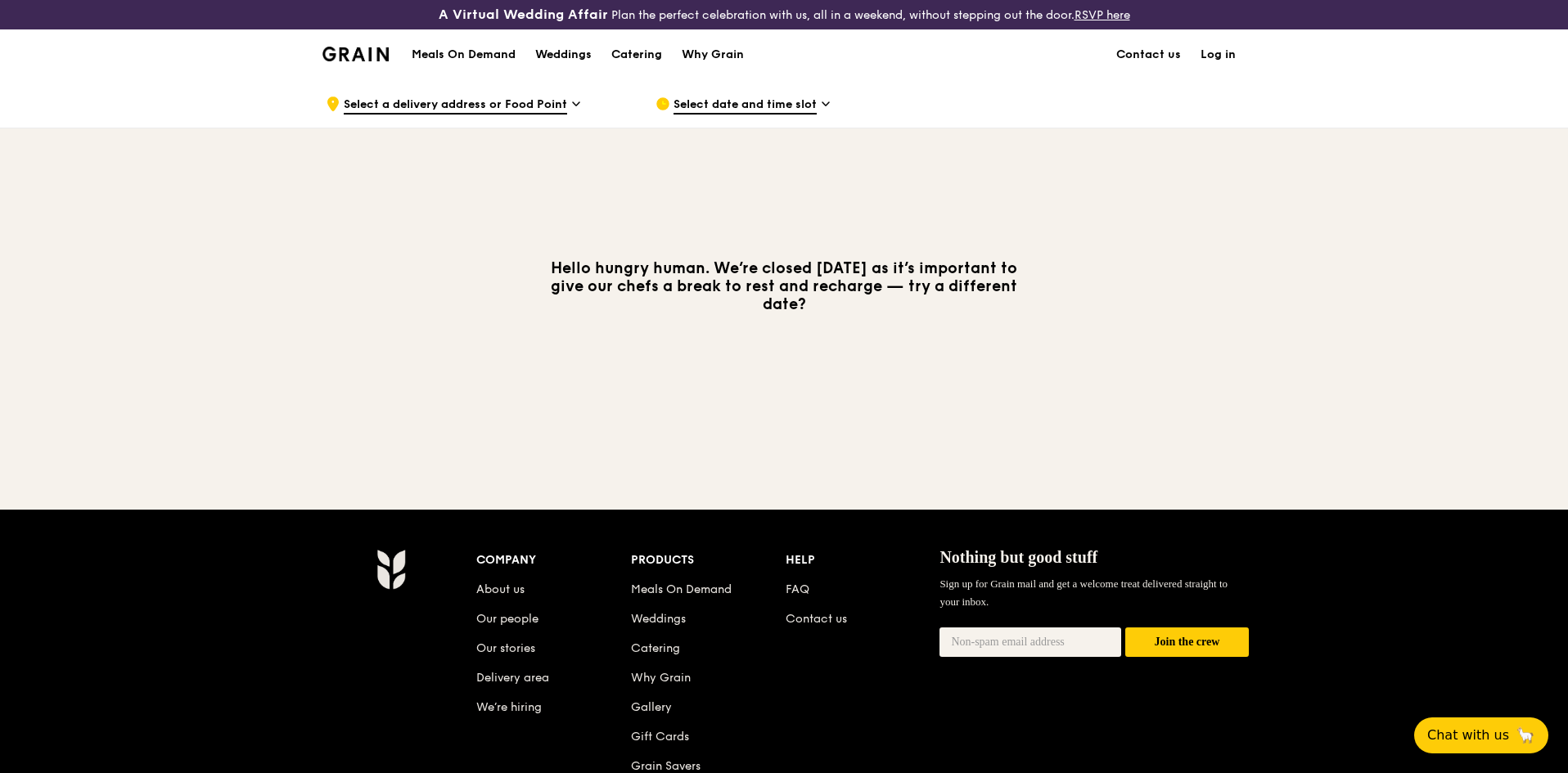
click at [425, 47] on h1 "Meals On Demand" at bounding box center [464, 55] width 104 height 17
click at [338, 54] on img at bounding box center [355, 54] width 66 height 15
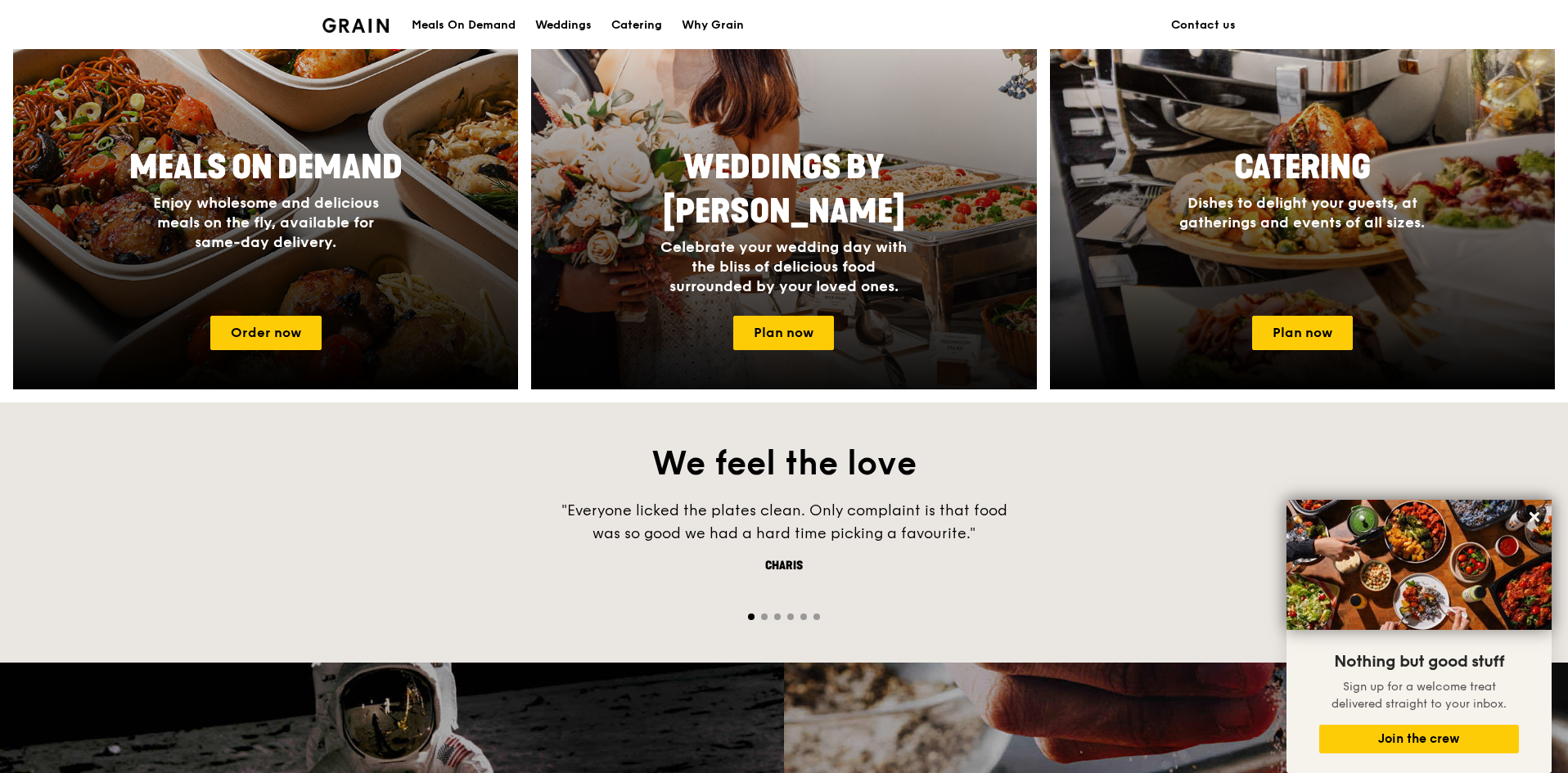
scroll to position [818, 0]
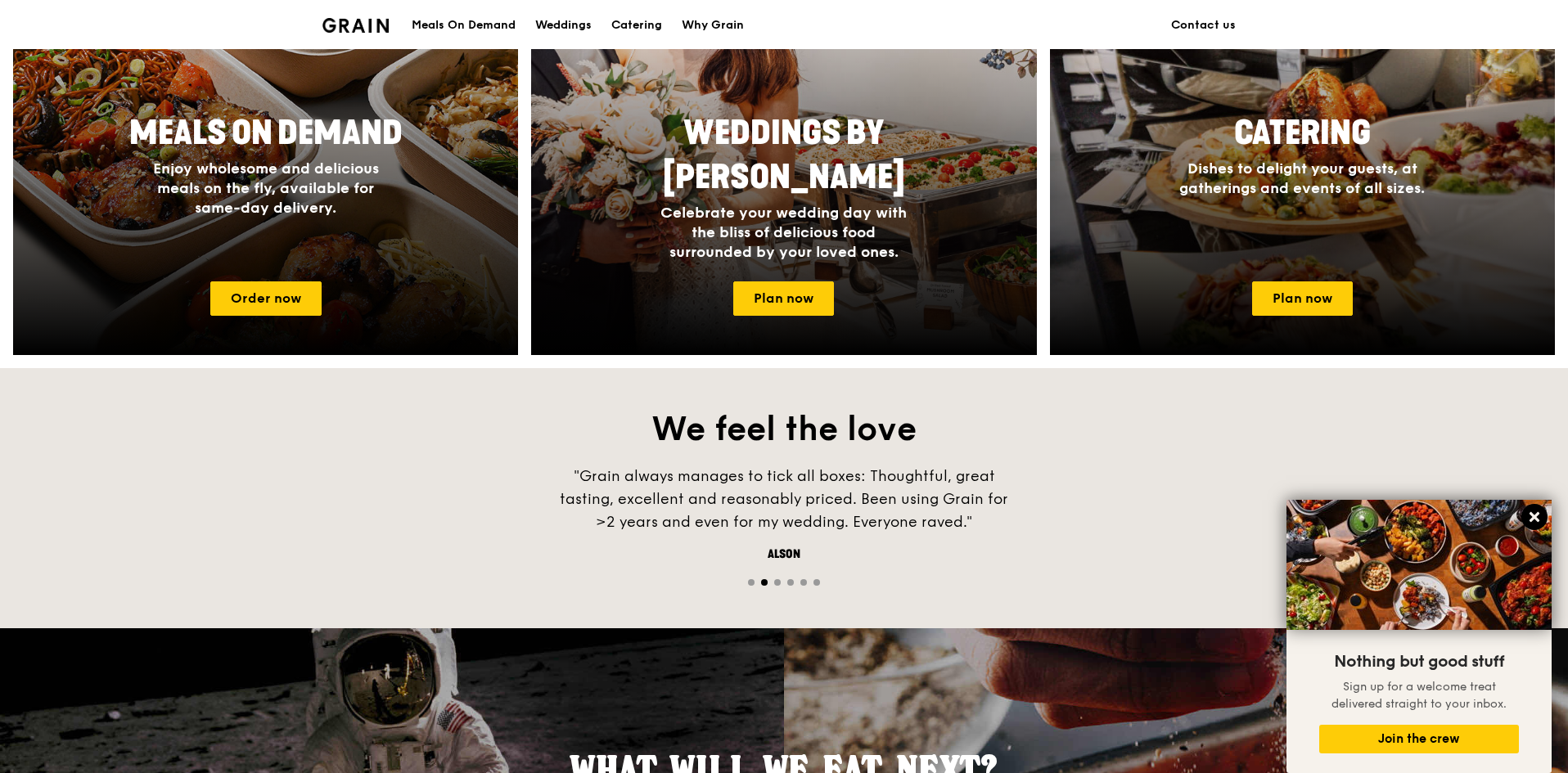
click at [1539, 519] on icon at bounding box center [1534, 517] width 15 height 15
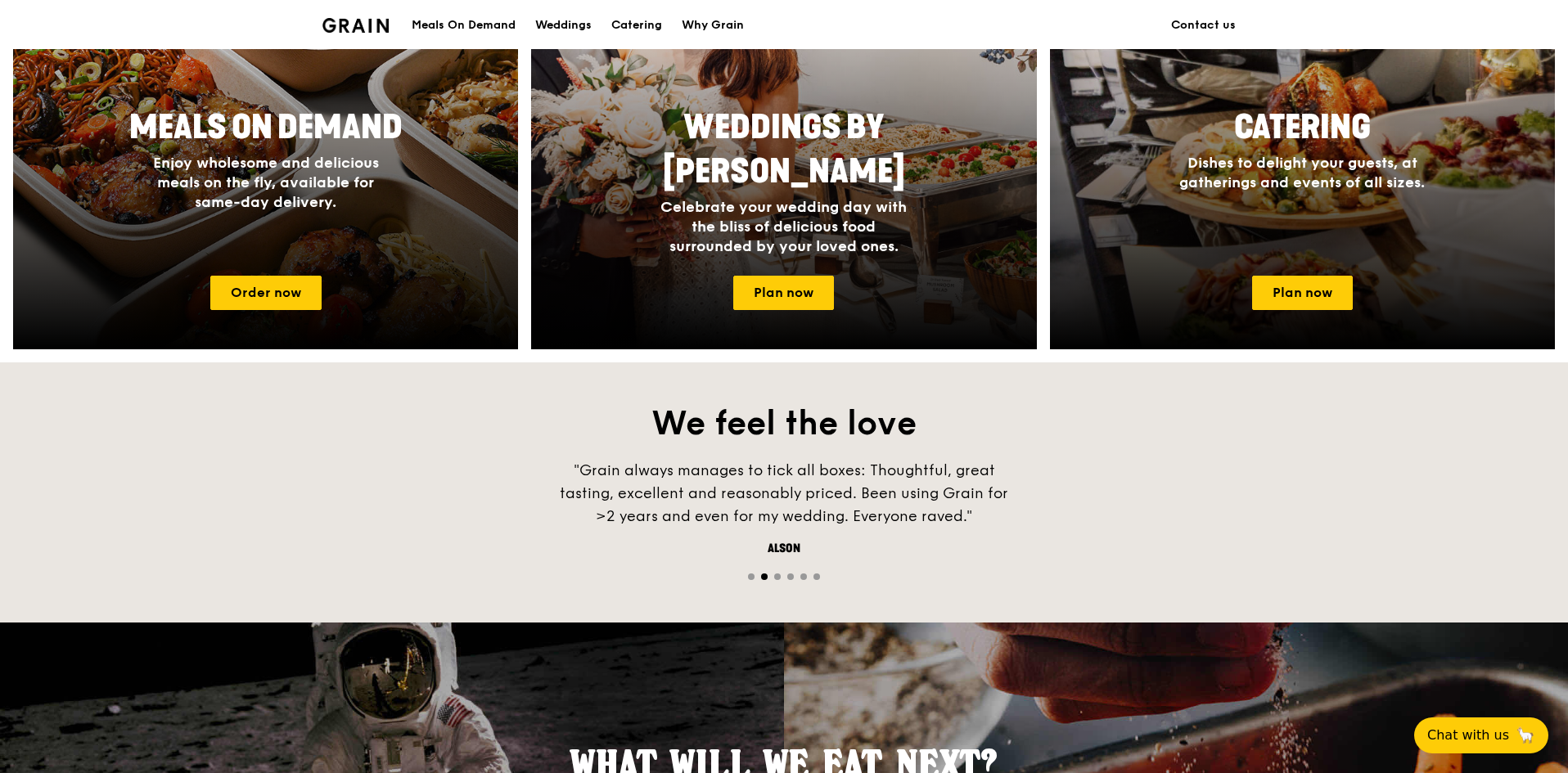
scroll to position [572, 0]
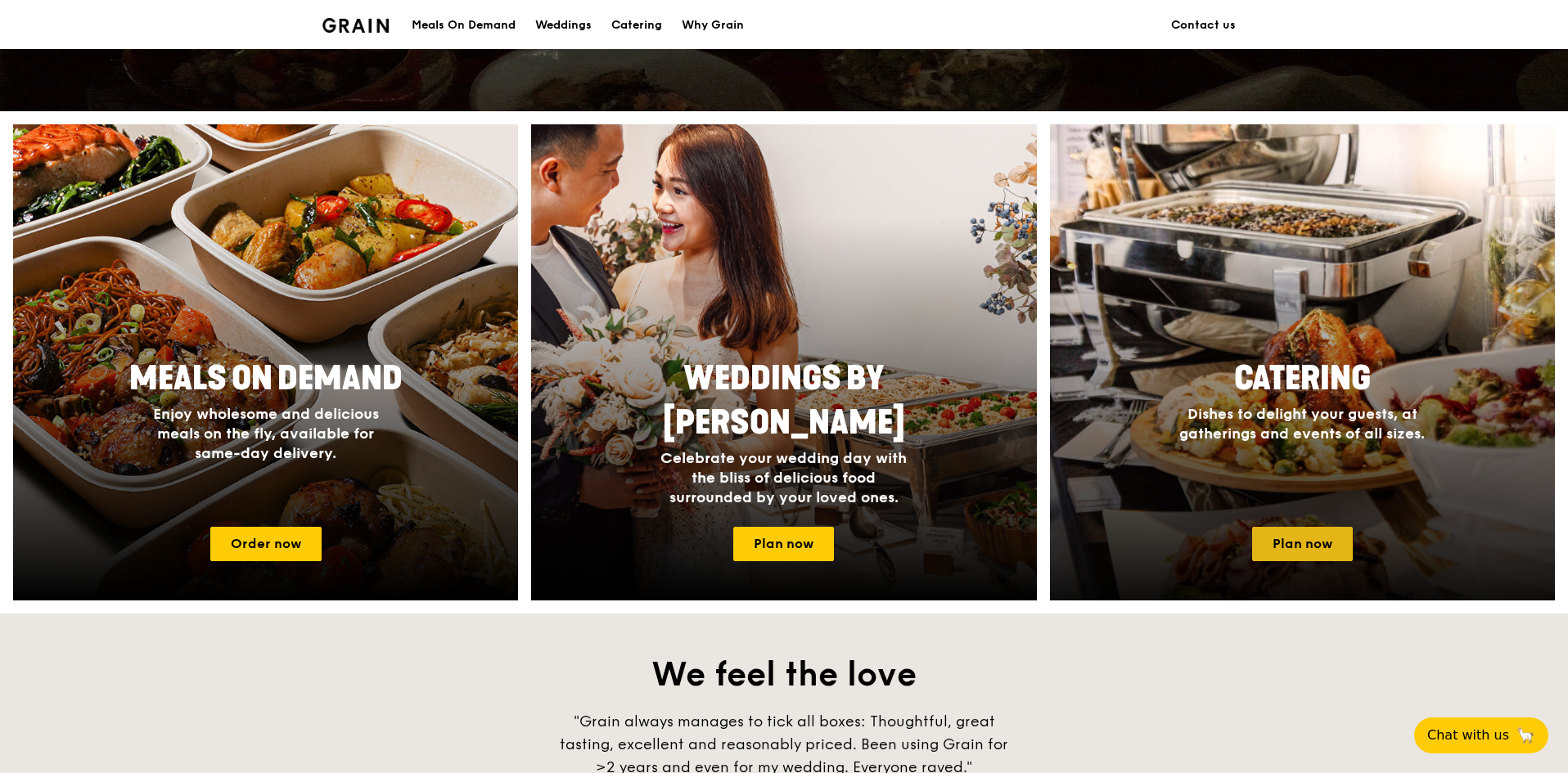
click at [1316, 542] on link "Plan now" at bounding box center [1303, 543] width 101 height 34
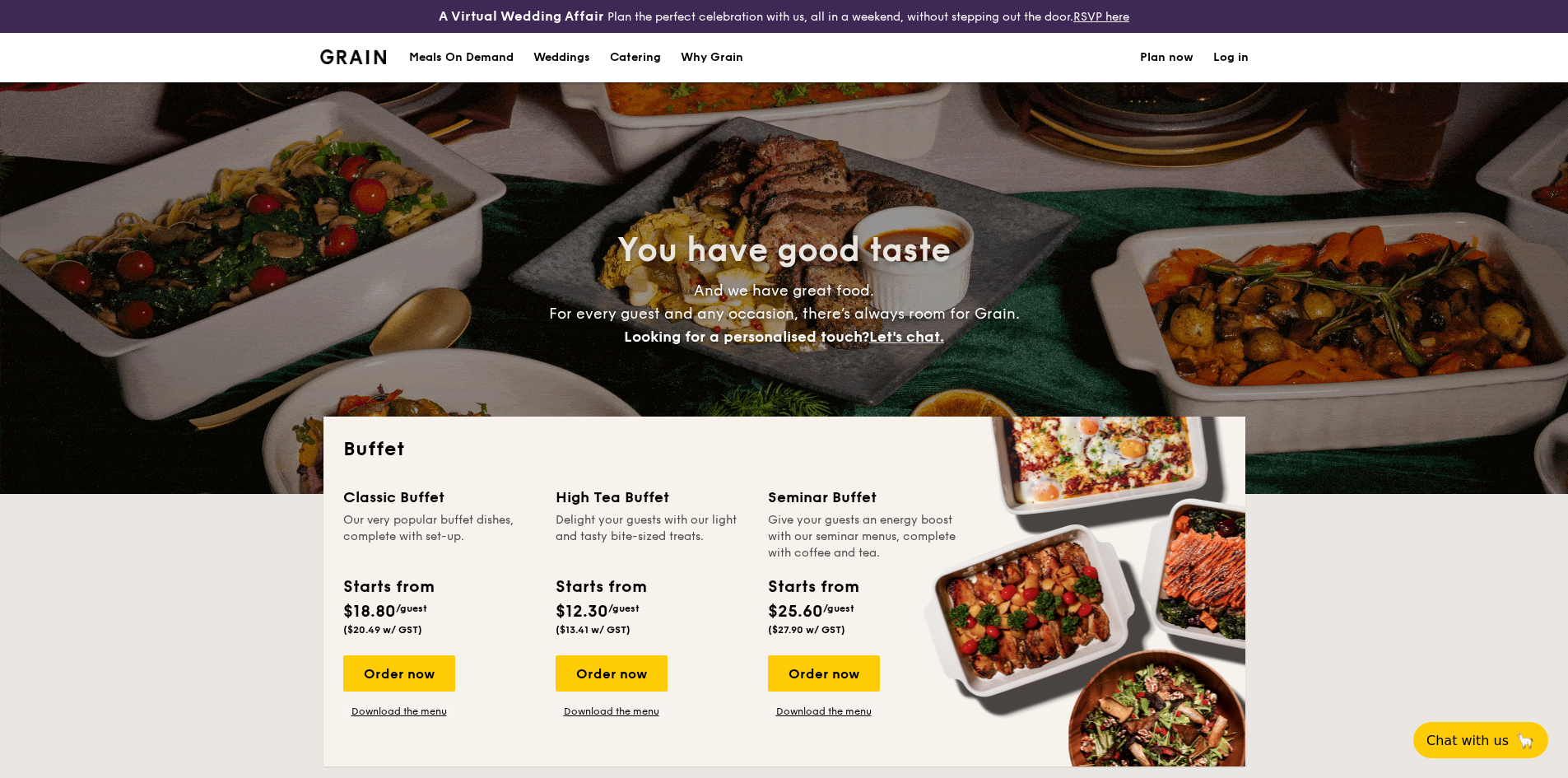
select select
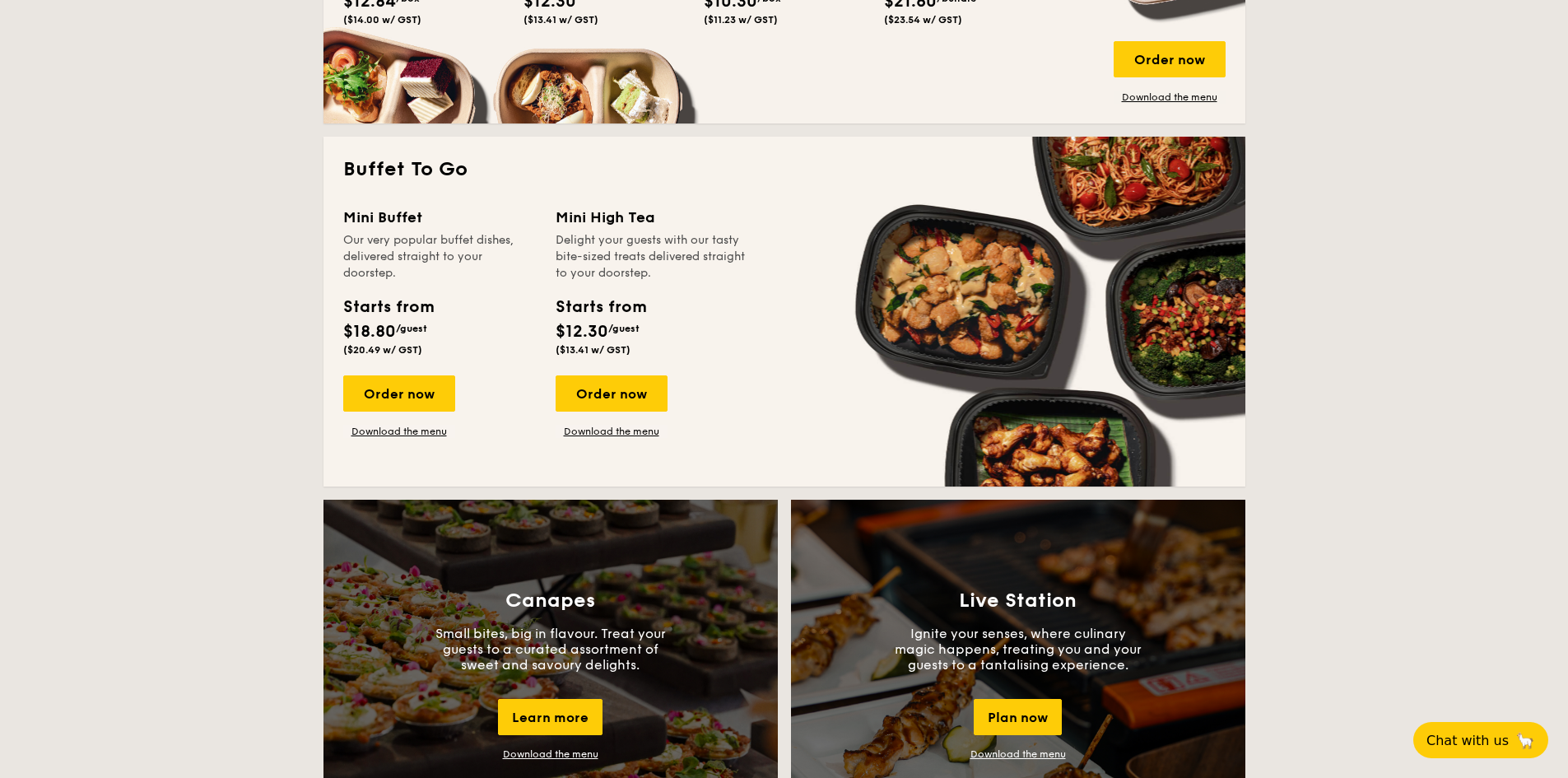
scroll to position [1152, 0]
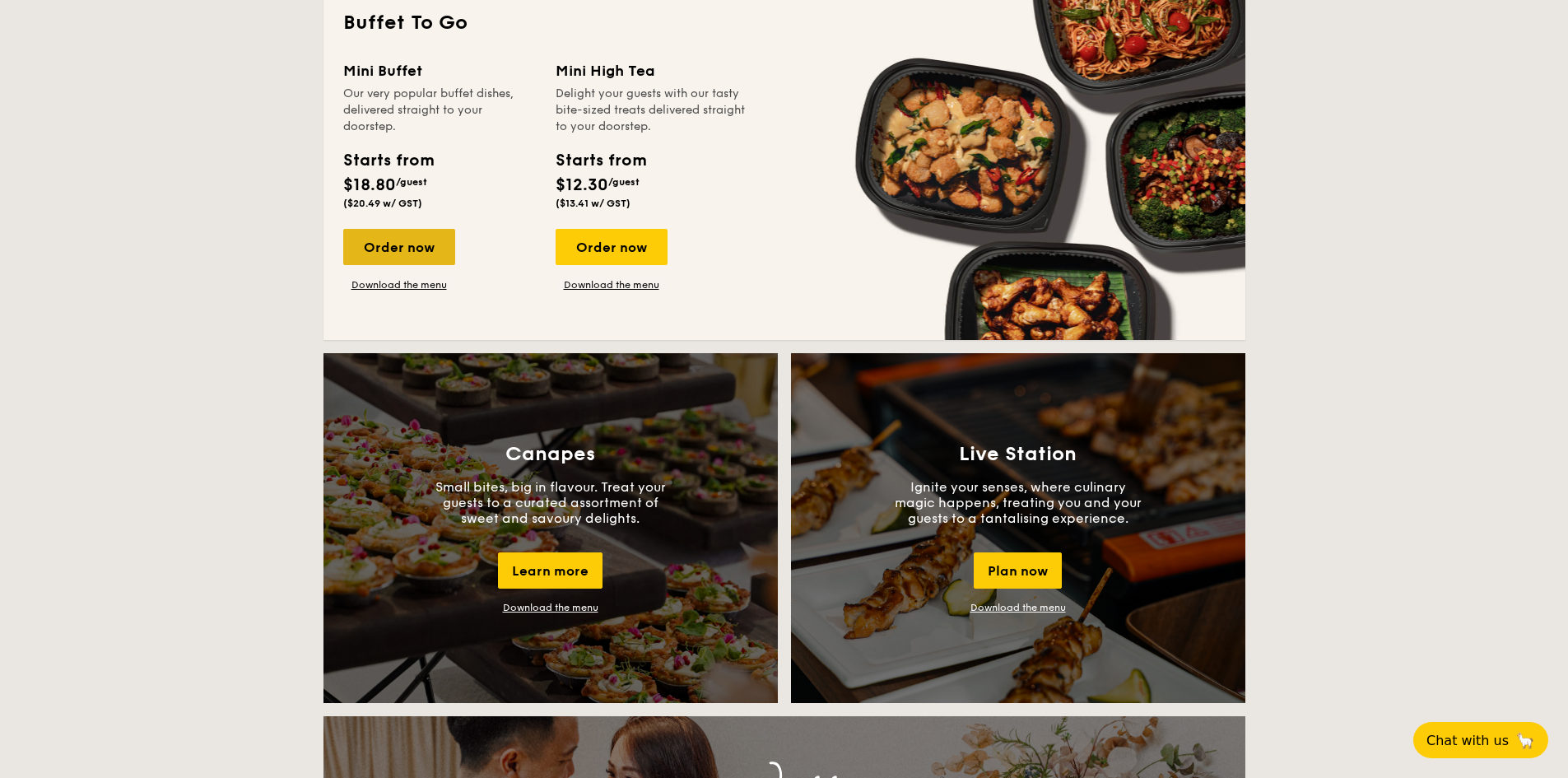
click at [392, 251] on div "Order now" at bounding box center [399, 246] width 112 height 36
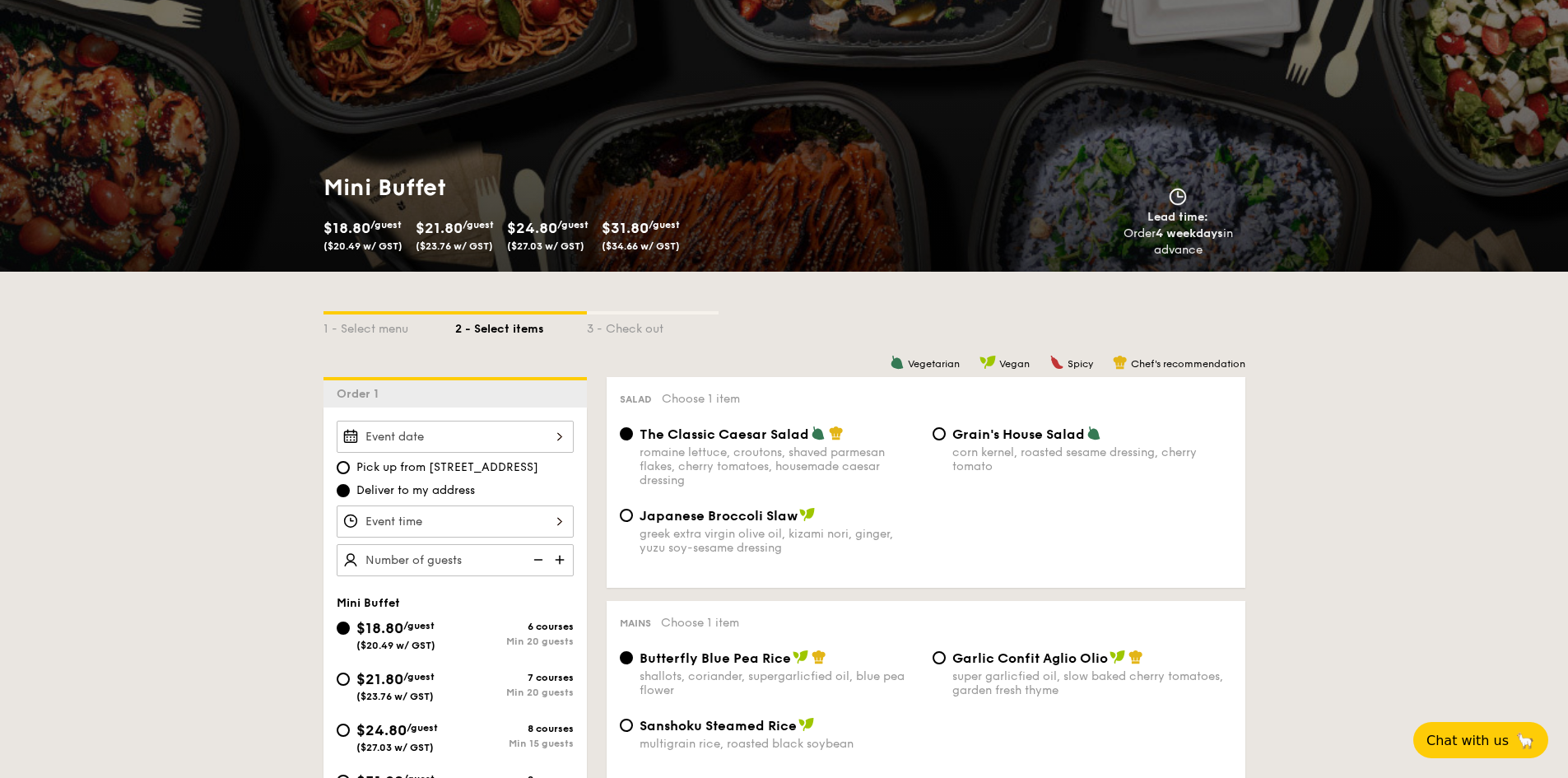
scroll to position [412, 0]
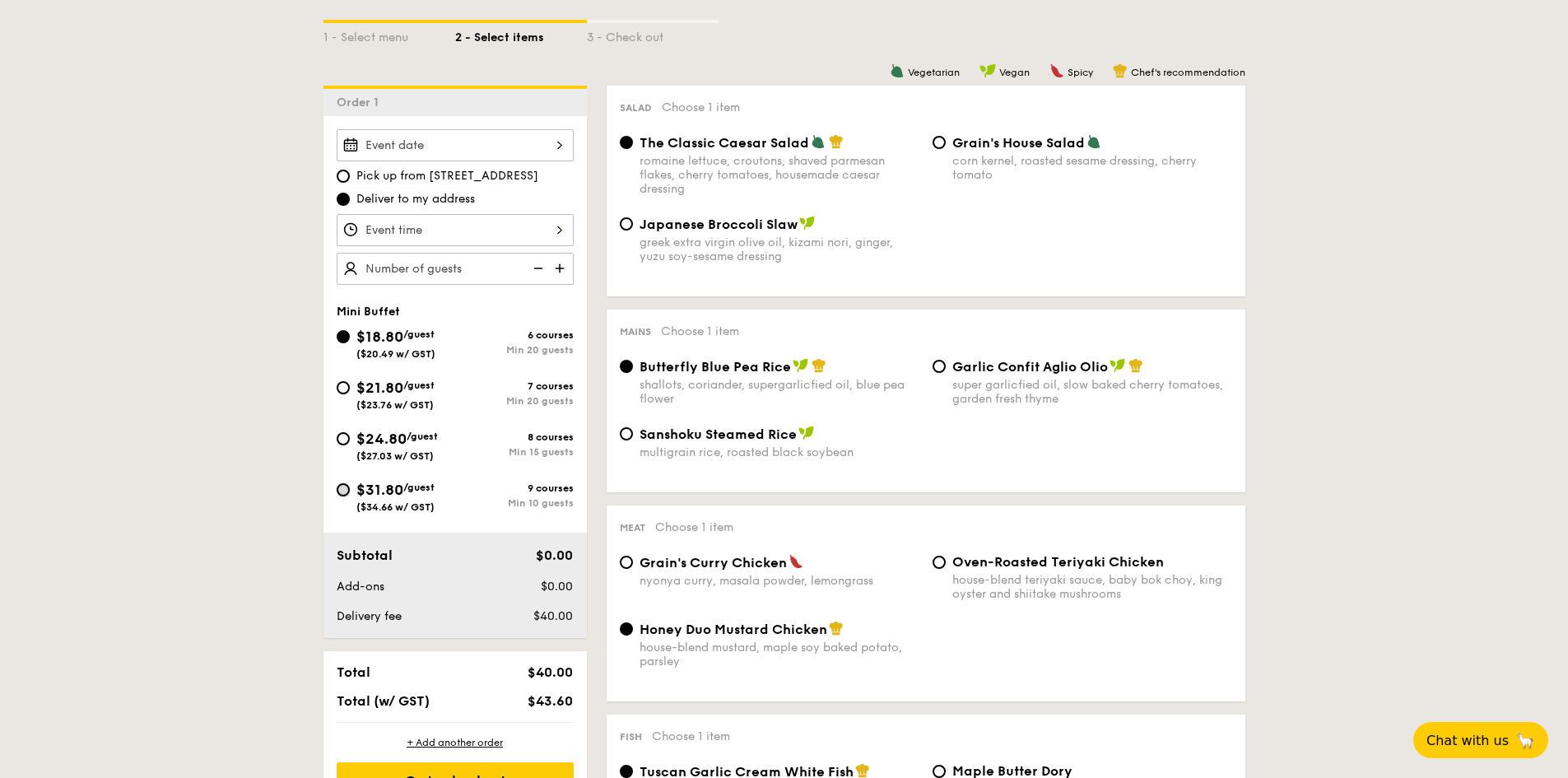
click at [348, 489] on input "$31.80 /guest ($34.66 w/ GST) 9 courses Min 10 guests" at bounding box center [343, 490] width 13 height 13
radio input "true"
radio input "false"
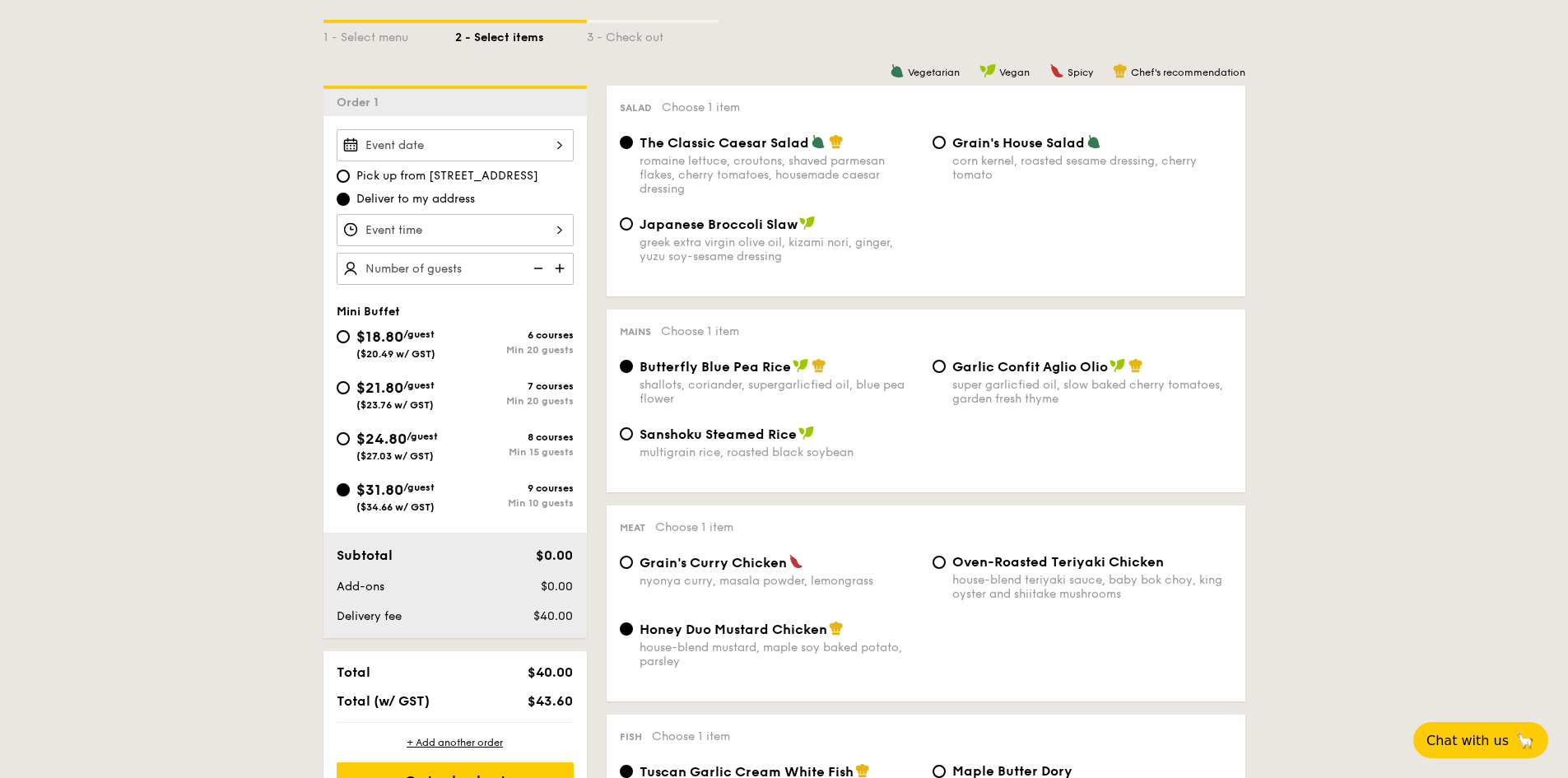
radio input "true"
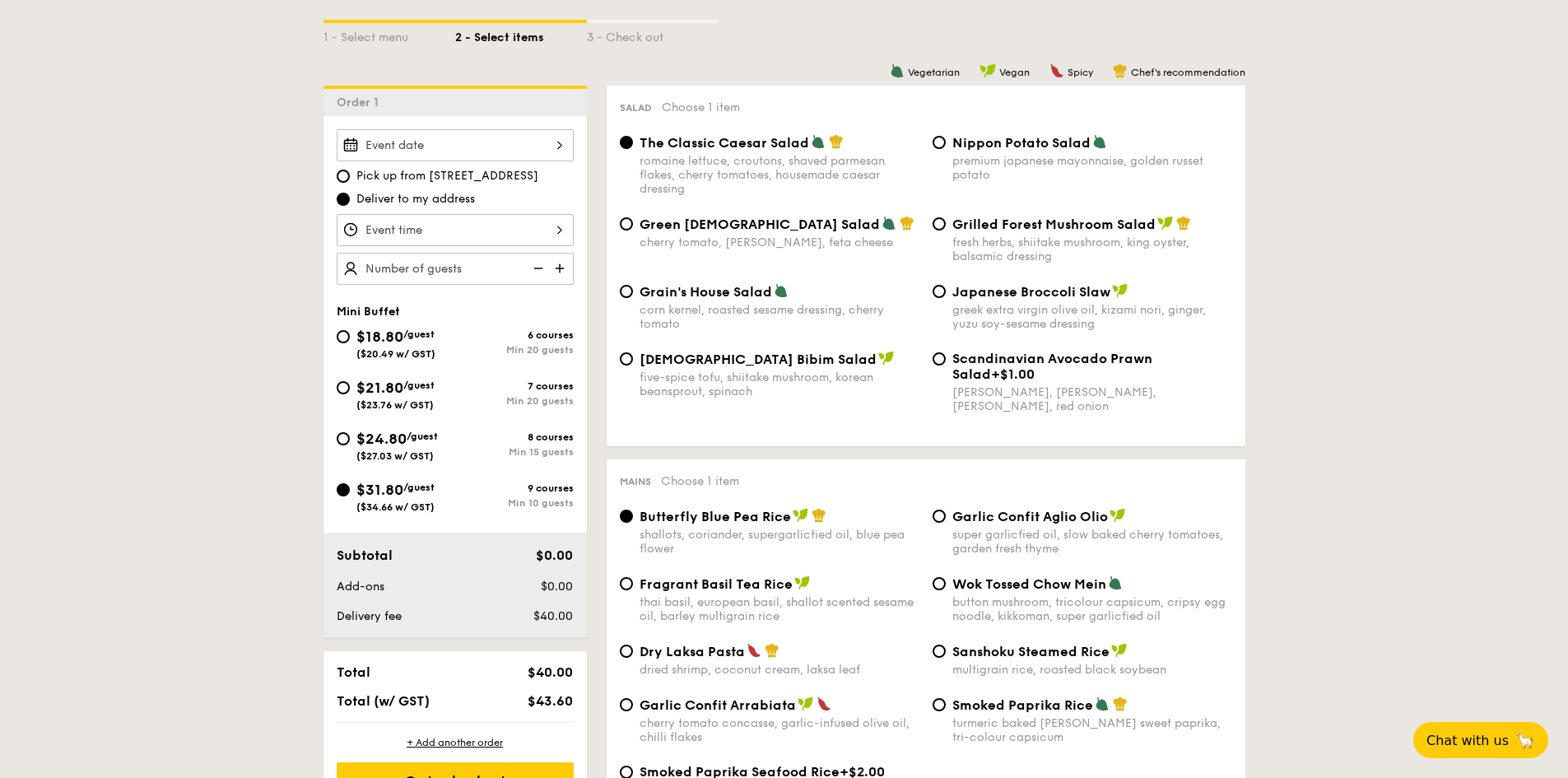
click at [354, 442] on div "$24.80 /guest ($27.03 w/ GST)" at bounding box center [396, 445] width 118 height 35
click at [350, 442] on input "$24.80 /guest ($27.03 w/ GST) 8 courses Min 15 guests" at bounding box center [343, 438] width 13 height 13
radio input "true"
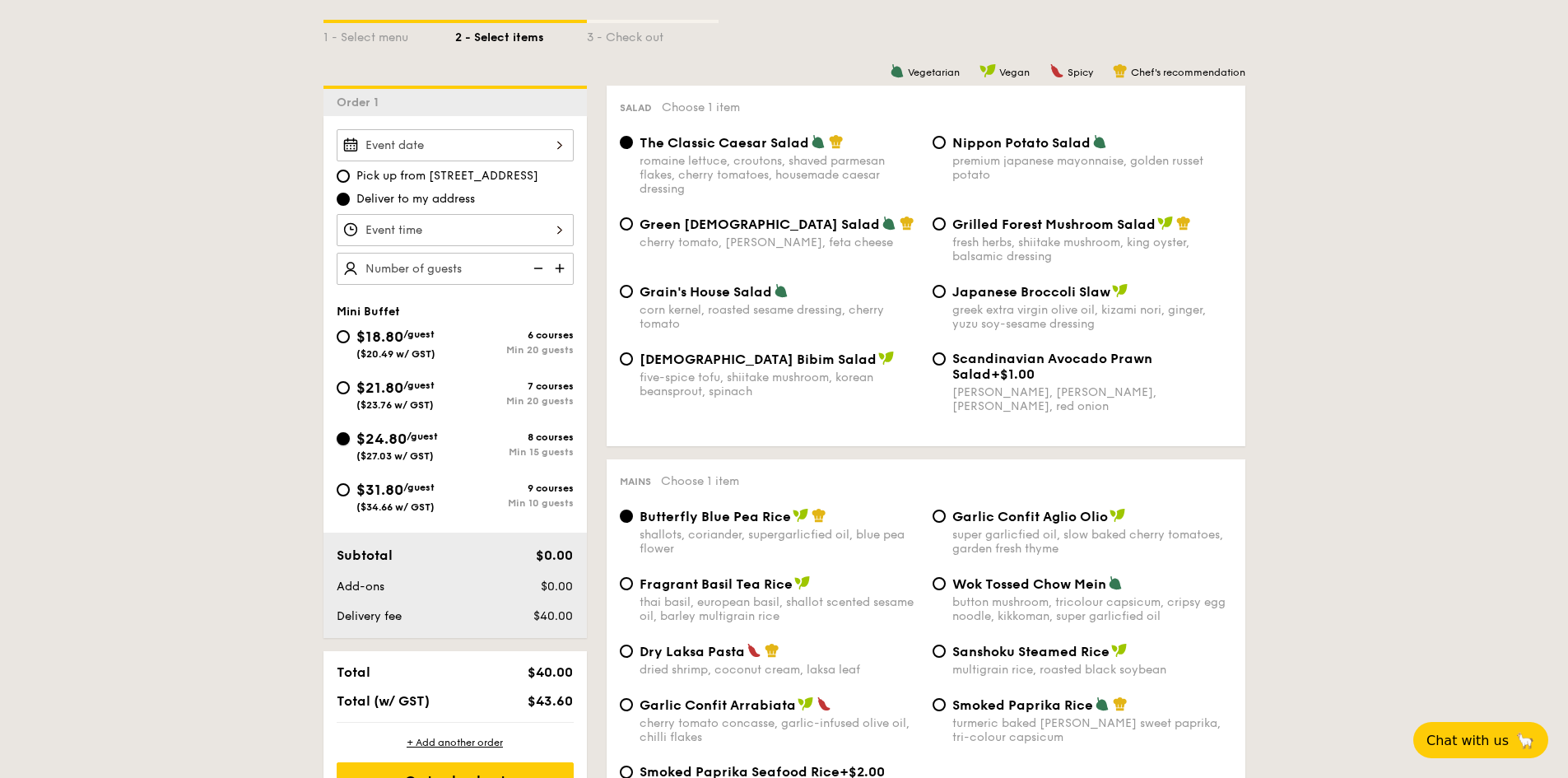
radio input "true"
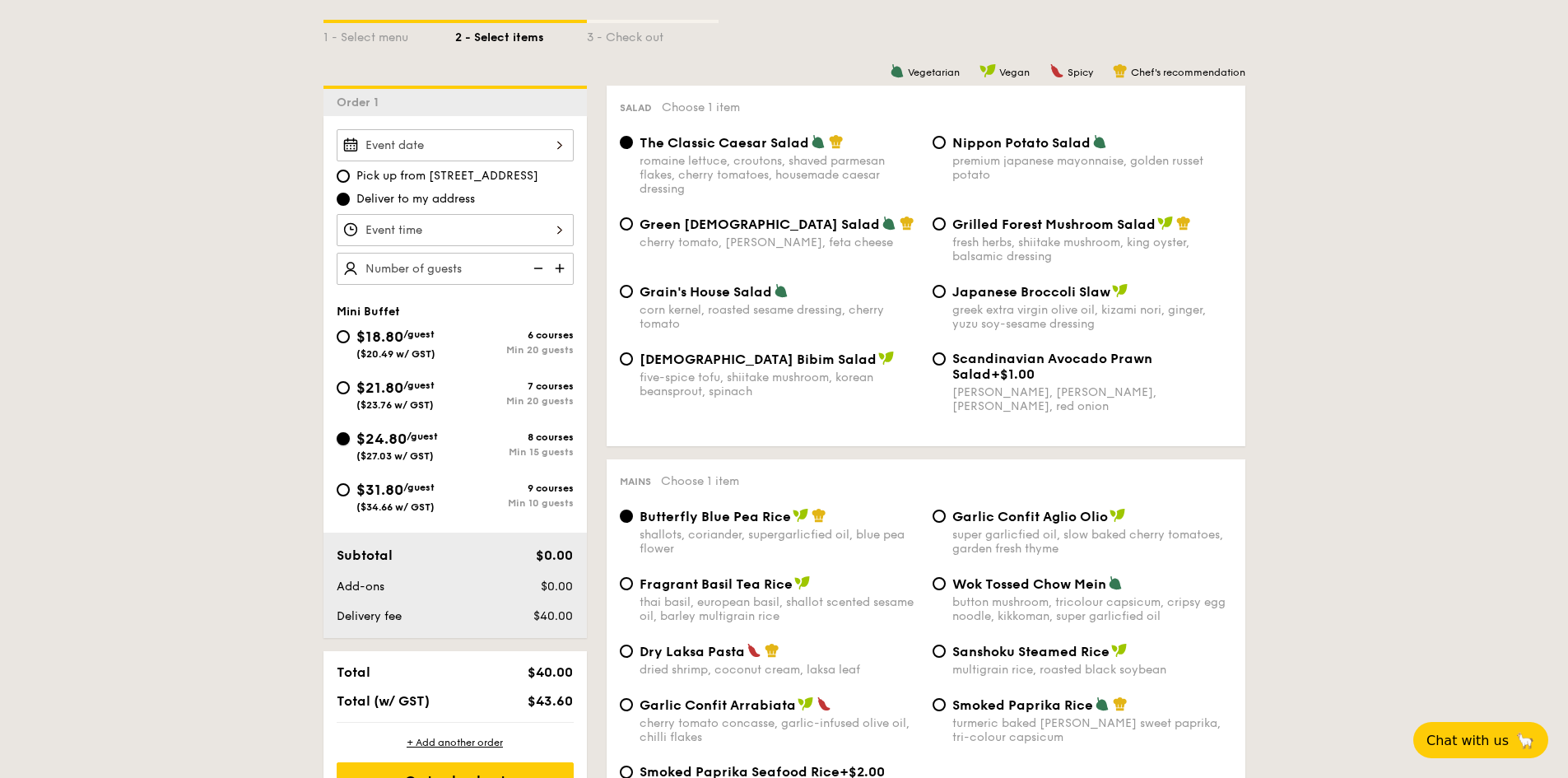
radio input "true"
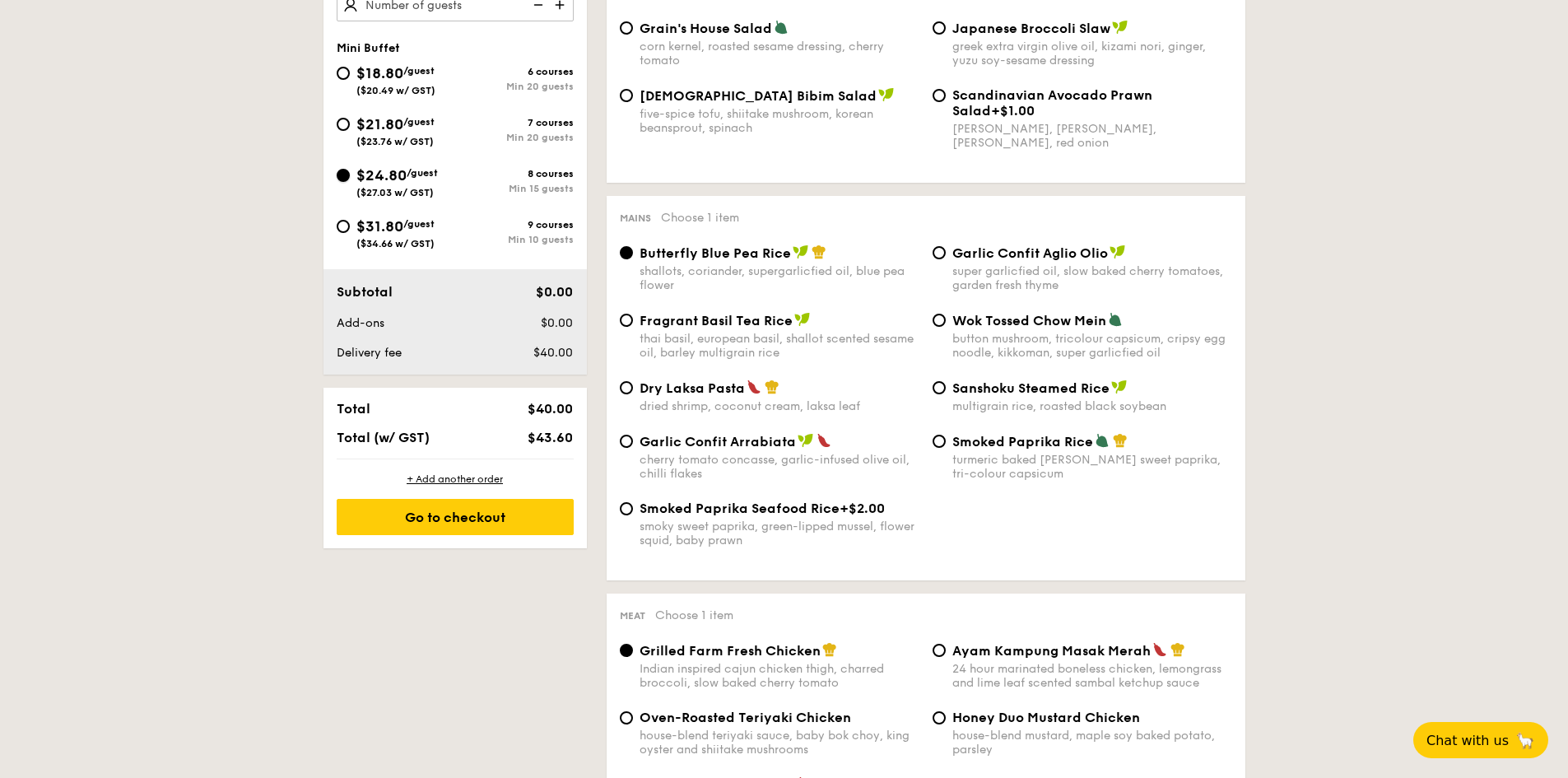
scroll to position [494, 0]
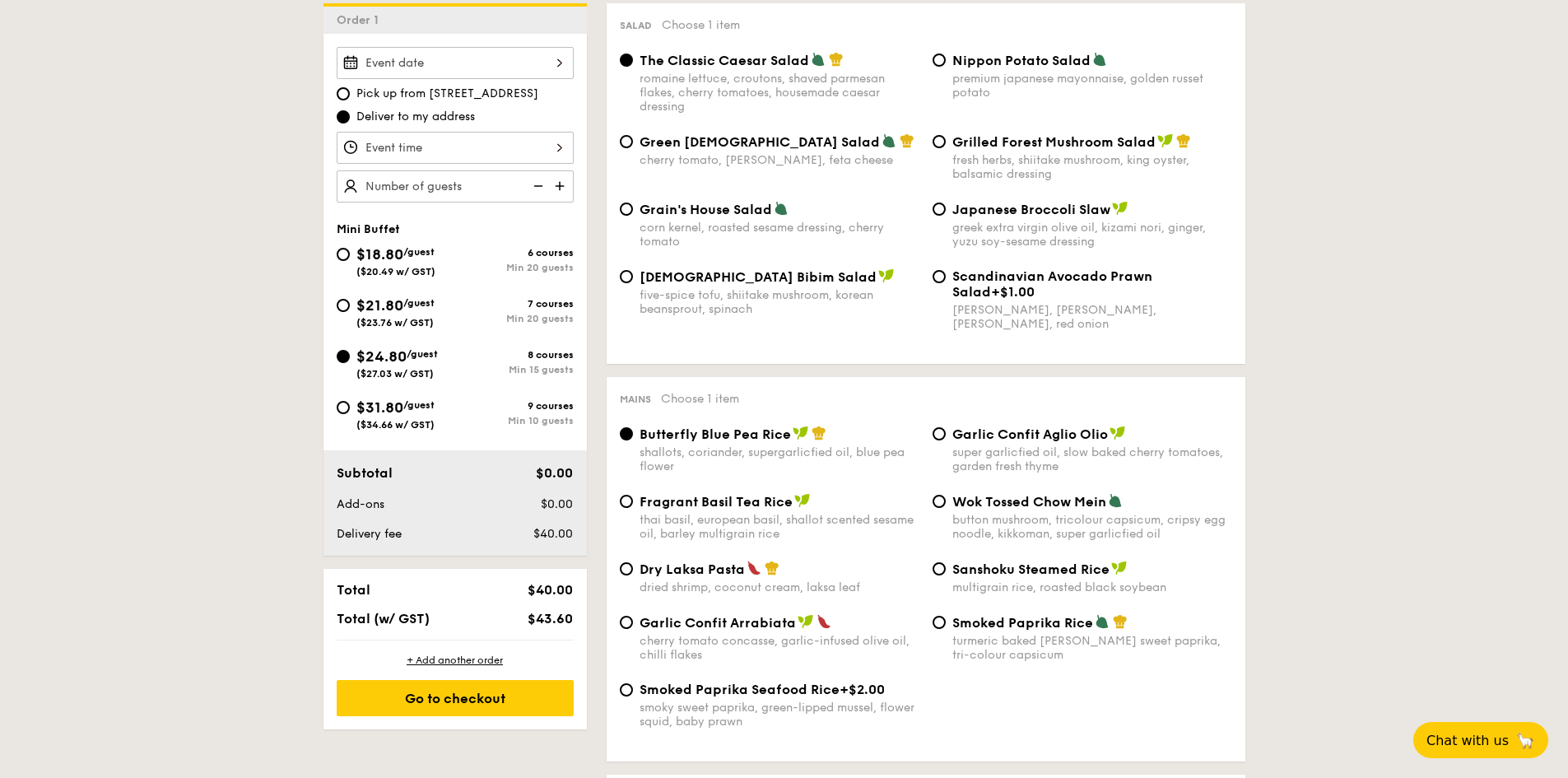
click at [373, 258] on span "$18.80" at bounding box center [380, 254] width 47 height 18
click at [350, 258] on input "$18.80 /guest ($20.49 w/ GST) 6 courses Min 20 guests" at bounding box center [343, 254] width 13 height 13
radio input "true"
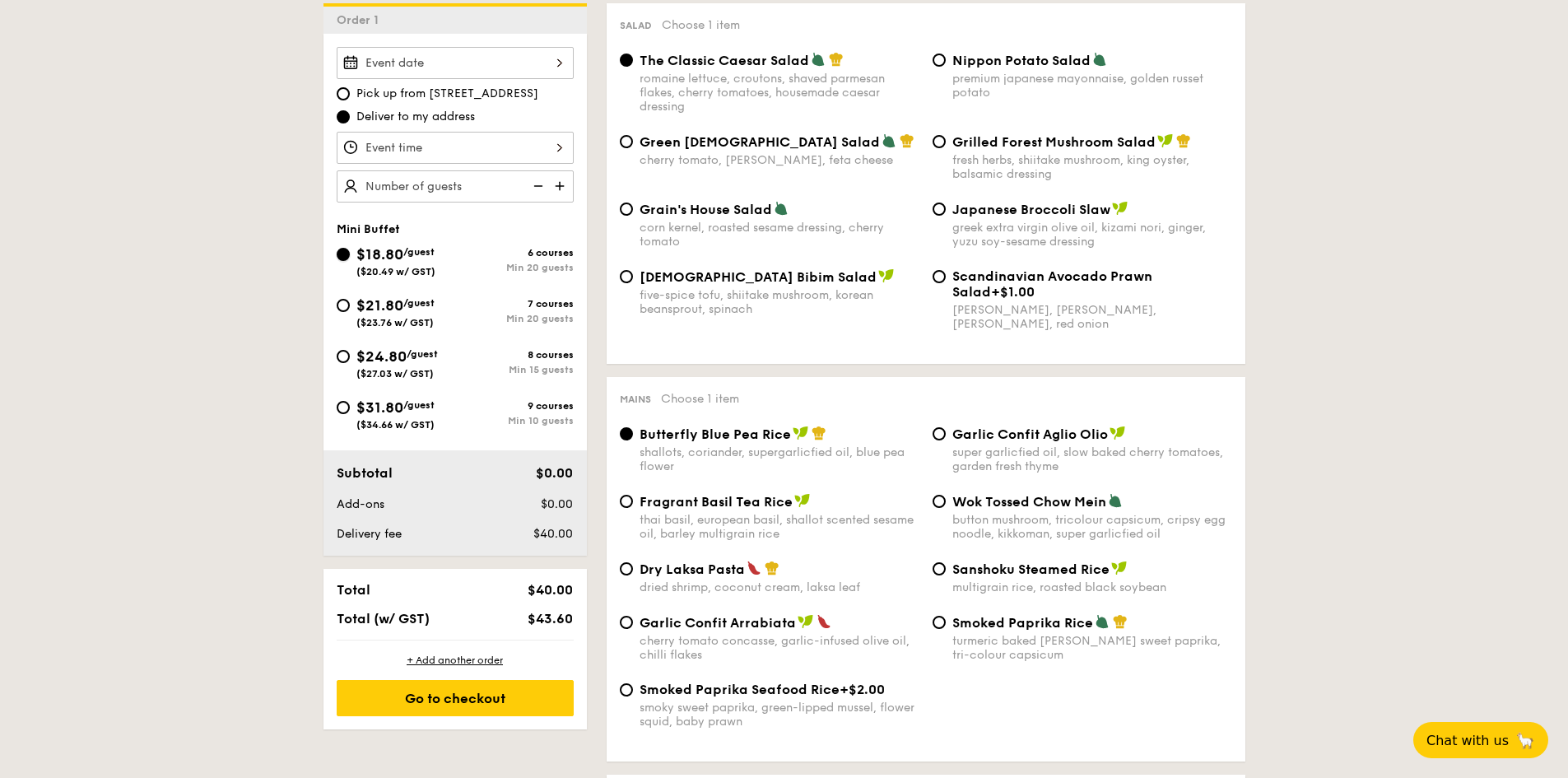
radio input "true"
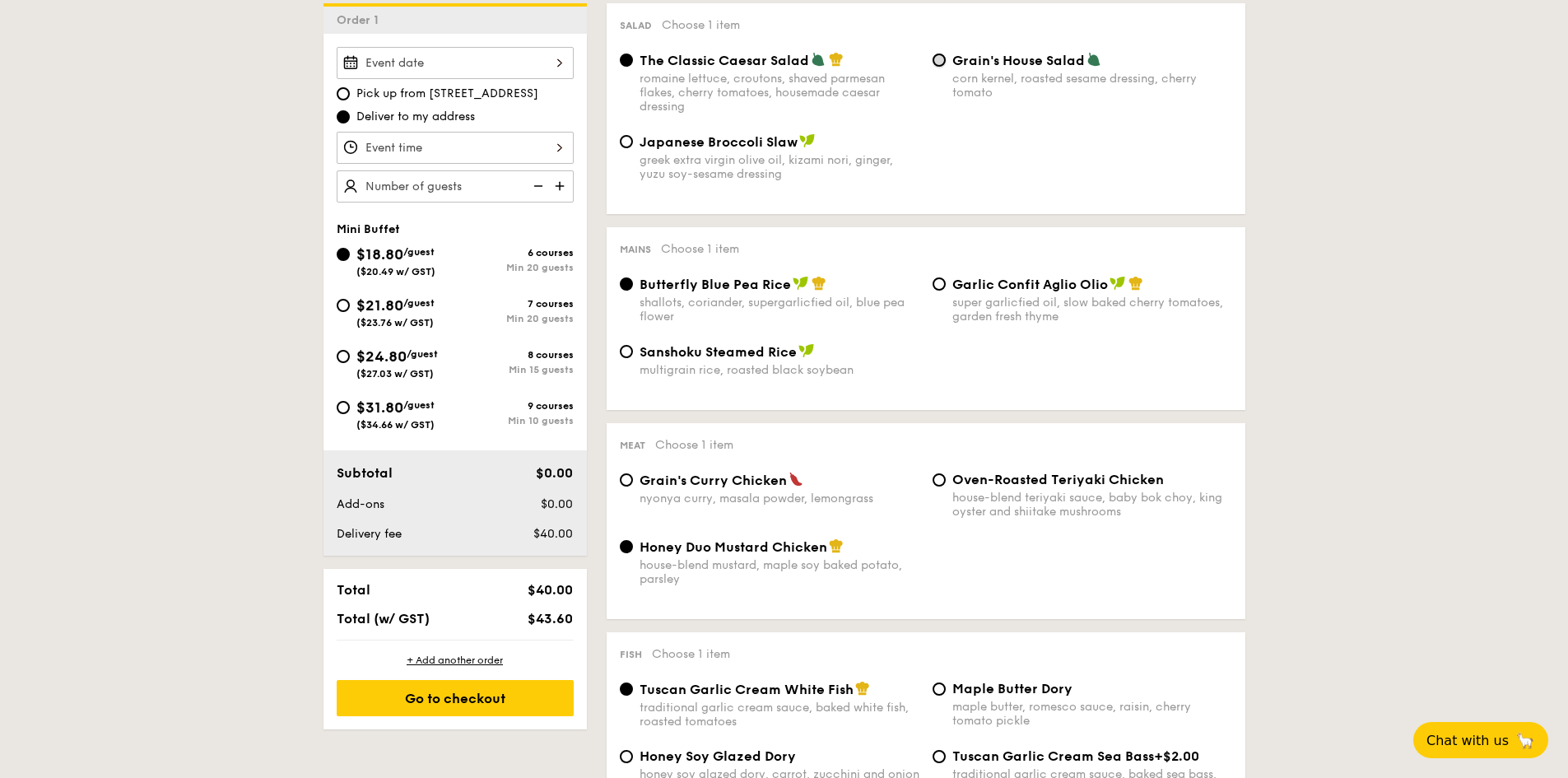
click at [937, 53] on input "Grain's House Salad corn kernel, roasted sesame dressing, cherry tomato" at bounding box center [939, 60] width 13 height 13
radio input "true"
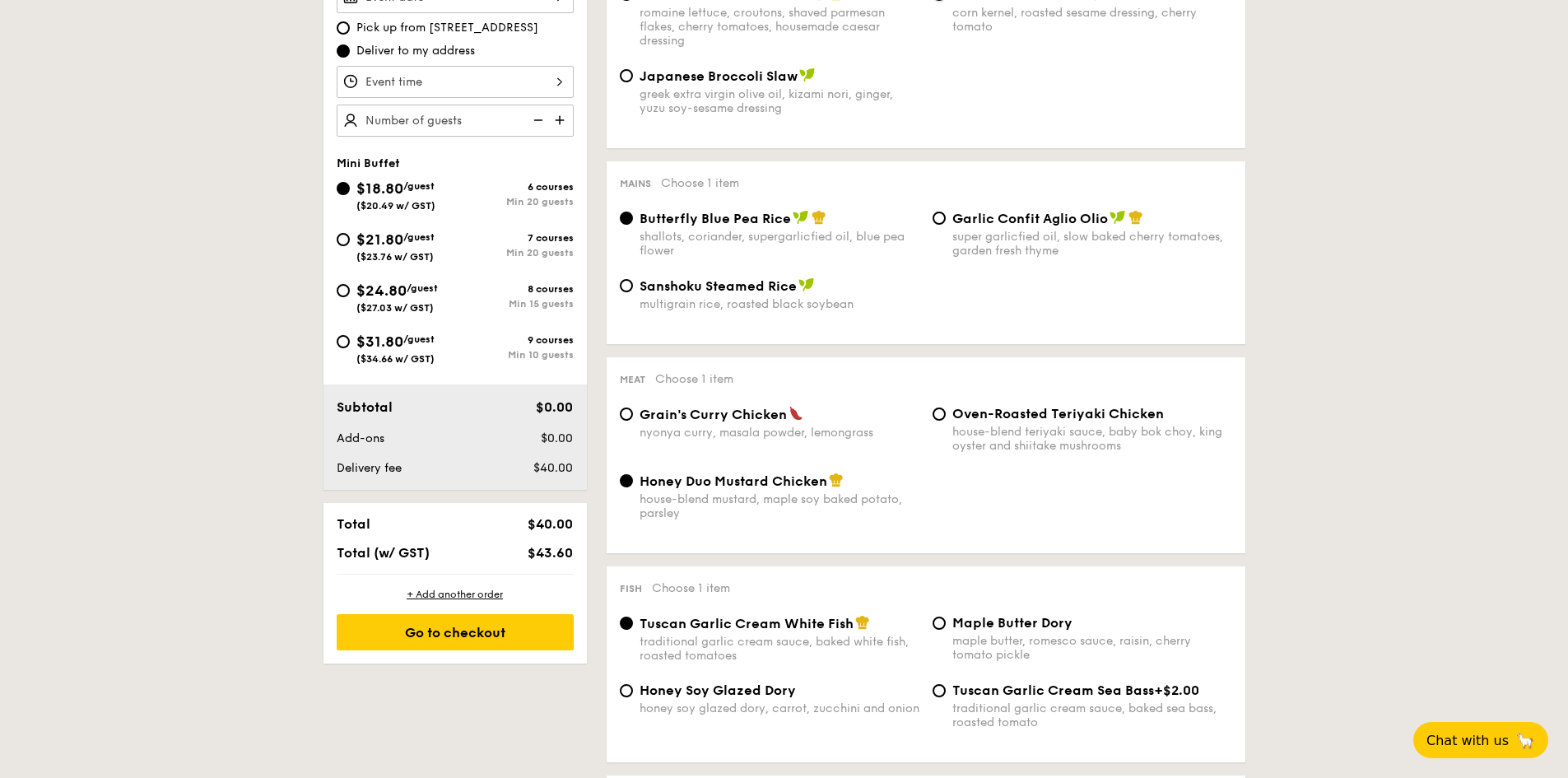
scroll to position [329, 0]
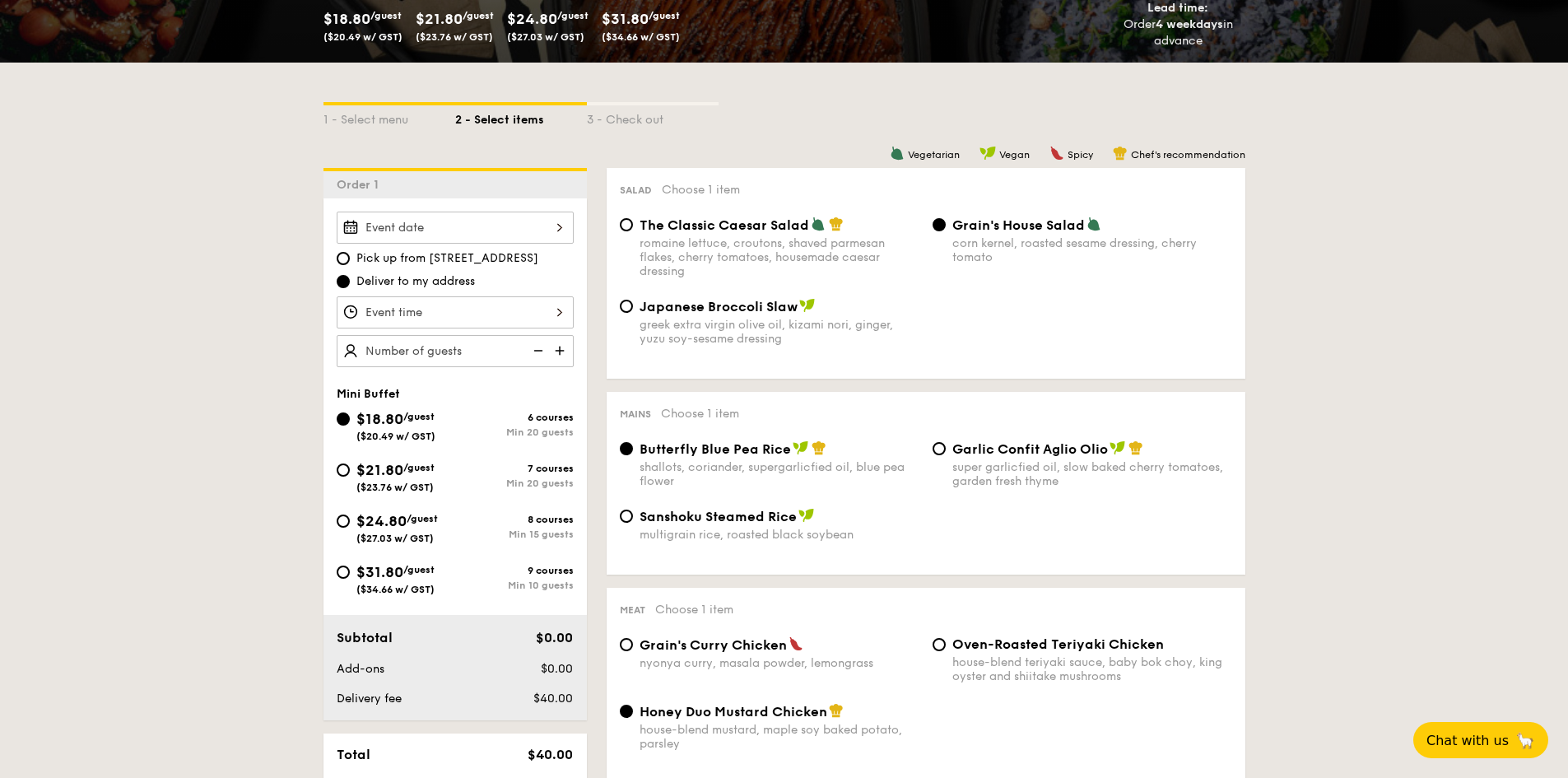
click at [510, 310] on div at bounding box center [455, 312] width 237 height 32
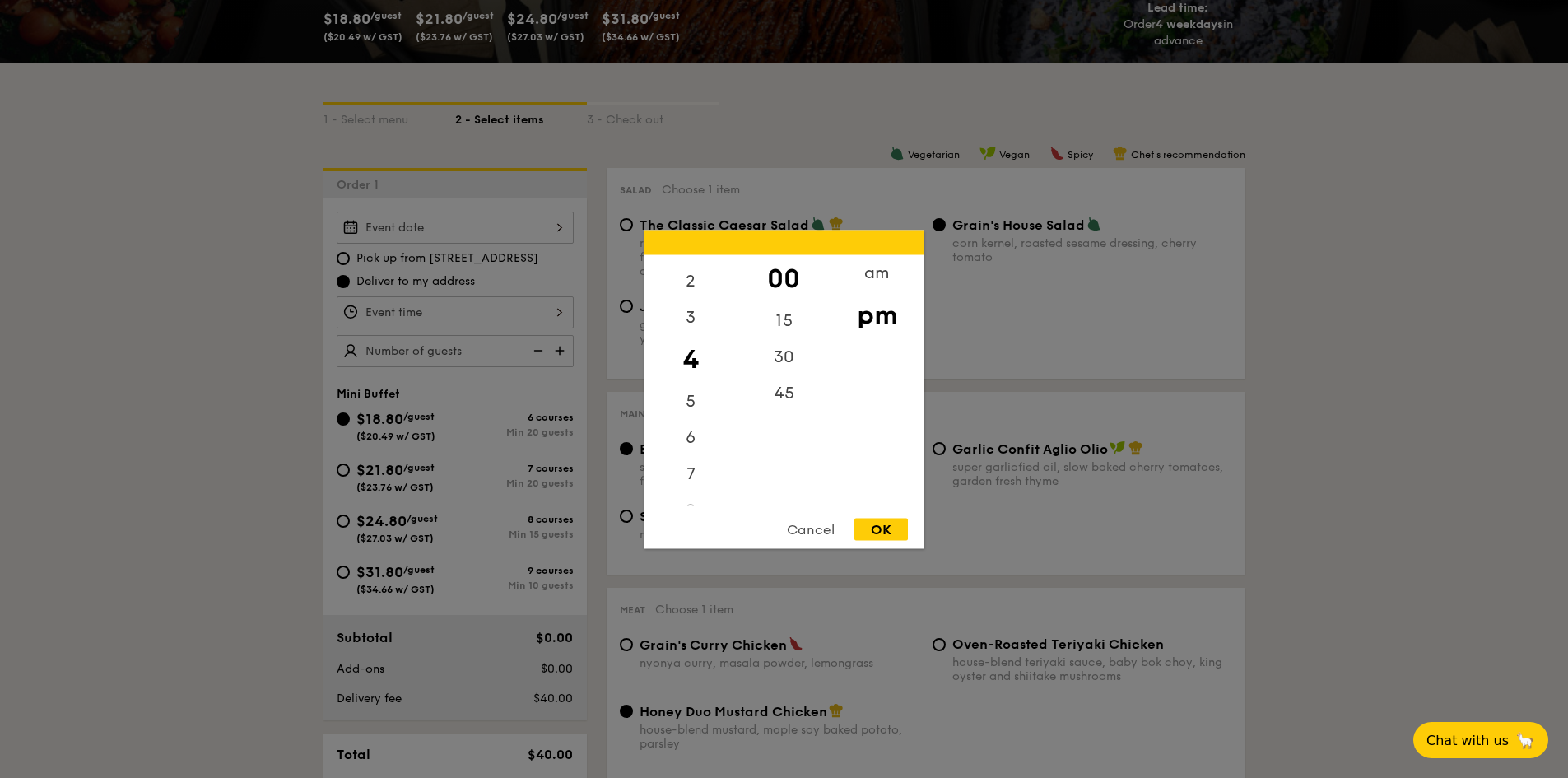
scroll to position [195, 0]
click at [867, 269] on div "am" at bounding box center [876, 278] width 93 height 48
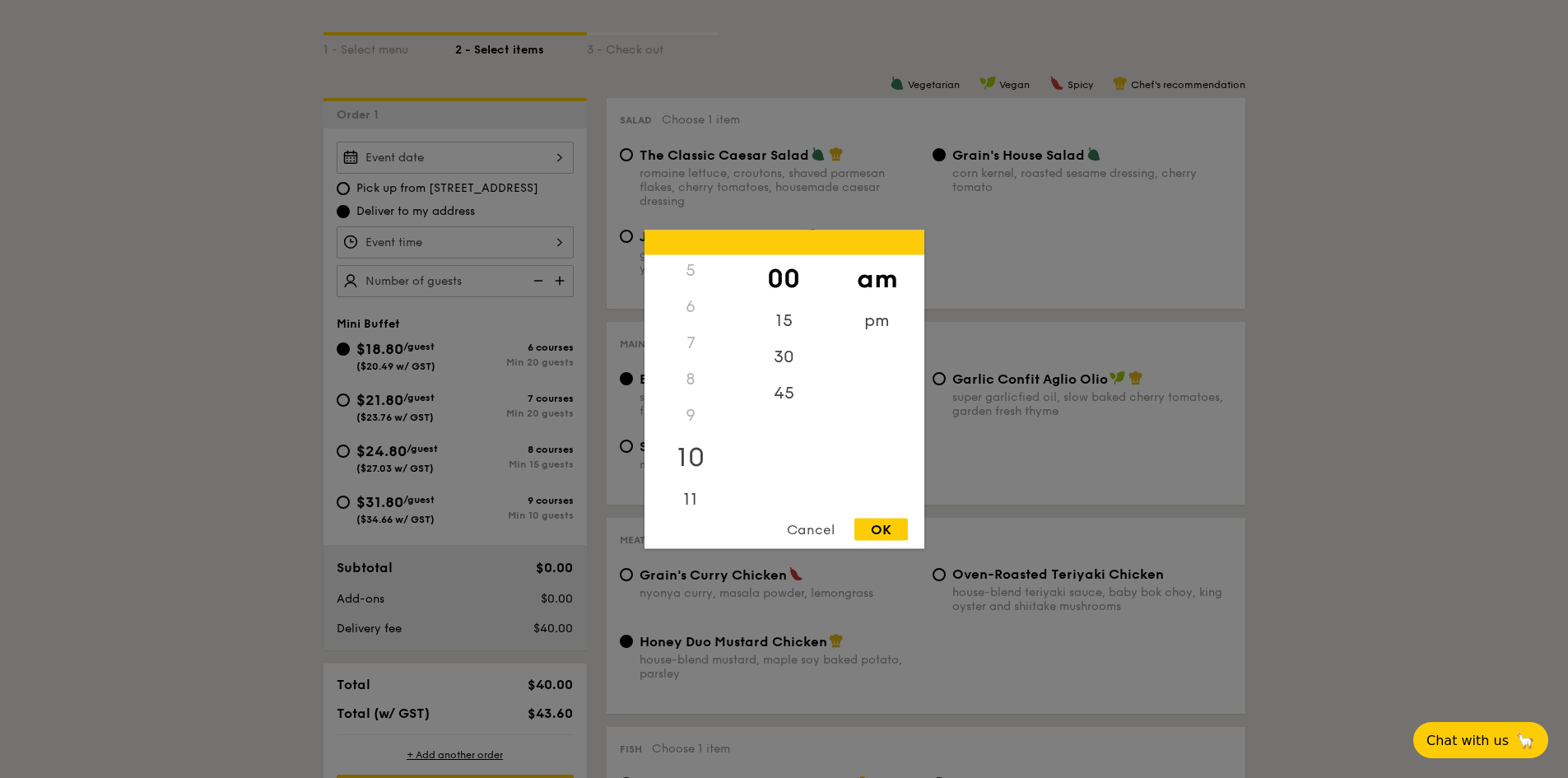
scroll to position [494, 0]
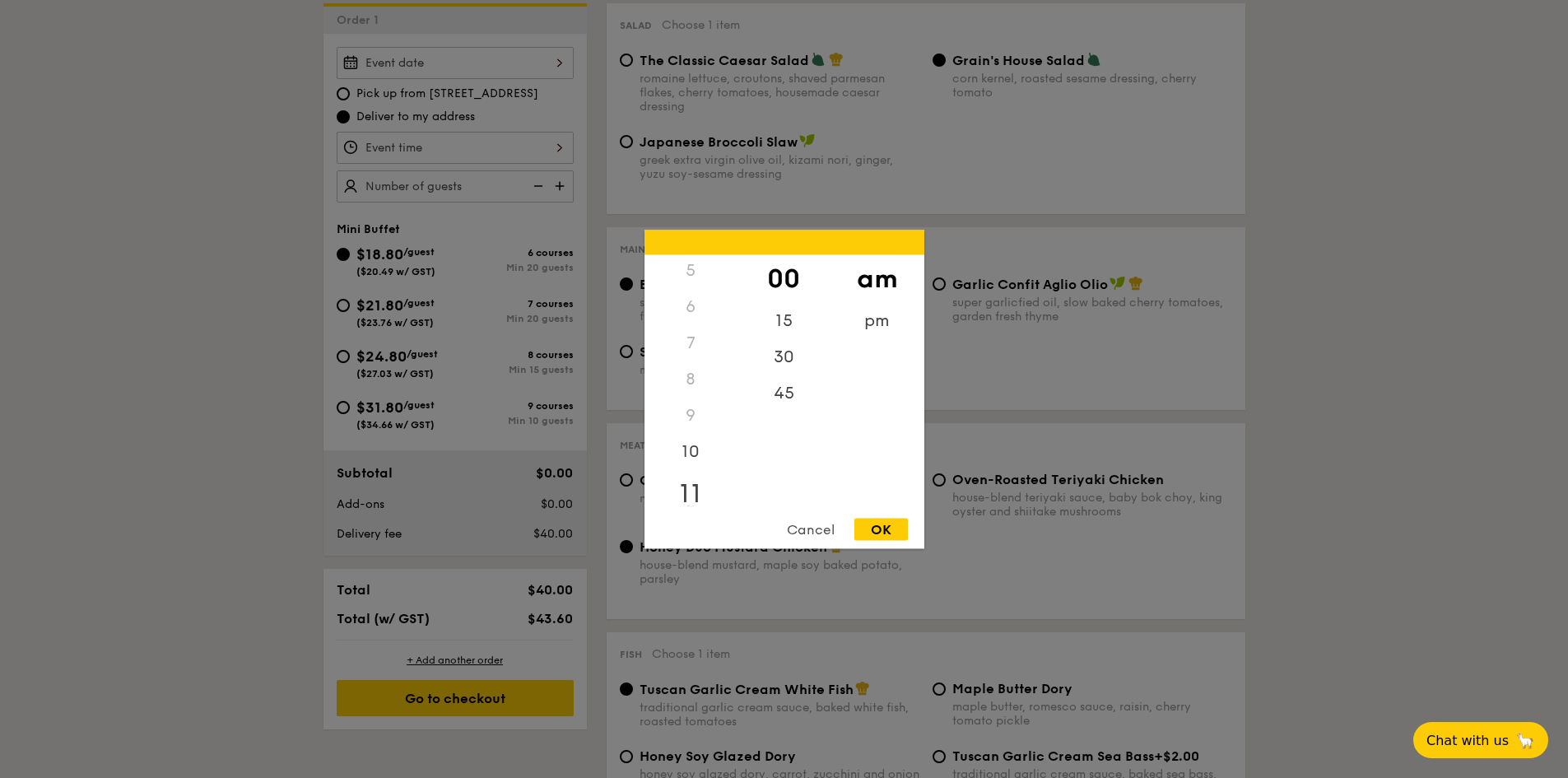
click at [690, 495] on div "11" at bounding box center [691, 493] width 93 height 48
click at [878, 529] on div "OK" at bounding box center [881, 528] width 53 height 22
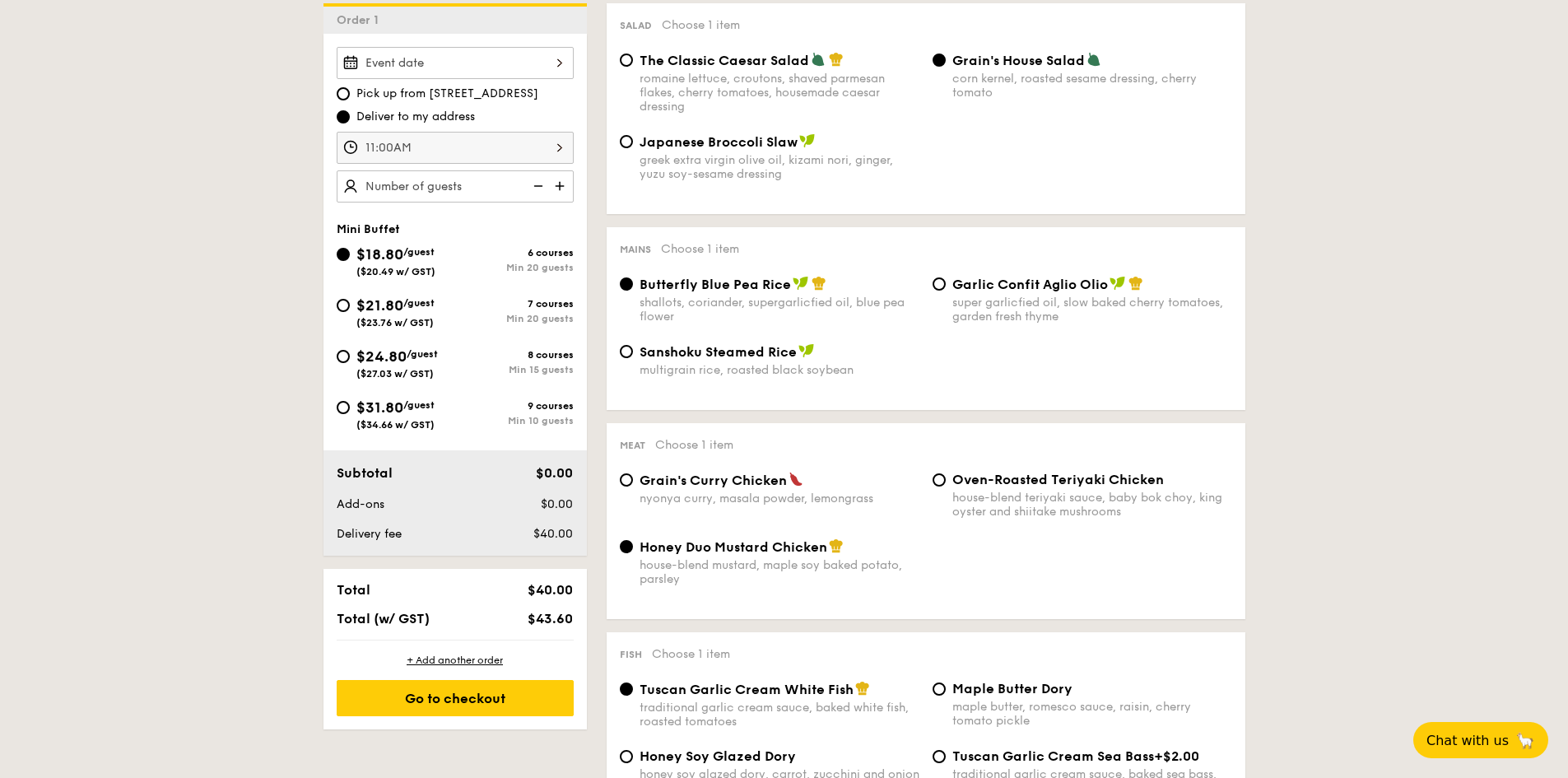
click at [524, 156] on div "11:00AM" at bounding box center [455, 148] width 237 height 32
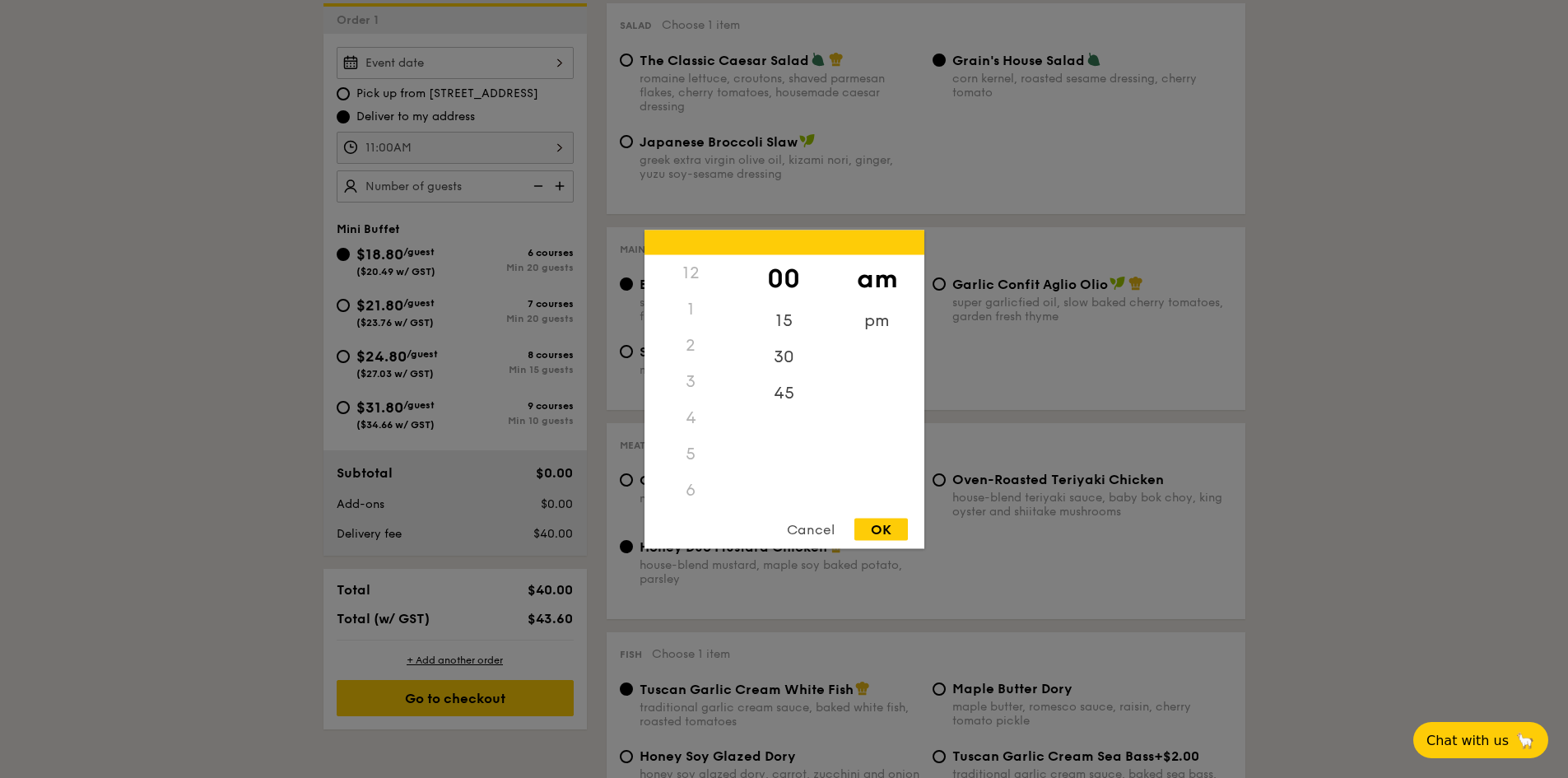
scroll to position [195, 0]
click at [698, 437] on div "10" at bounding box center [691, 445] width 93 height 48
click at [785, 342] on div "30" at bounding box center [784, 351] width 93 height 48
click at [895, 525] on div "OK" at bounding box center [881, 528] width 53 height 22
type input "10:30AM"
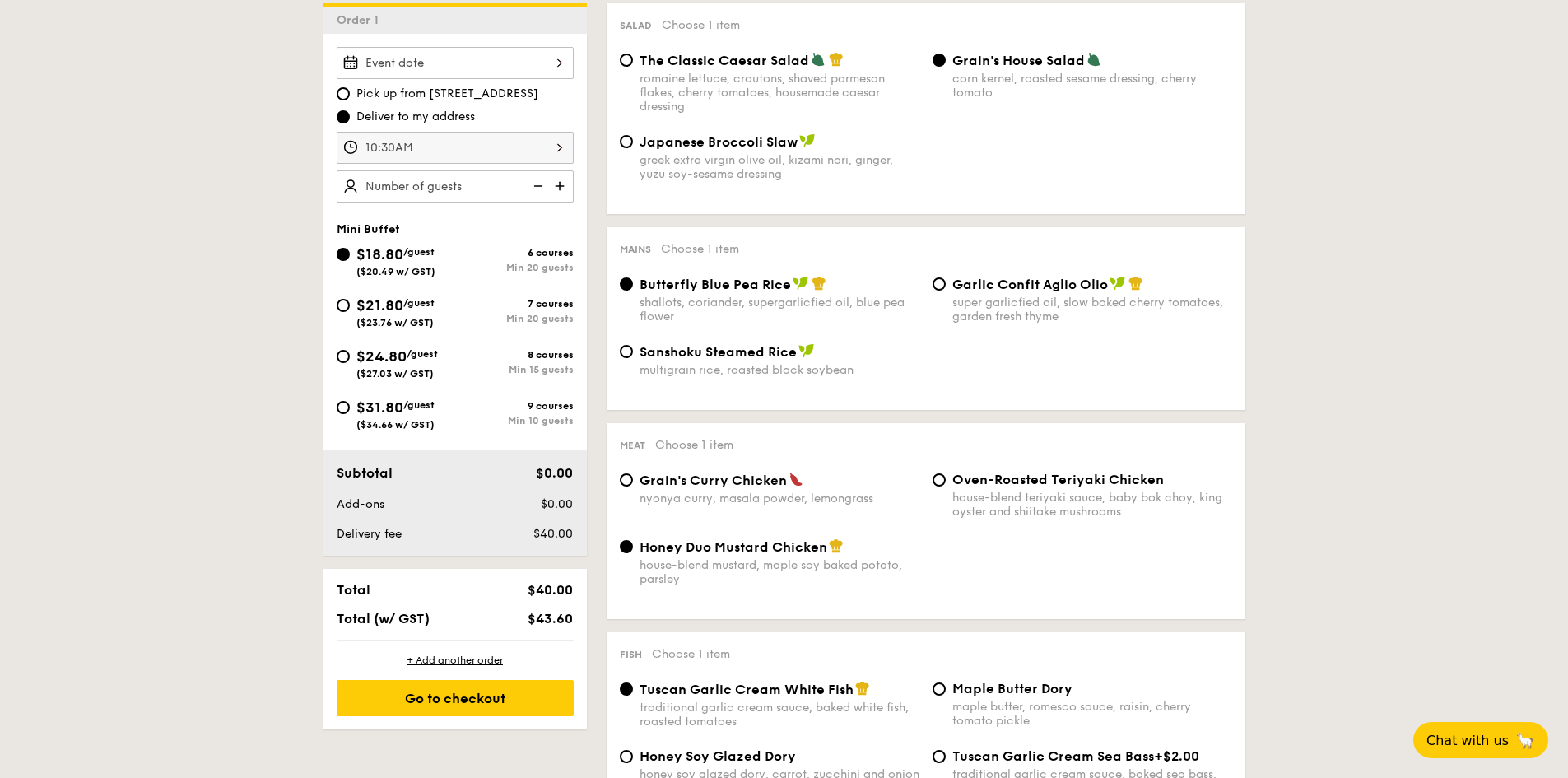
click at [568, 186] on img at bounding box center [562, 186] width 25 height 31
type input "20 guests"
click at [355, 361] on div "$24.80 /guest ($27.03 w/ GST)" at bounding box center [396, 362] width 118 height 35
click at [350, 361] on input "$24.80 /guest ($27.03 w/ GST) 8 courses Min 15 guests" at bounding box center [343, 357] width 13 height 13
radio input "true"
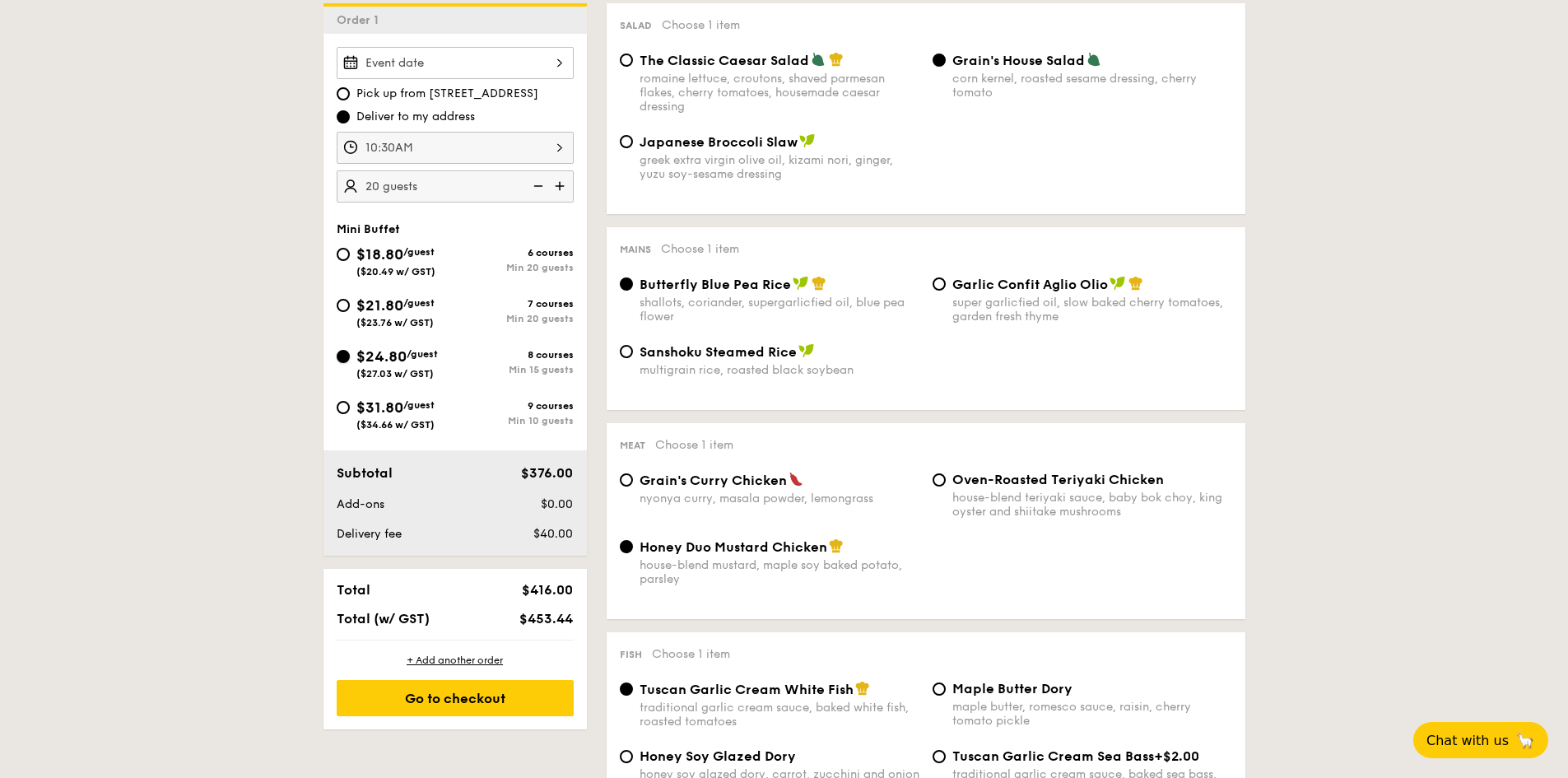
radio input "true"
radio input "false"
radio input "true"
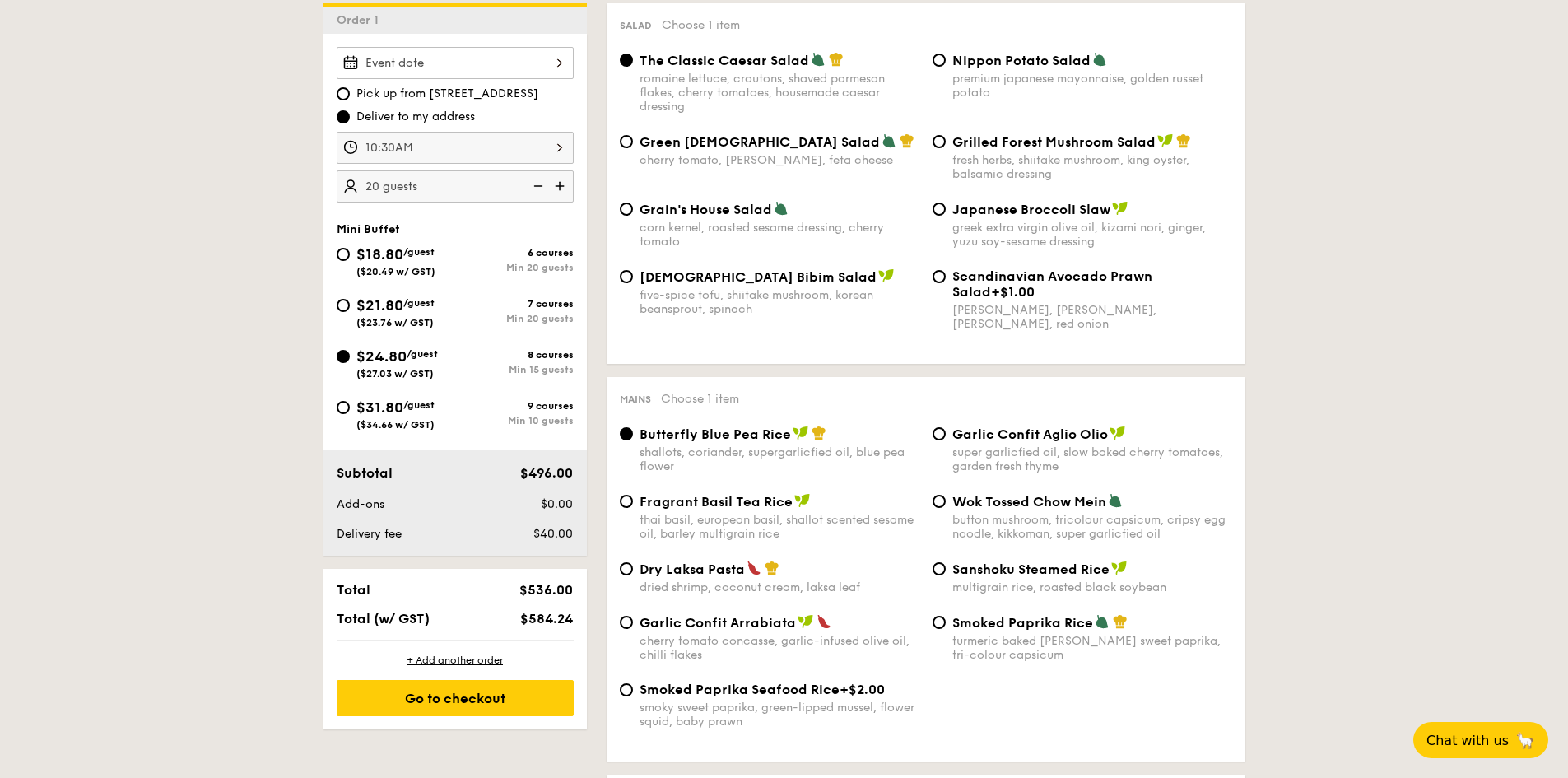
click at [491, 85] on span "Pick up from 5 Burn Road #05-01" at bounding box center [447, 93] width 182 height 17
click at [350, 87] on input "Pick up from 5 Burn Road #05-01" at bounding box center [343, 93] width 13 height 13
radio input "true"
click at [444, 115] on span "Deliver to my address" at bounding box center [415, 116] width 118 height 17
click at [350, 115] on input "Deliver to my address" at bounding box center [343, 116] width 13 height 13
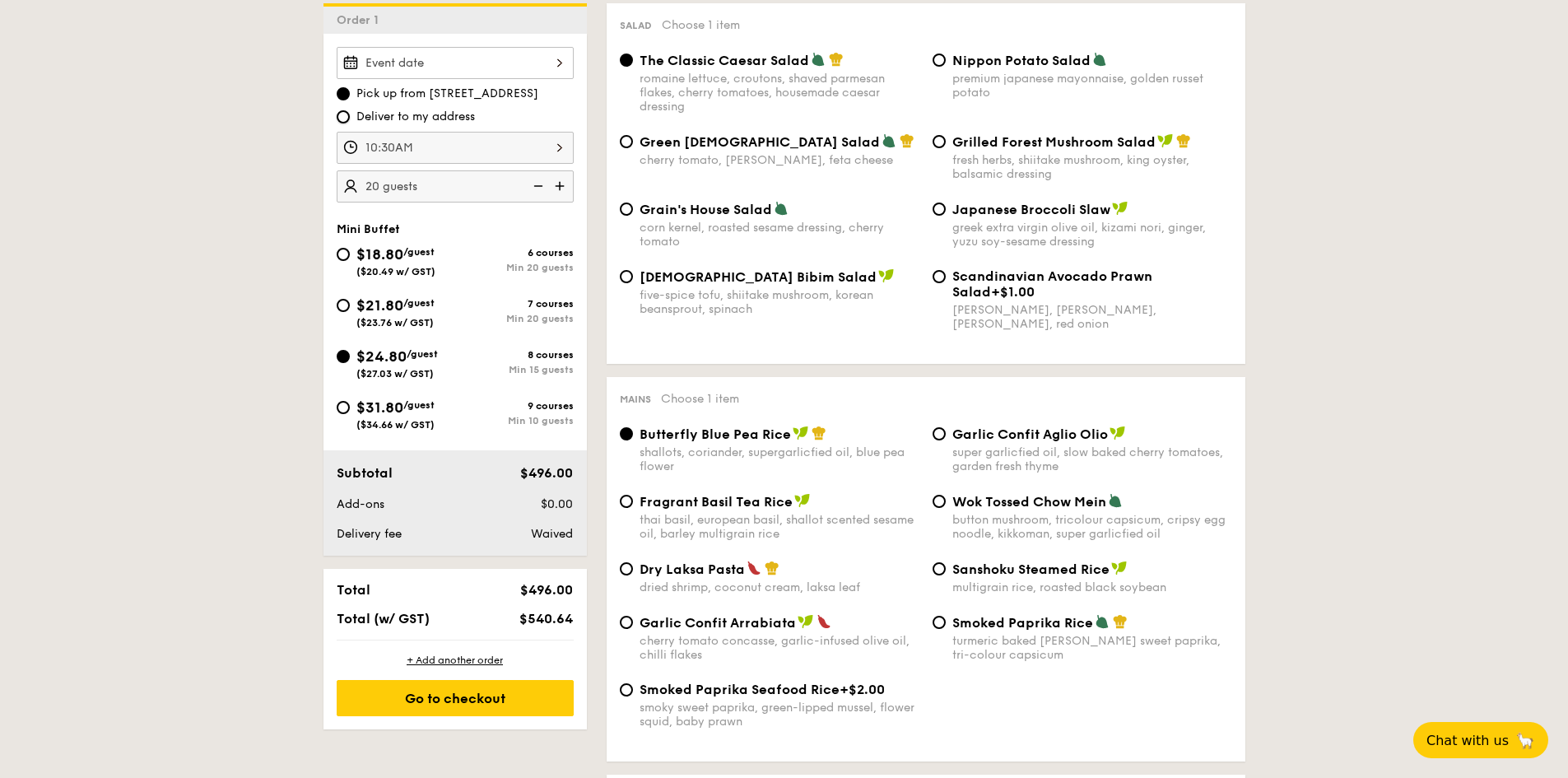
radio input "true"
click at [452, 84] on div "Pick up from 5 Burn Road #05-01 Deliver to my address 10:30AM 20 guests" at bounding box center [455, 124] width 237 height 156
click at [535, 184] on img at bounding box center [537, 186] width 25 height 31
click at [539, 184] on img at bounding box center [537, 186] width 25 height 31
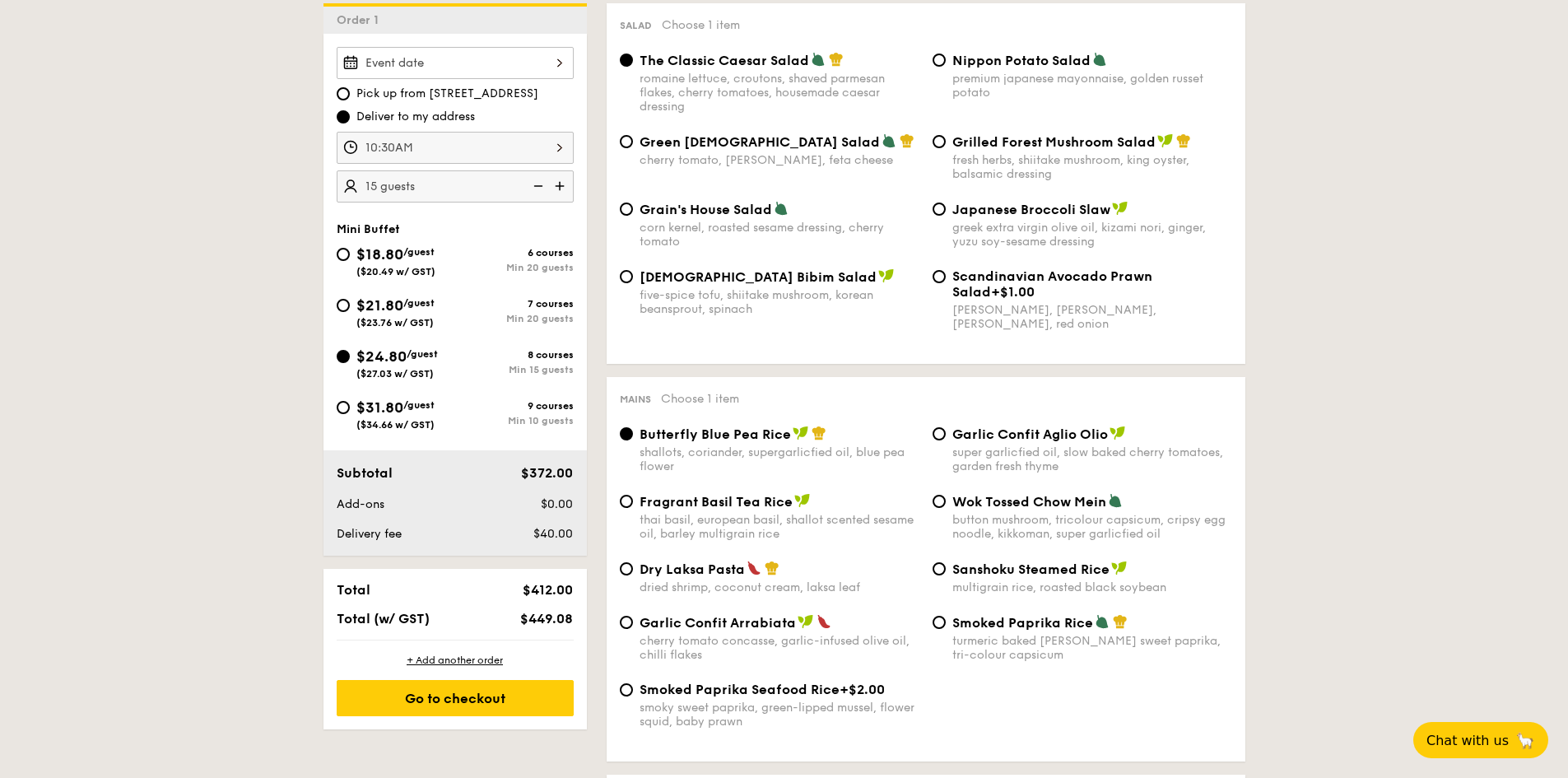
click at [538, 187] on img at bounding box center [537, 186] width 25 height 31
click at [572, 187] on img at bounding box center [562, 186] width 25 height 31
click at [534, 185] on img at bounding box center [537, 186] width 25 height 31
type input "15 guests"
click at [337, 253] on input "$18.80 /guest ($20.49 w/ GST) 6 courses Min 20 guests" at bounding box center [343, 254] width 13 height 13
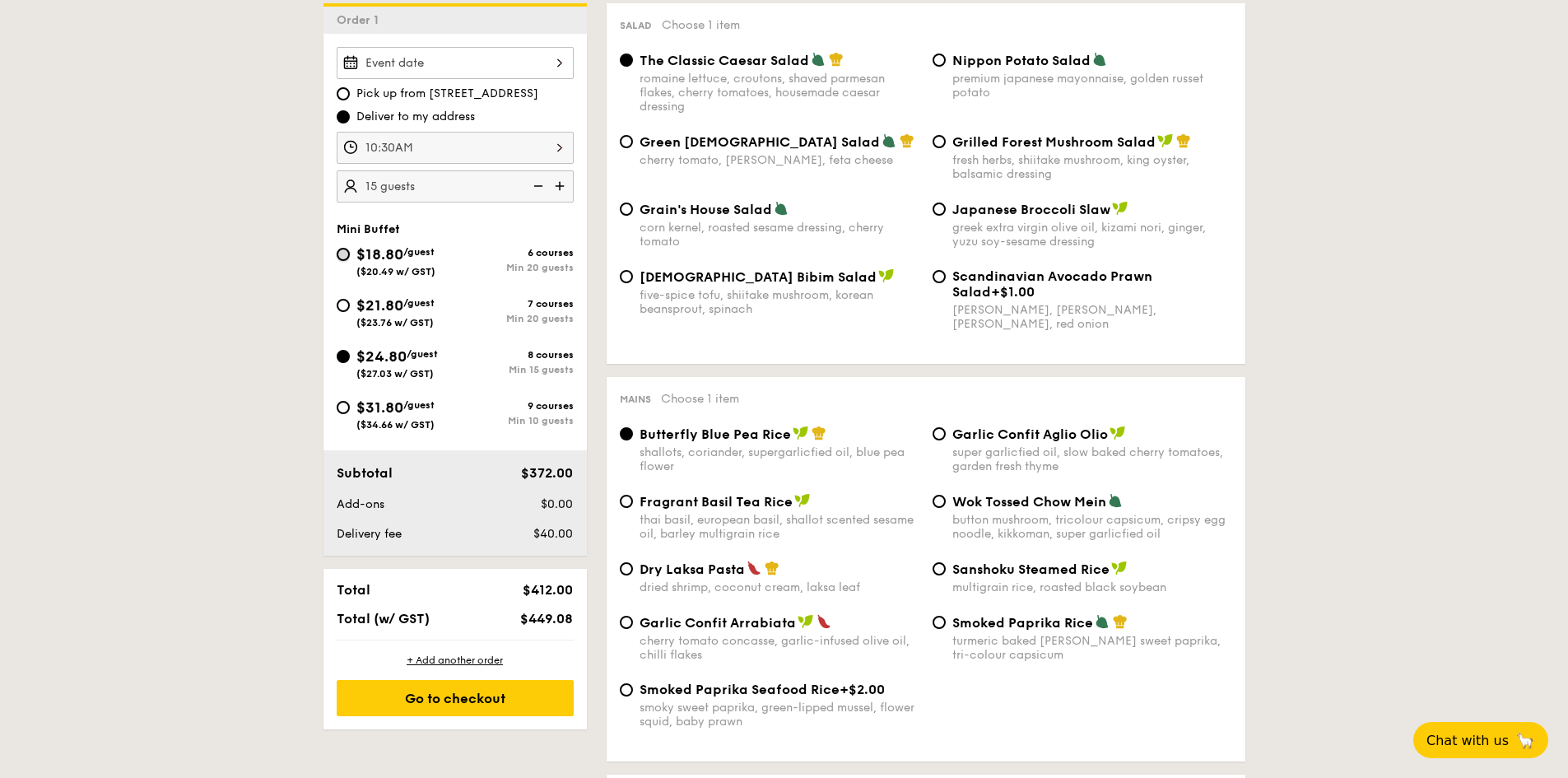
radio input "true"
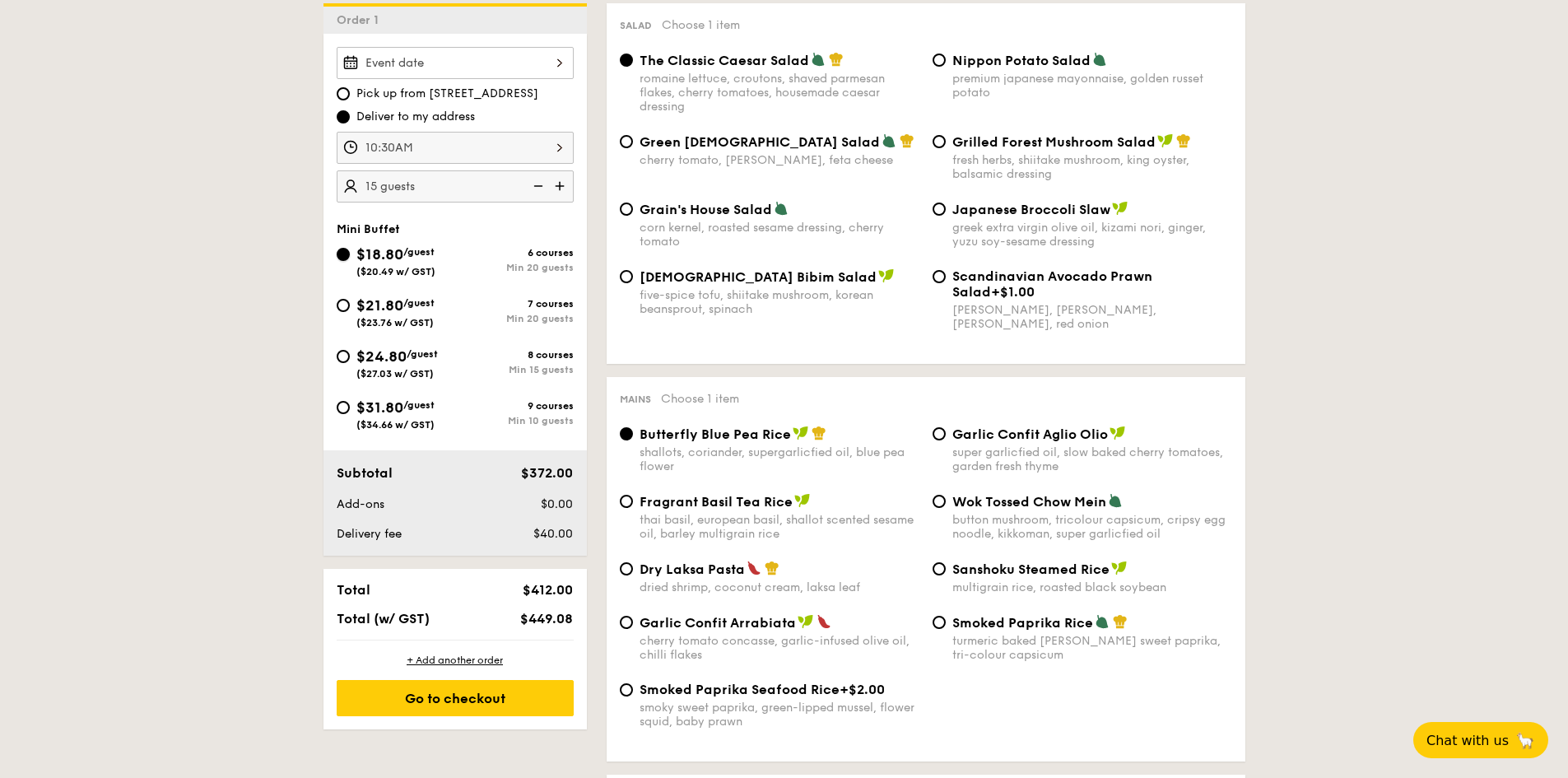
radio input "true"
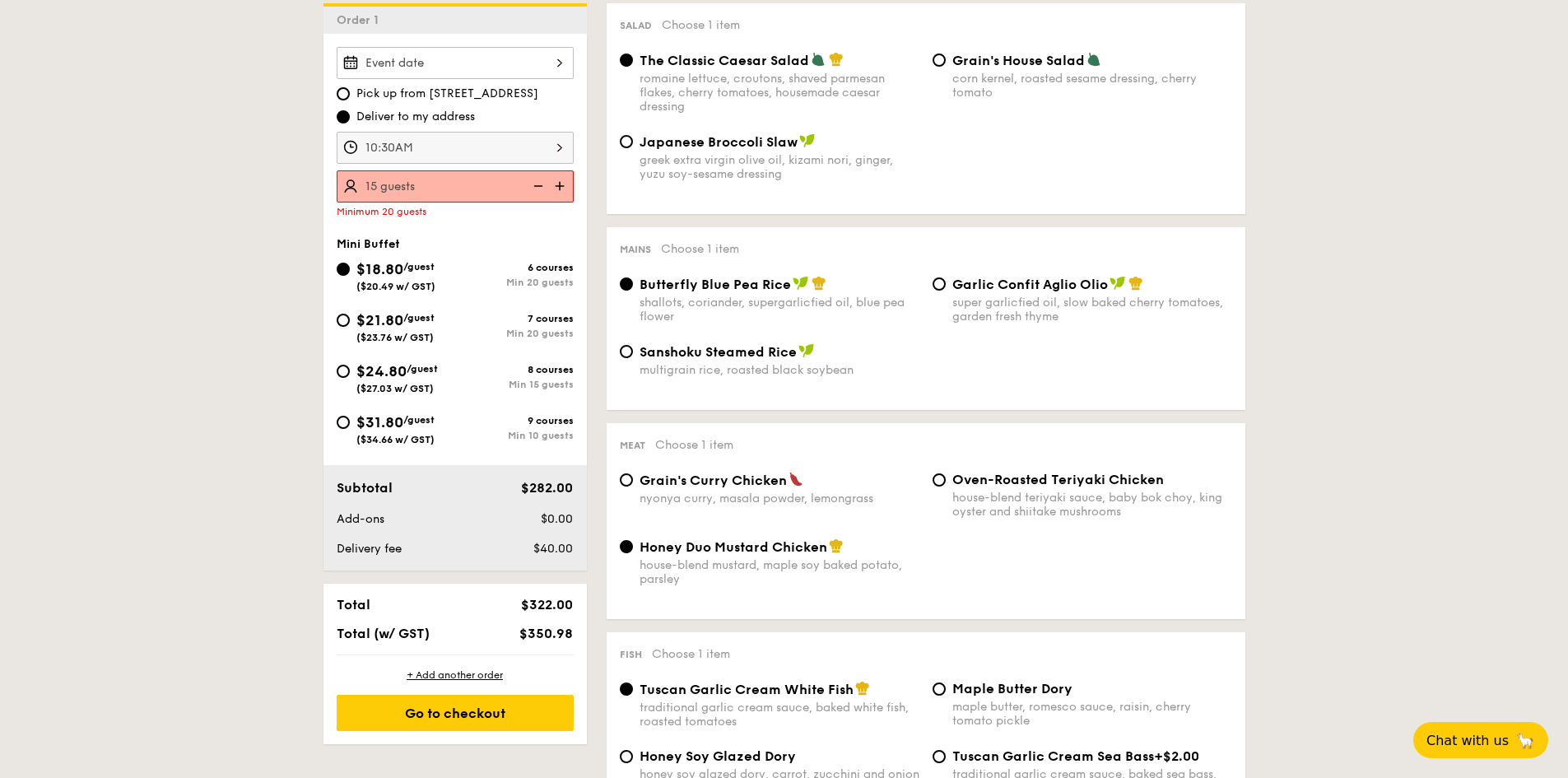
click at [561, 185] on img at bounding box center [562, 186] width 25 height 31
type input "20 guests"
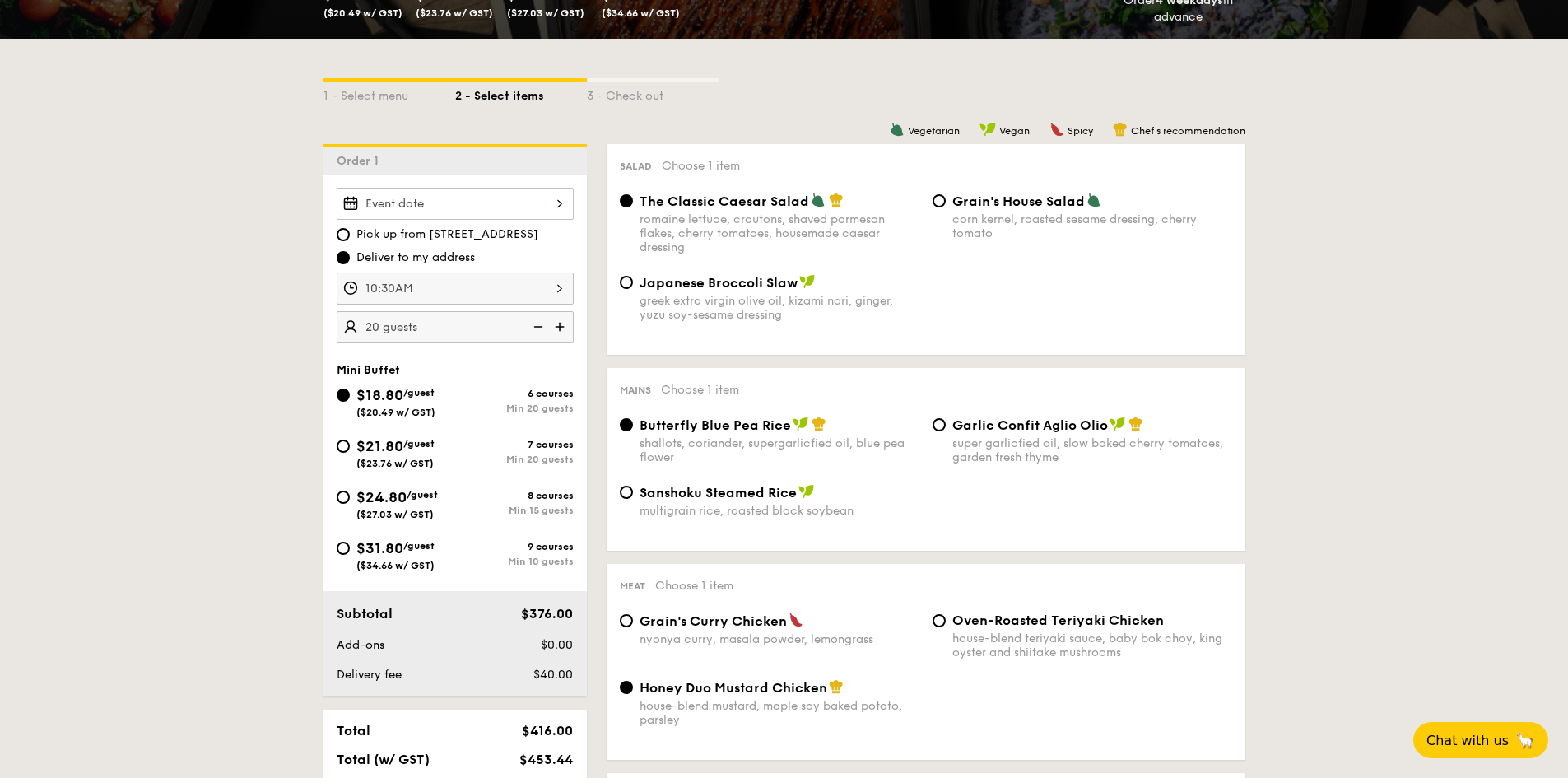
scroll to position [83, 0]
